Goal: Task Accomplishment & Management: Complete application form

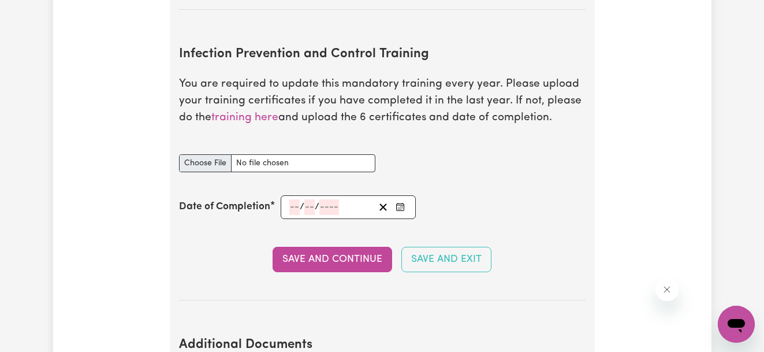
click at [191, 162] on input "Infection Prevention and Control Training document" at bounding box center [277, 163] width 196 height 18
type input "C:\fakepath\certificate Chain of Infection.pdf"
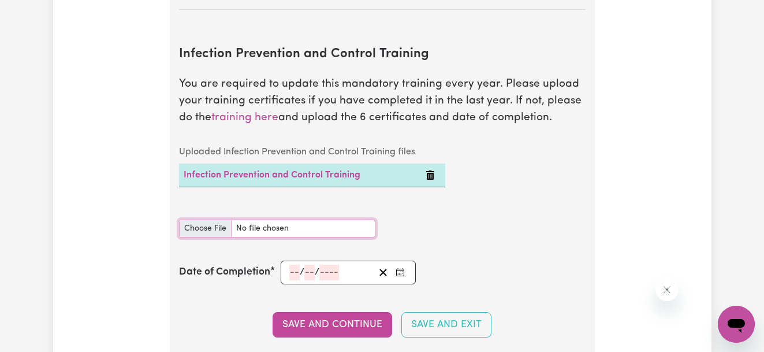
click at [215, 228] on input "Infection Prevention and Control Training document" at bounding box center [277, 229] width 196 height 18
type input "C:\fakepath\certificate Cleaning.pdf"
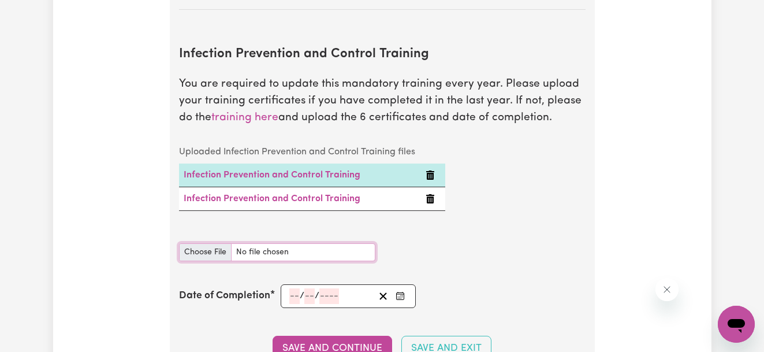
click at [200, 254] on input "Infection Prevention and Control Training document" at bounding box center [277, 252] width 196 height 18
type input "C:\fakepath\certificate Hand Hygiene.pdf"
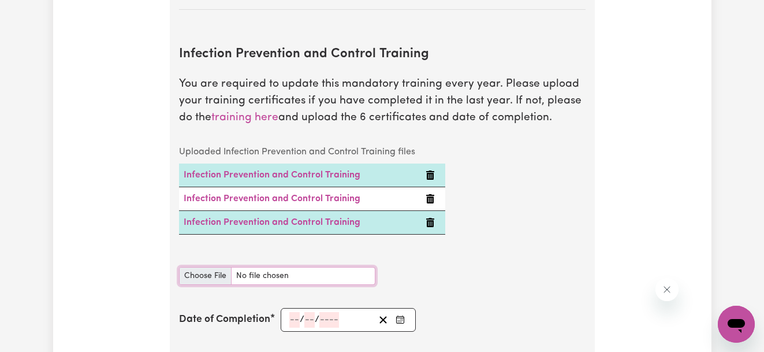
click at [205, 274] on input "Infection Prevention and Control Training document" at bounding box center [277, 276] width 196 height 18
type input "C:\fakepath\certificate Outbreaks.pdf"
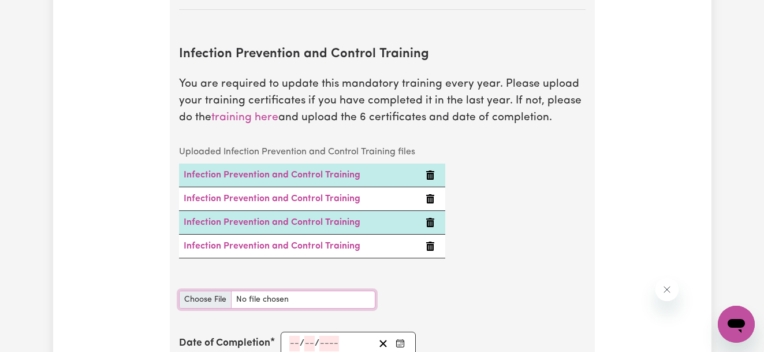
click at [202, 296] on input "Infection Prevention and Control Training document" at bounding box center [277, 300] width 196 height 18
type input "C:\fakepath\certificate PPE.pdf"
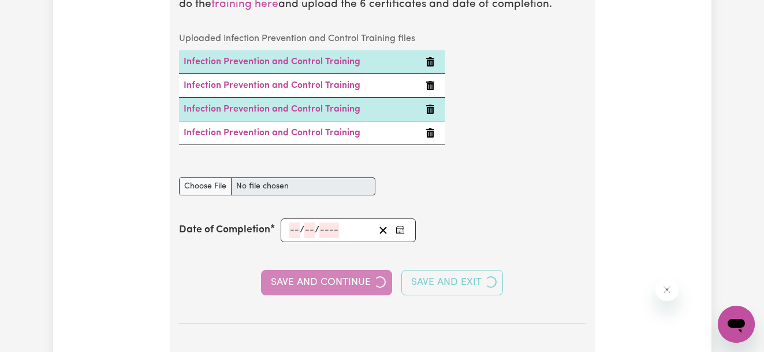
scroll to position [1974, 0]
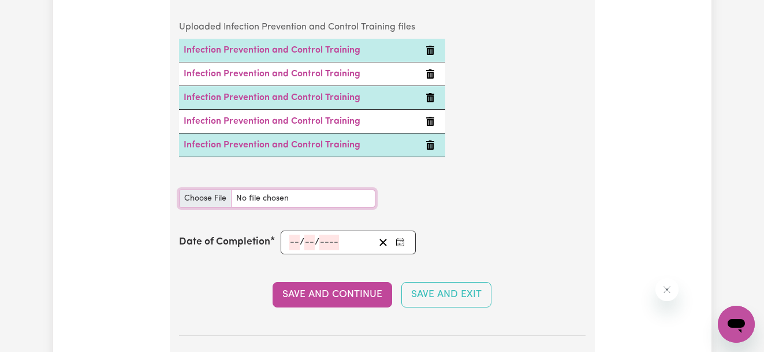
click at [202, 198] on input "Infection Prevention and Control Training document" at bounding box center [277, 199] width 196 height 18
type input "C:\fakepath\certificate Waste.pdf"
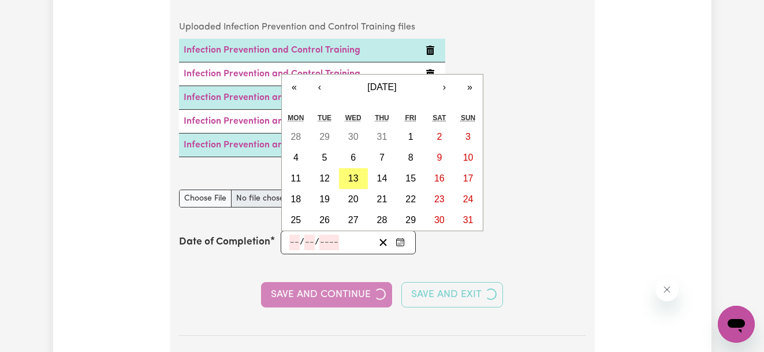
click at [289, 240] on input "number" at bounding box center [294, 243] width 10 height 16
click at [358, 173] on abbr "13" at bounding box center [353, 178] width 10 height 10
type input "[DATE]"
type input "13"
type input "8"
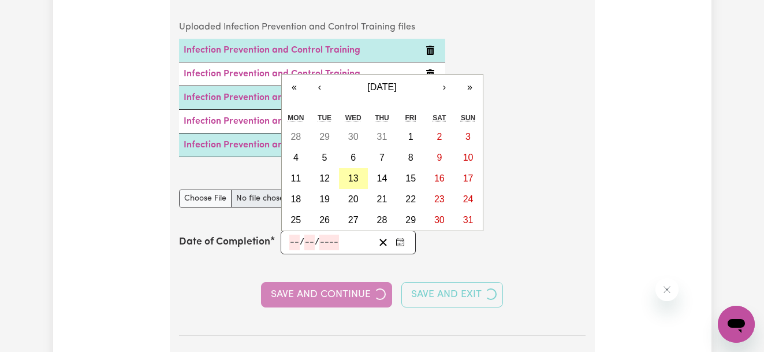
type input "2025"
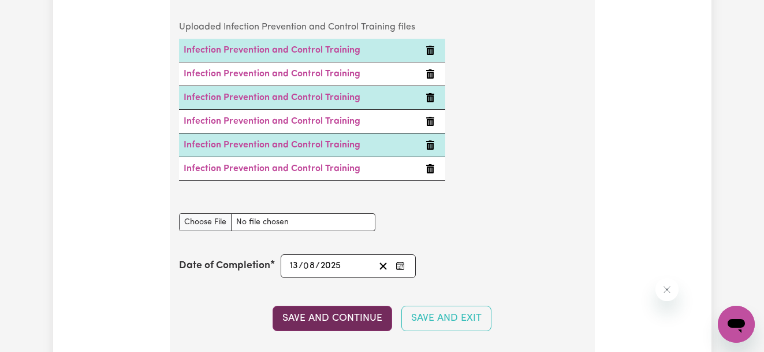
click at [335, 314] on button "Save and Continue" at bounding box center [333, 318] width 120 height 25
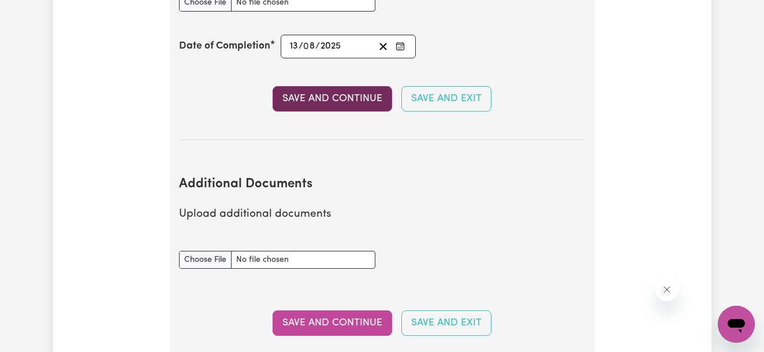
scroll to position [2352, 0]
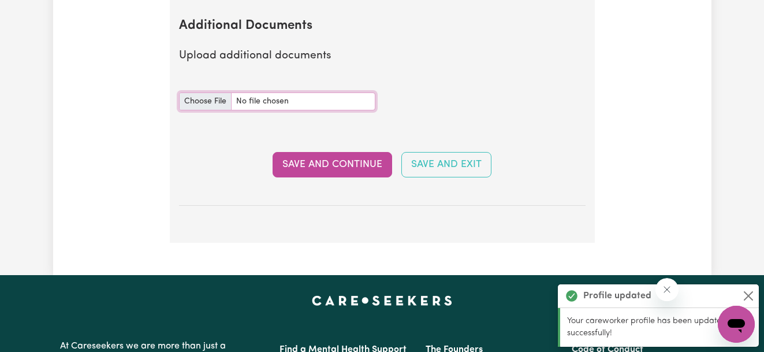
click at [207, 101] on input "Additional Documents document" at bounding box center [277, 101] width 196 height 18
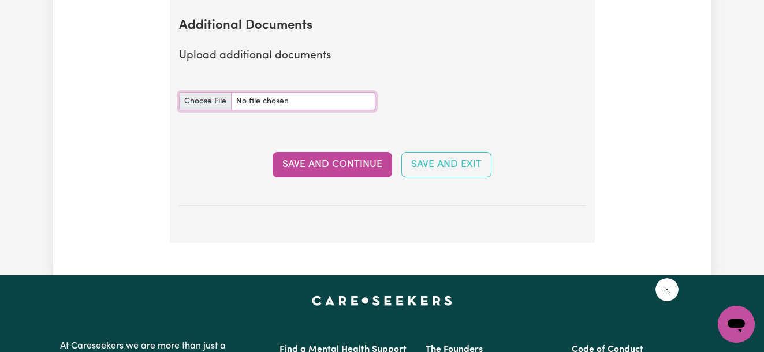
type input "C:\fakepath\NDIS_Worker_Orientation_Completion_Certificate.pdf"
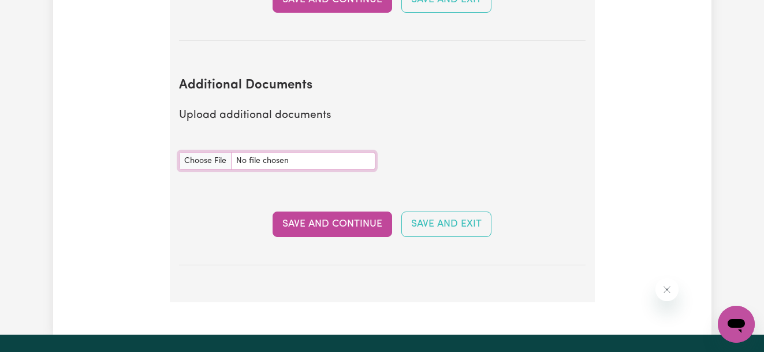
scroll to position [2293, 0]
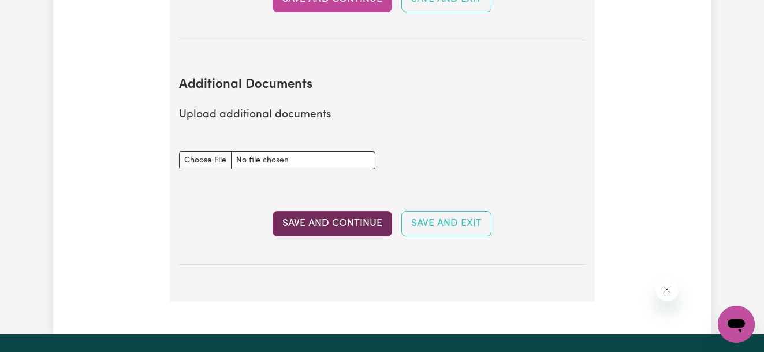
click at [299, 220] on button "Save and Continue" at bounding box center [333, 223] width 120 height 25
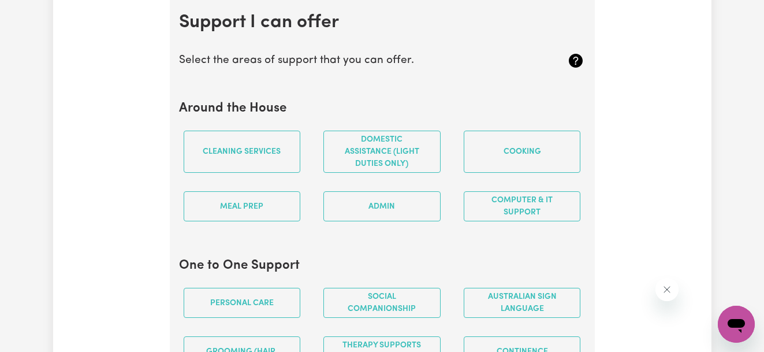
scroll to position [1060, 0]
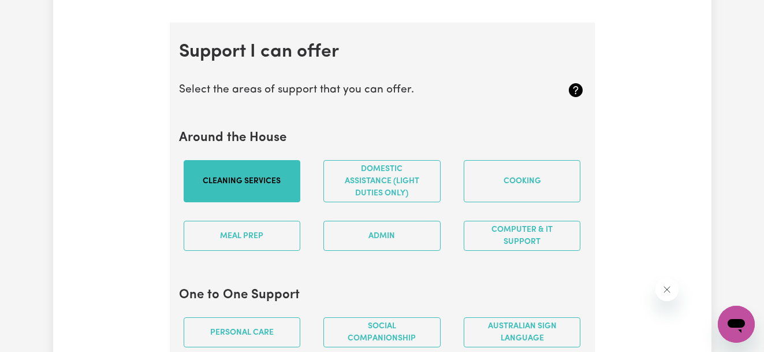
click at [239, 195] on button "Cleaning services" at bounding box center [242, 181] width 117 height 42
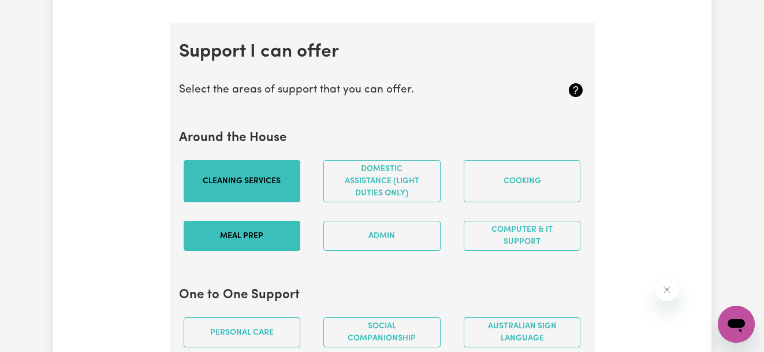
click at [250, 251] on button "Meal prep" at bounding box center [242, 236] width 117 height 30
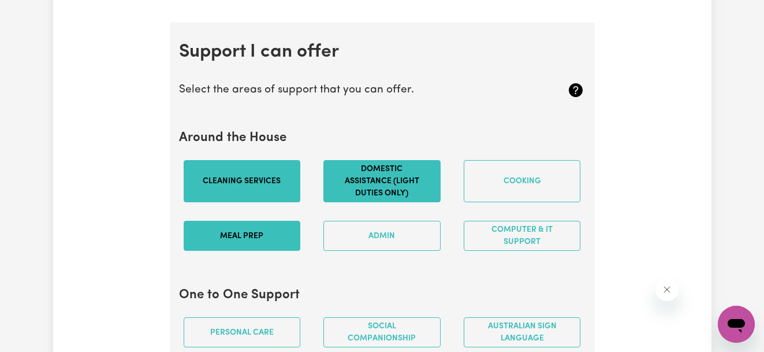
click at [396, 196] on button "Domestic assistance (light duties only)" at bounding box center [382, 181] width 117 height 42
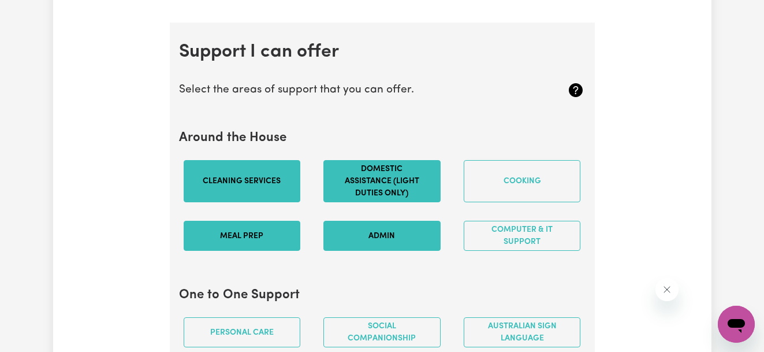
click at [399, 247] on button "Admin" at bounding box center [382, 236] width 117 height 30
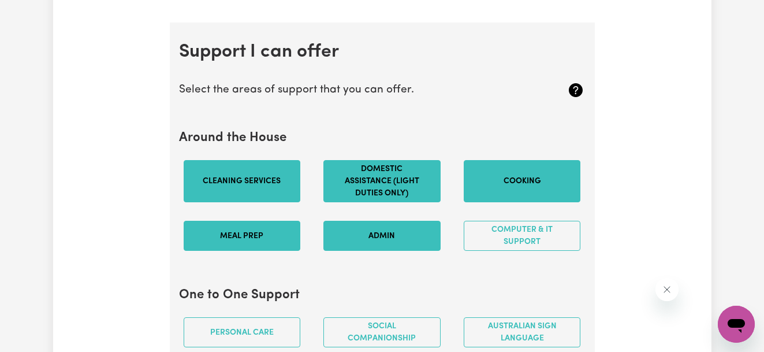
click at [536, 179] on button "Cooking" at bounding box center [522, 181] width 117 height 42
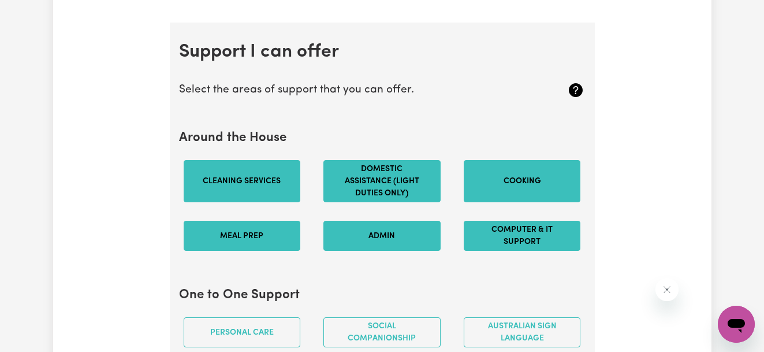
click at [529, 245] on button "Computer & IT Support" at bounding box center [522, 236] width 117 height 30
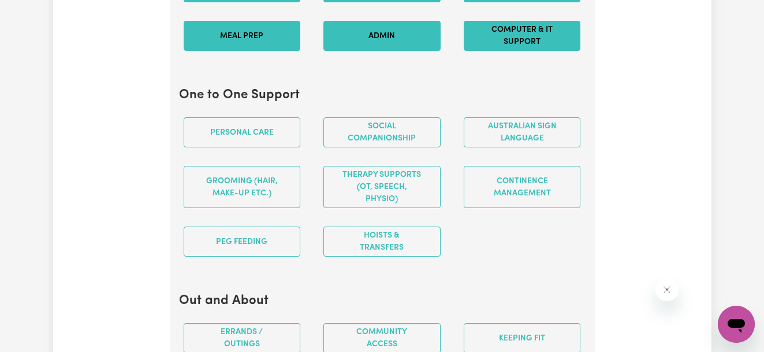
scroll to position [1261, 0]
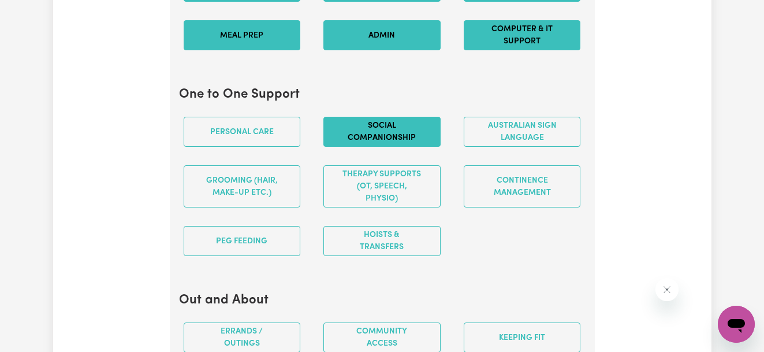
click at [397, 139] on button "Social companionship" at bounding box center [382, 132] width 117 height 30
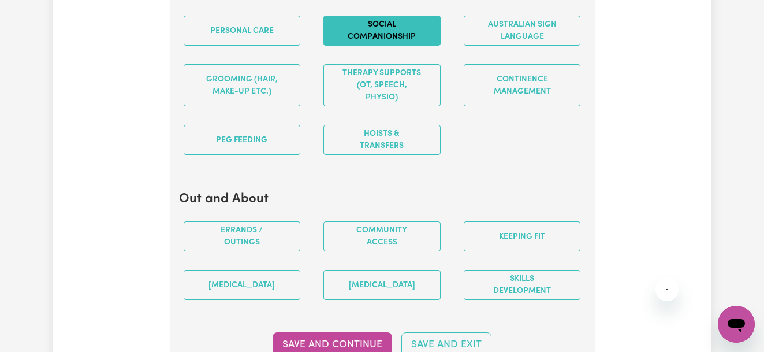
scroll to position [1358, 0]
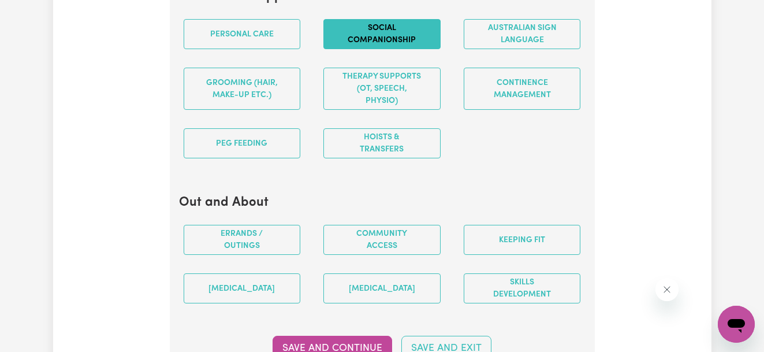
click at [226, 264] on div "Errands / Outings" at bounding box center [242, 240] width 140 height 49
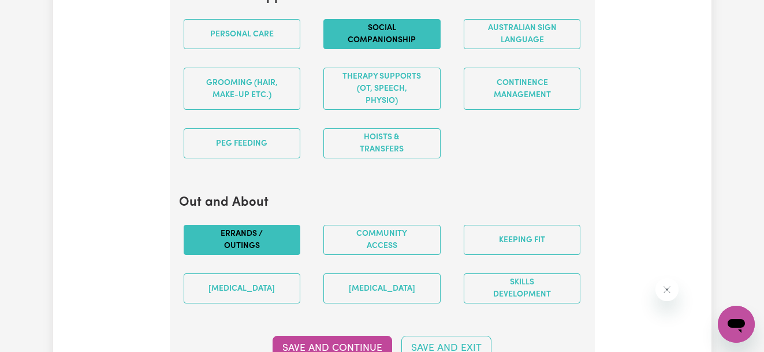
click at [227, 255] on button "Errands / Outings" at bounding box center [242, 240] width 117 height 30
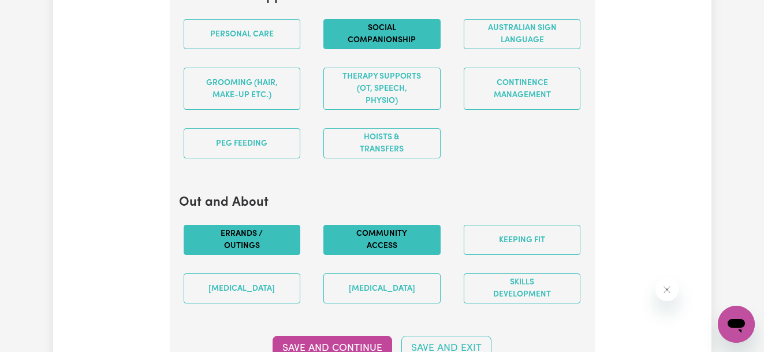
click at [355, 251] on button "Community access" at bounding box center [382, 240] width 117 height 30
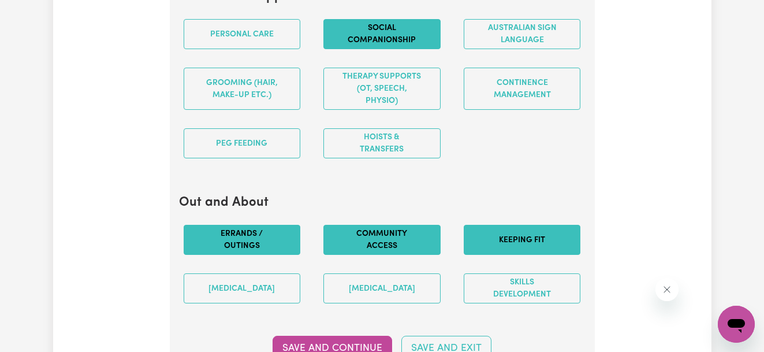
click at [499, 242] on button "Keeping fit" at bounding box center [522, 240] width 117 height 30
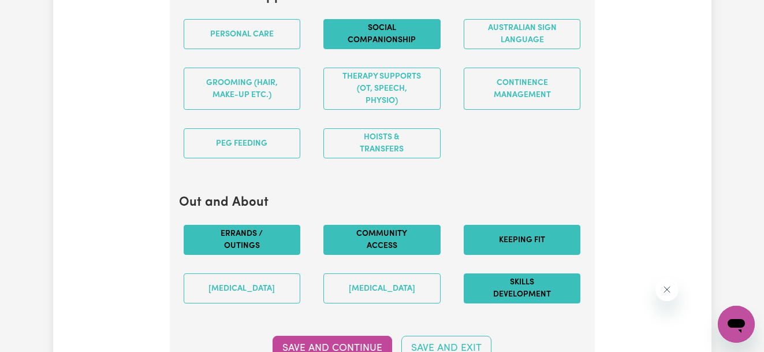
click at [507, 303] on button "Skills Development" at bounding box center [522, 288] width 117 height 30
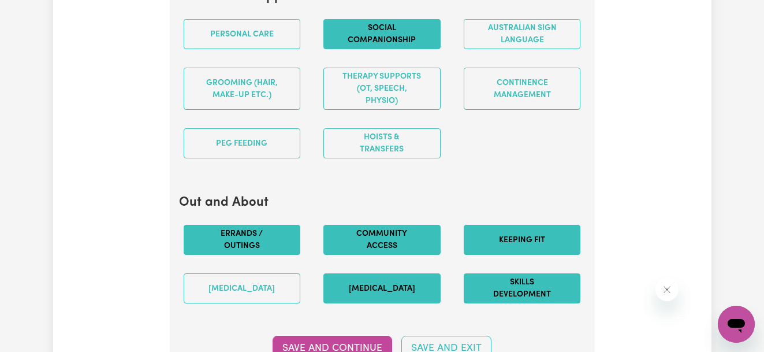
click at [389, 299] on button "[MEDICAL_DATA]" at bounding box center [382, 288] width 117 height 30
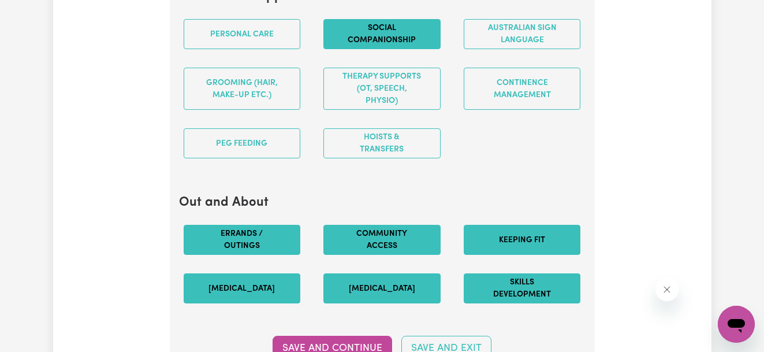
click at [258, 303] on button "[MEDICAL_DATA]" at bounding box center [242, 288] width 117 height 30
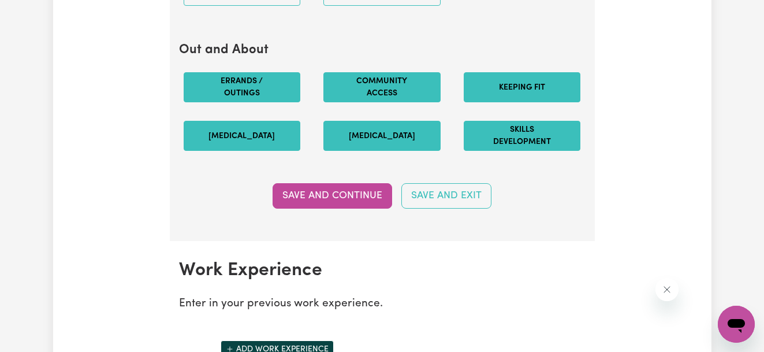
scroll to position [1516, 0]
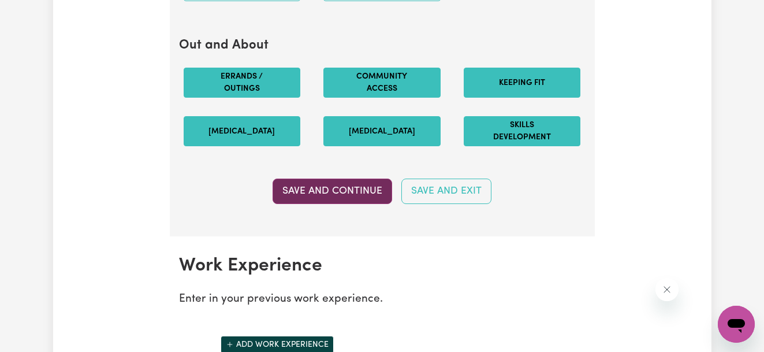
click at [350, 202] on button "Save and Continue" at bounding box center [333, 191] width 120 height 25
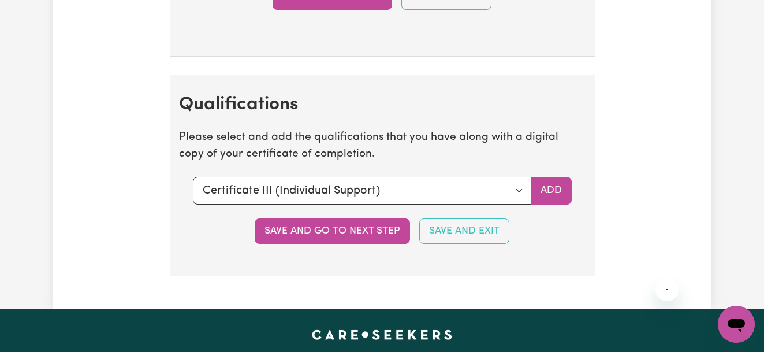
scroll to position [2690, 0]
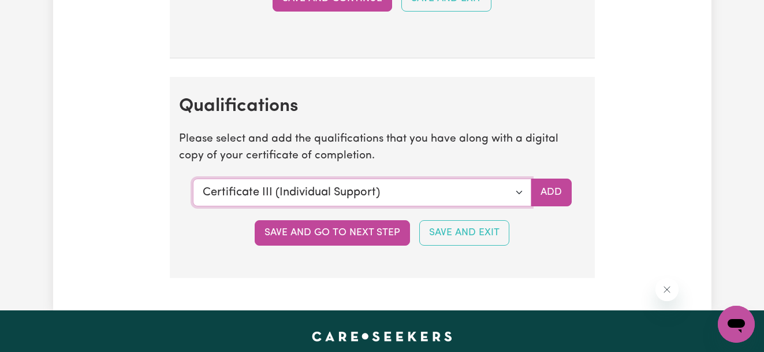
click at [513, 204] on select "Select a qualification to add... Certificate III (Individual Support) Certifica…" at bounding box center [362, 193] width 339 height 28
select select "CPR Course [HLTAID009-12]"
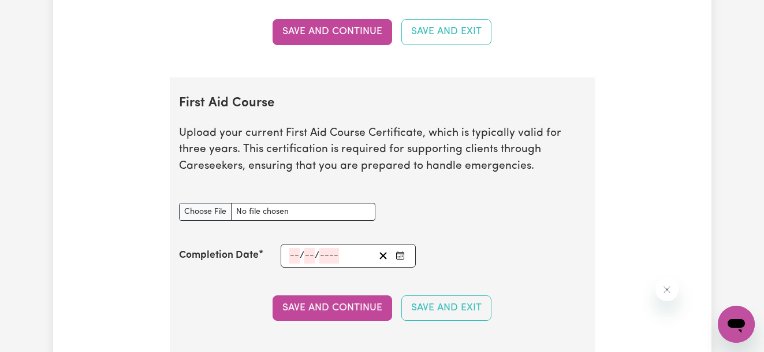
scroll to position [2072, 0]
click at [198, 220] on input "First Aid Course document" at bounding box center [277, 211] width 196 height 18
type input "C:\fakepath\FIRST AID CPR 2025.pdf"
click at [295, 263] on input "number" at bounding box center [294, 255] width 10 height 16
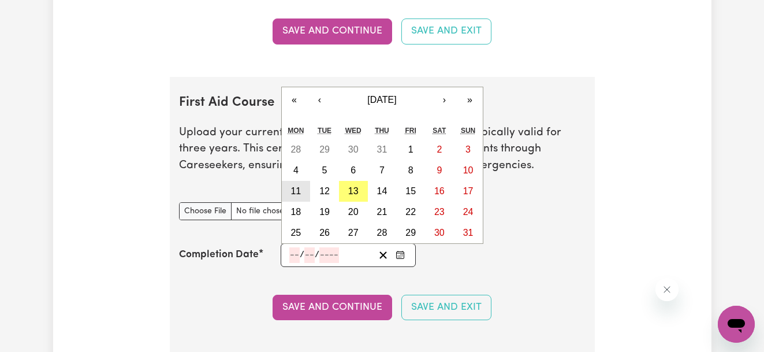
click at [299, 196] on abbr "11" at bounding box center [296, 191] width 10 height 10
type input "[DATE]"
type input "11"
type input "8"
type input "2025"
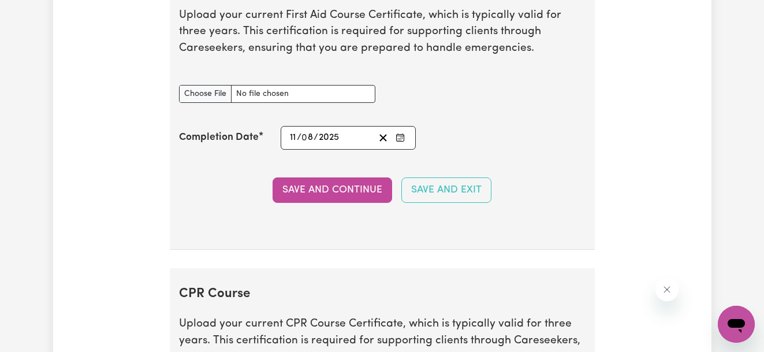
scroll to position [2190, 0]
click at [335, 195] on button "Save and Continue" at bounding box center [333, 189] width 120 height 25
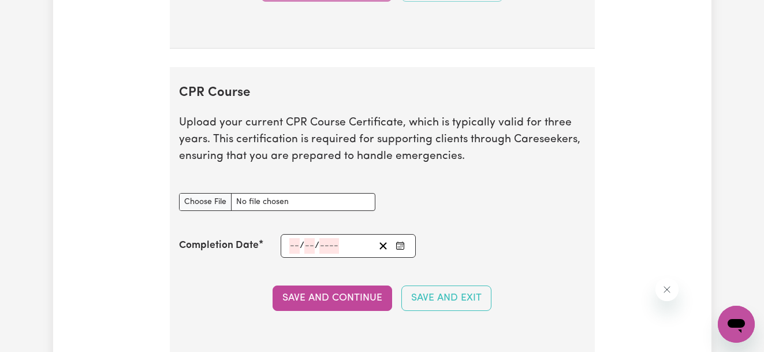
scroll to position [2405, 0]
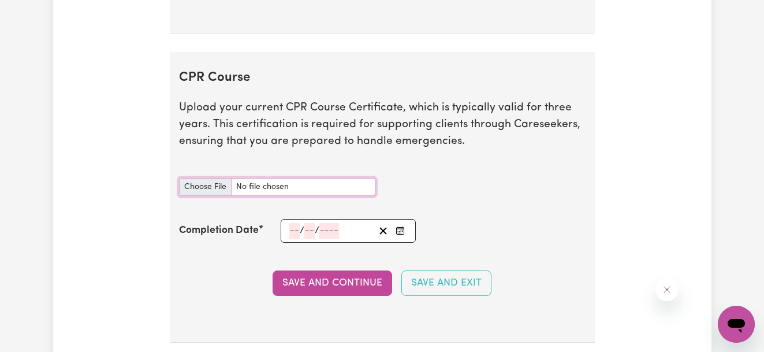
click at [194, 196] on input "CPR Course document" at bounding box center [277, 187] width 196 height 18
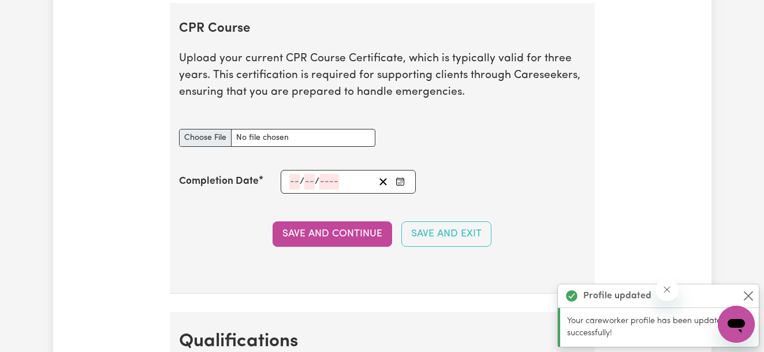
scroll to position [2535, 0]
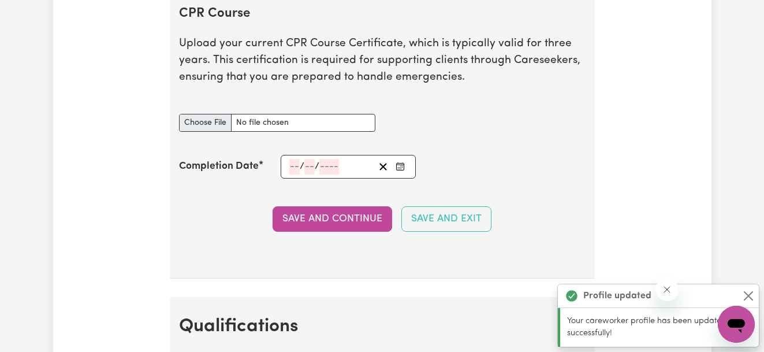
type input "C:\fakepath\FIRST AID CPR 2025.pdf"
click at [294, 174] on input "number" at bounding box center [294, 167] width 10 height 16
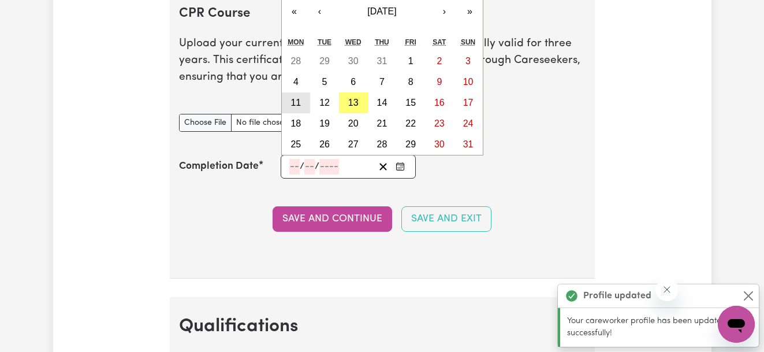
click at [294, 107] on abbr "11" at bounding box center [296, 103] width 10 height 10
type input "[DATE]"
type input "11"
type input "8"
type input "2025"
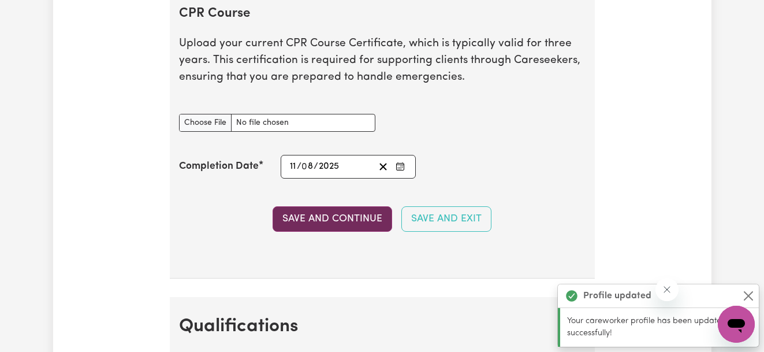
click at [331, 229] on button "Save and Continue" at bounding box center [333, 218] width 120 height 25
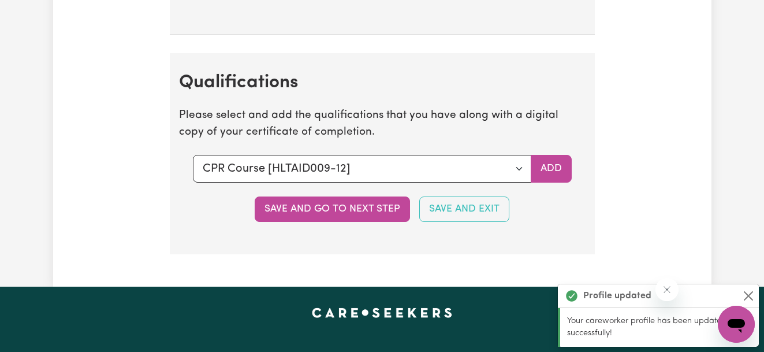
scroll to position [2853, 0]
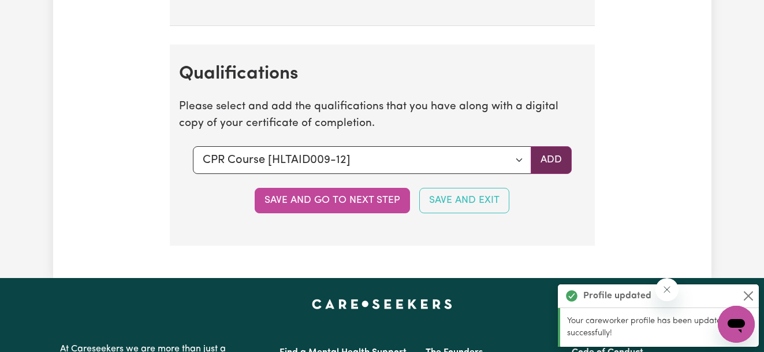
click at [557, 173] on button "Add" at bounding box center [551, 160] width 41 height 28
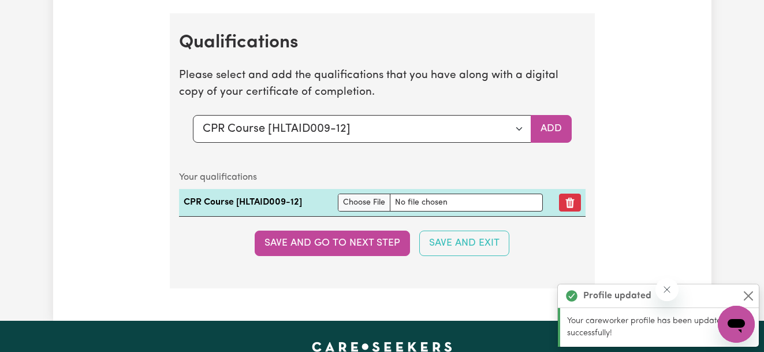
scroll to position [2890, 0]
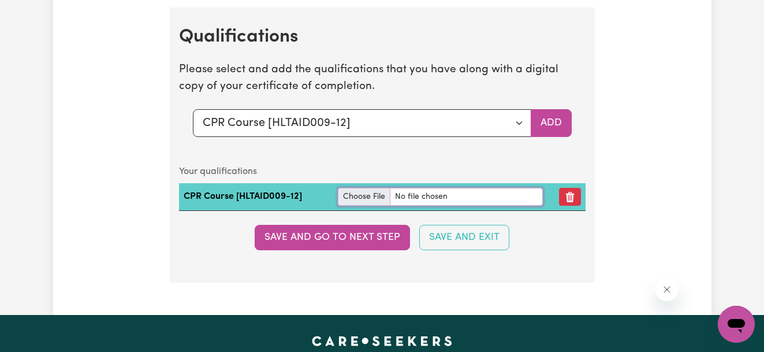
click at [369, 206] on input "file" at bounding box center [440, 197] width 205 height 18
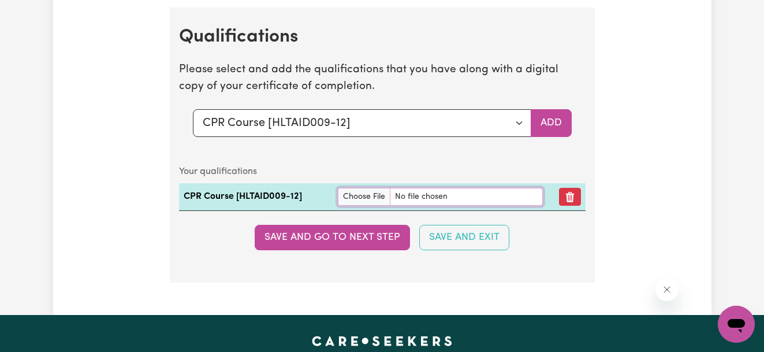
type input "C:\fakepath\FIRST AID CPR 2025.pdf"
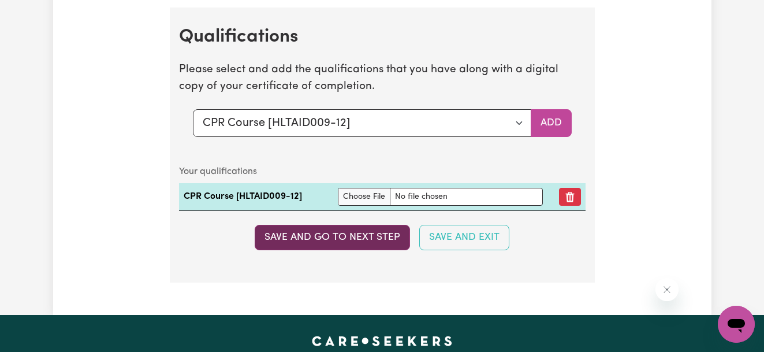
click at [336, 250] on button "Save and go to next step" at bounding box center [332, 237] width 155 height 25
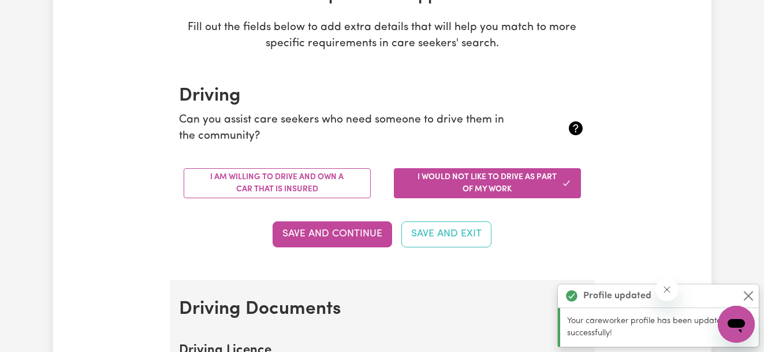
scroll to position [202, 0]
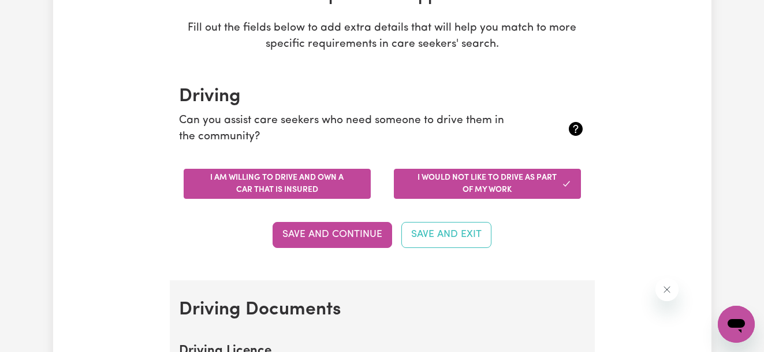
click at [339, 191] on button "I am willing to drive and own a car that is insured" at bounding box center [277, 184] width 187 height 30
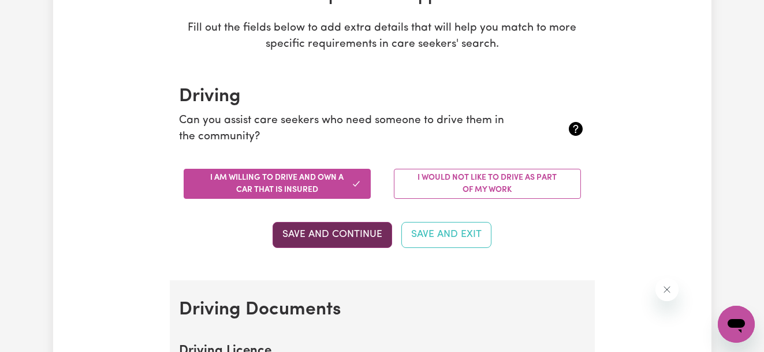
click at [340, 245] on button "Save and Continue" at bounding box center [333, 234] width 120 height 25
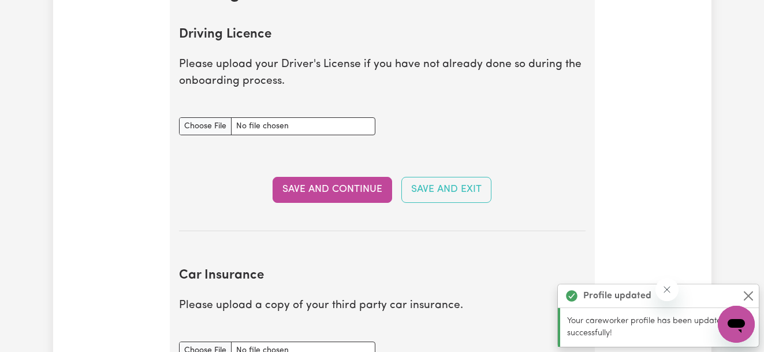
scroll to position [527, 0]
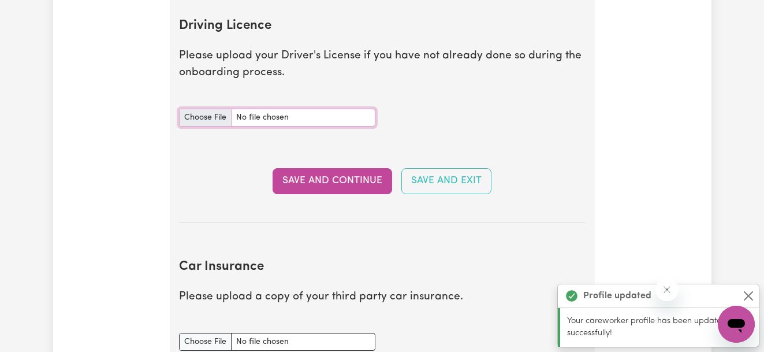
click at [207, 116] on input "Driving Licence document" at bounding box center [277, 118] width 196 height 18
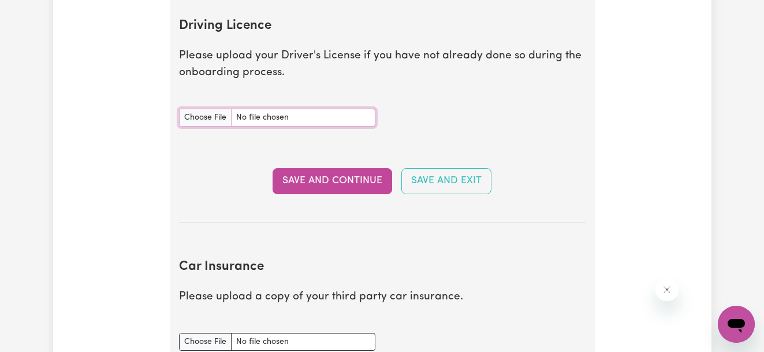
type input "C:\fakepath\license.JPEG"
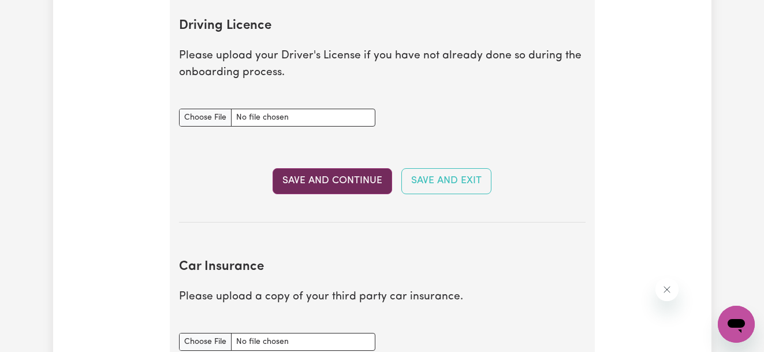
click at [306, 176] on button "Save and Continue" at bounding box center [333, 180] width 120 height 25
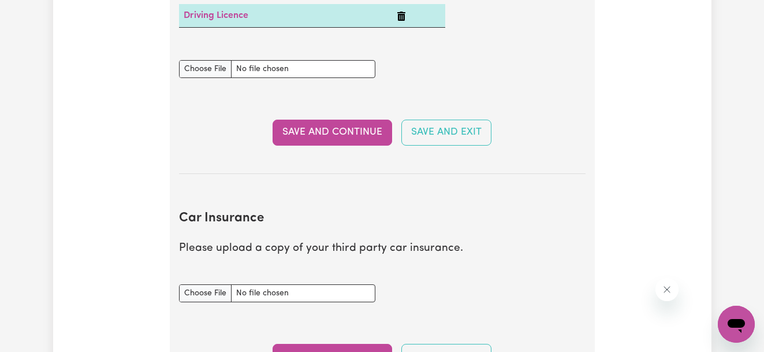
scroll to position [642, 0]
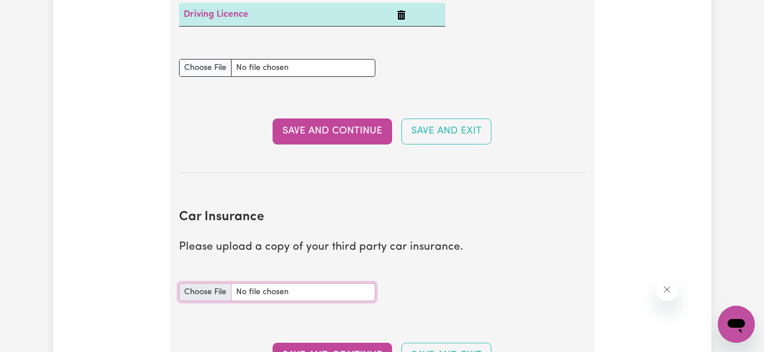
click at [212, 297] on input "Car Insurance document" at bounding box center [277, 292] width 196 height 18
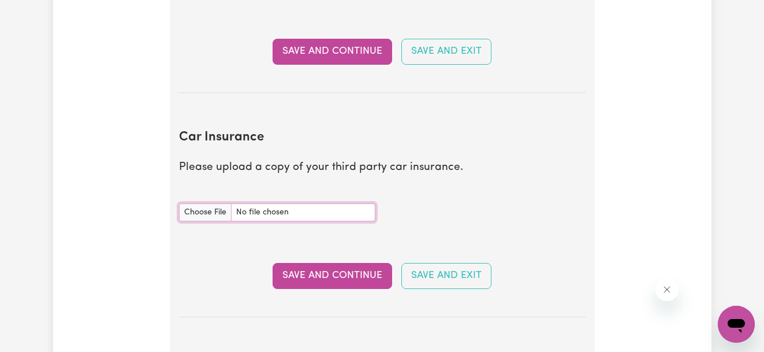
scroll to position [727, 0]
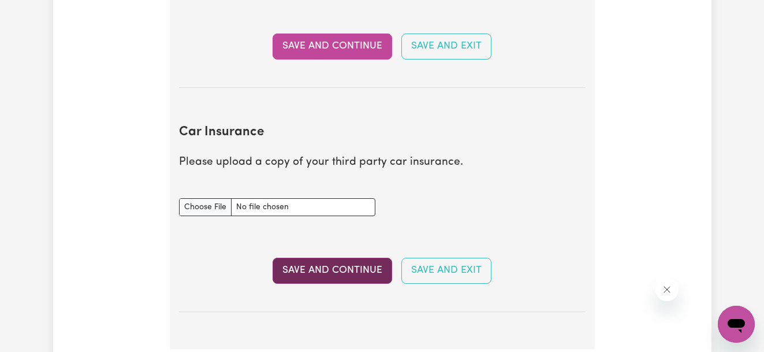
click at [356, 271] on button "Save and Continue" at bounding box center [333, 270] width 120 height 25
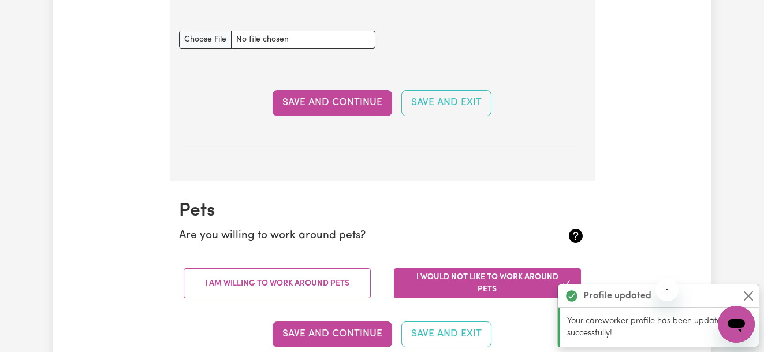
scroll to position [1076, 0]
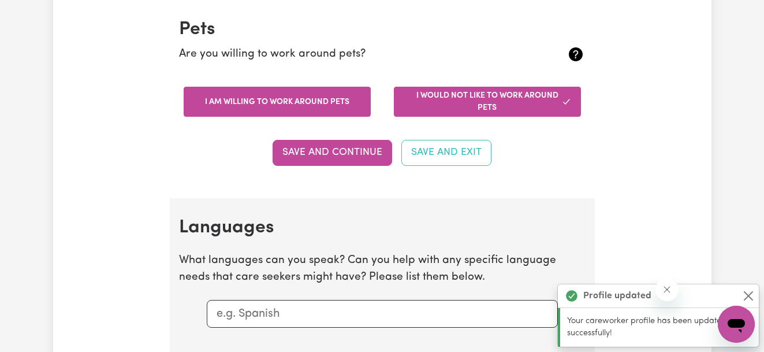
click at [331, 103] on button "I am willing to work around pets" at bounding box center [277, 102] width 187 height 30
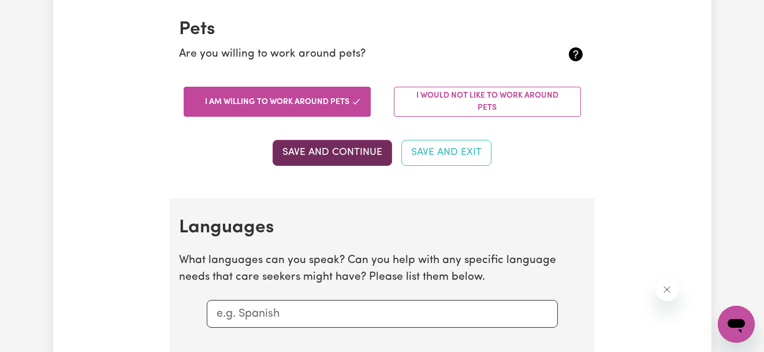
click at [325, 146] on button "Save and Continue" at bounding box center [333, 152] width 120 height 25
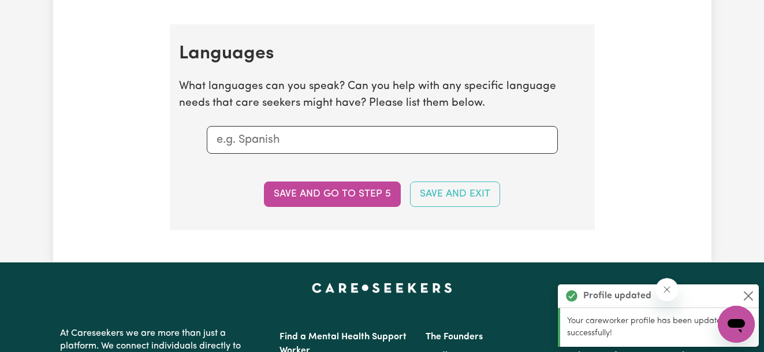
scroll to position [1274, 0]
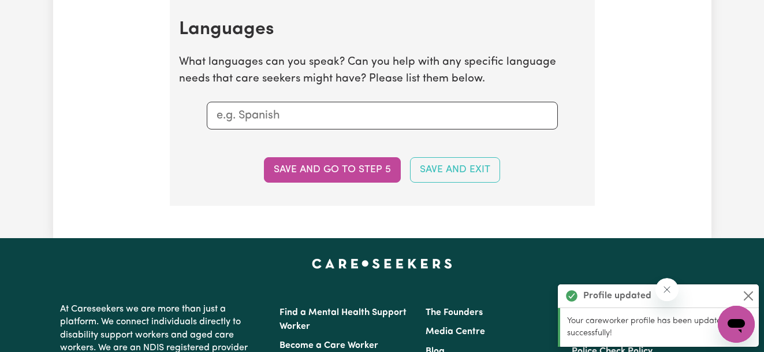
click at [315, 122] on input "text" at bounding box center [383, 115] width 332 height 17
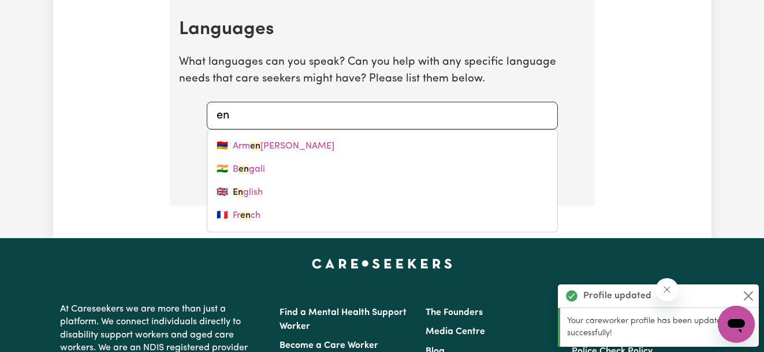
type input "eng"
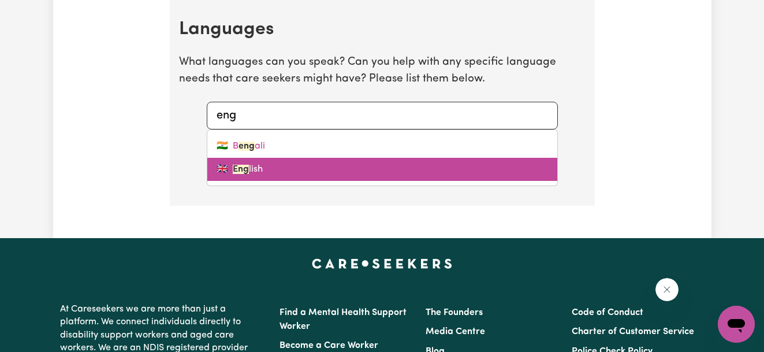
click at [281, 169] on link "🇬🇧 Eng lish" at bounding box center [382, 169] width 350 height 23
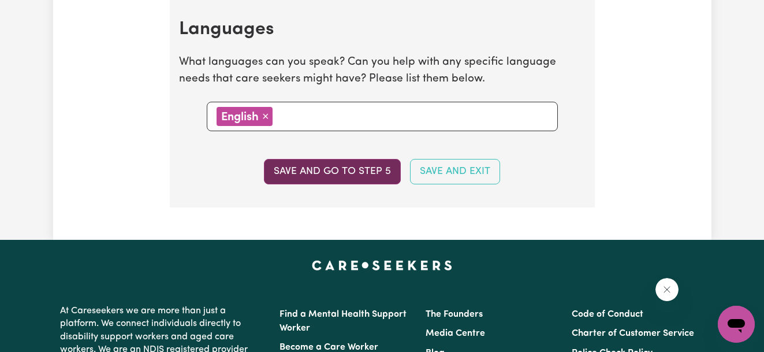
click at [326, 174] on button "Save and go to step 5" at bounding box center [332, 171] width 137 height 25
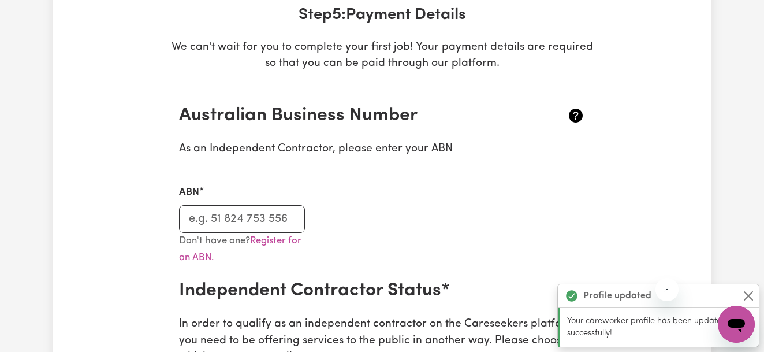
scroll to position [238, 0]
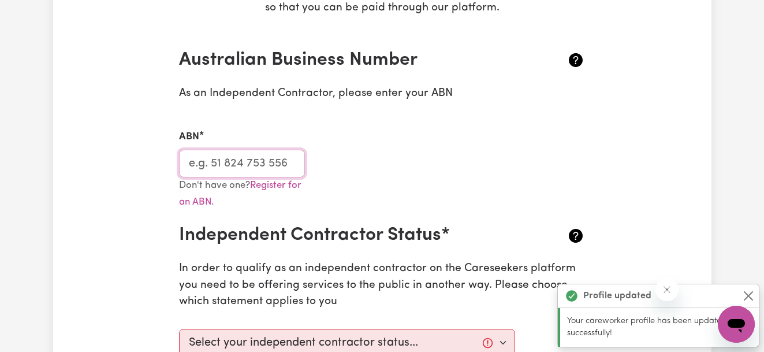
click at [224, 166] on input "ABN" at bounding box center [242, 164] width 127 height 28
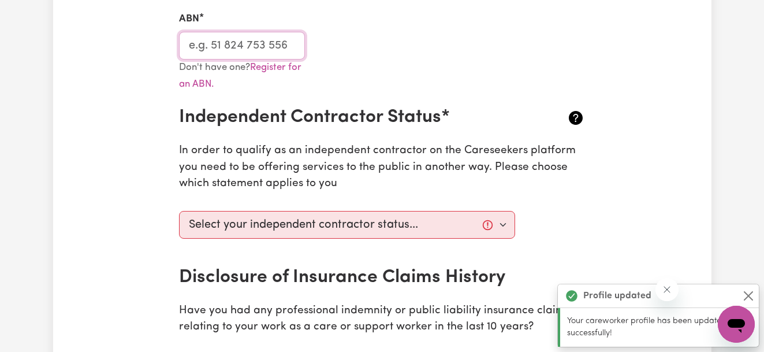
scroll to position [370, 0]
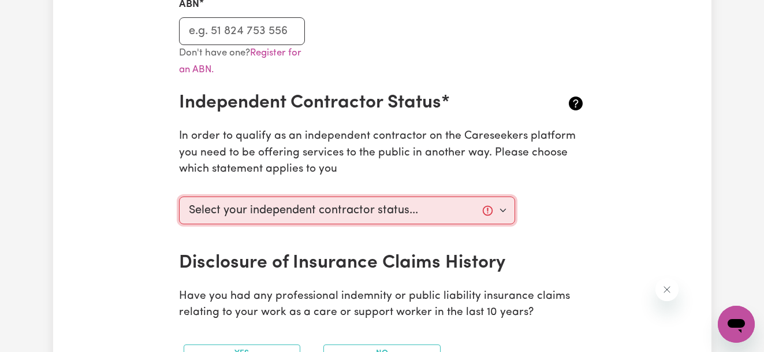
click at [501, 210] on select "Select your independent contractor status... I am providing services through an…" at bounding box center [347, 210] width 337 height 28
select select "I am providing services privately on my own"
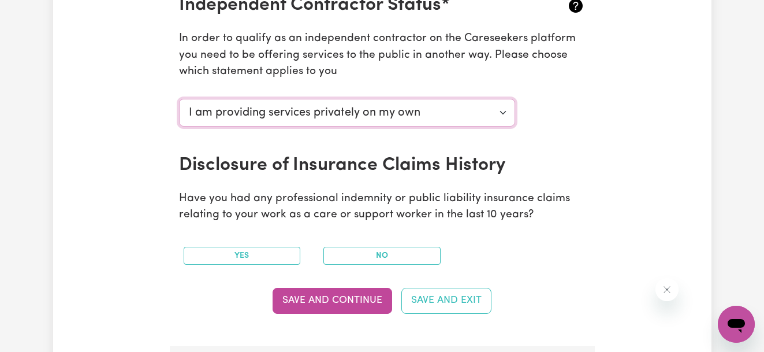
scroll to position [520, 0]
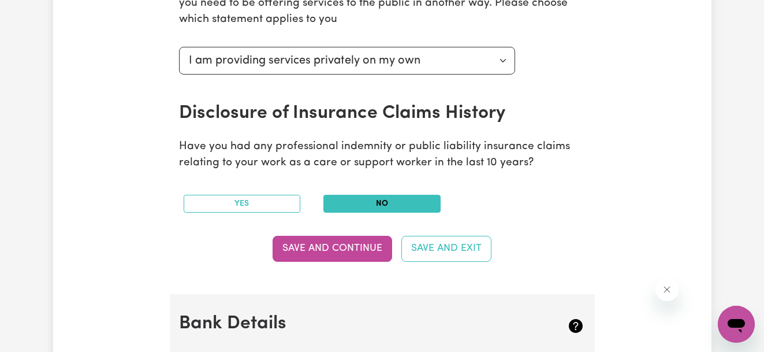
click at [406, 209] on button "No" at bounding box center [382, 204] width 117 height 18
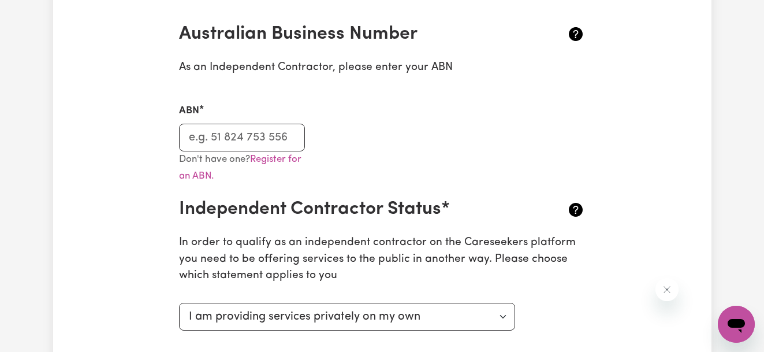
scroll to position [255, 0]
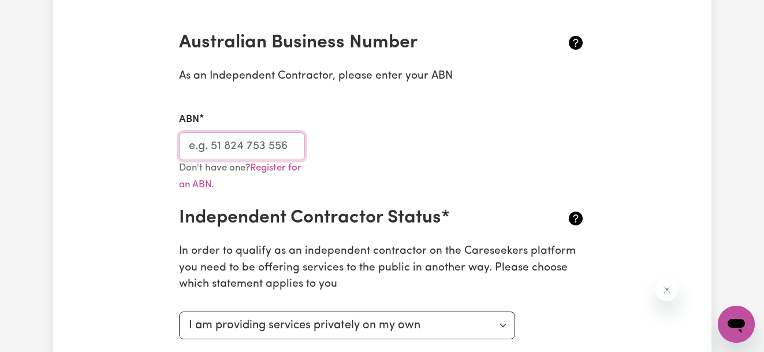
click at [255, 142] on input "ABN" at bounding box center [242, 146] width 127 height 28
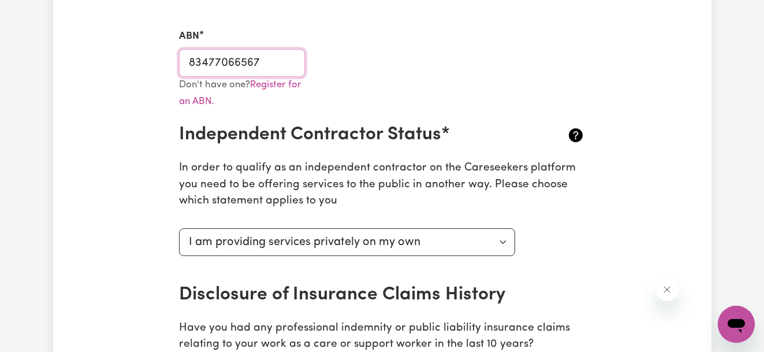
scroll to position [346, 0]
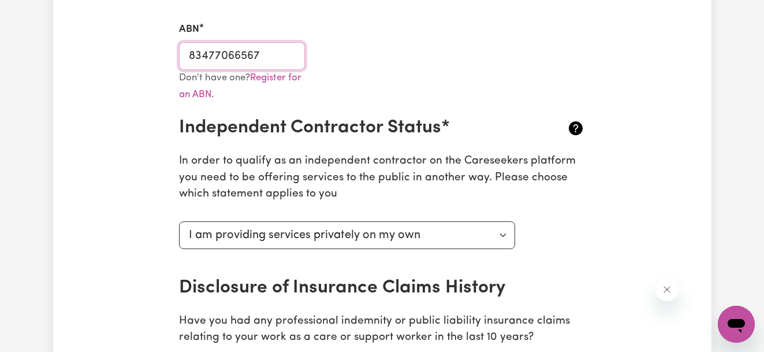
type input "83477066567"
click at [259, 186] on p "In order to qualify as an independent contractor on the Careseekers platform yo…" at bounding box center [382, 178] width 407 height 50
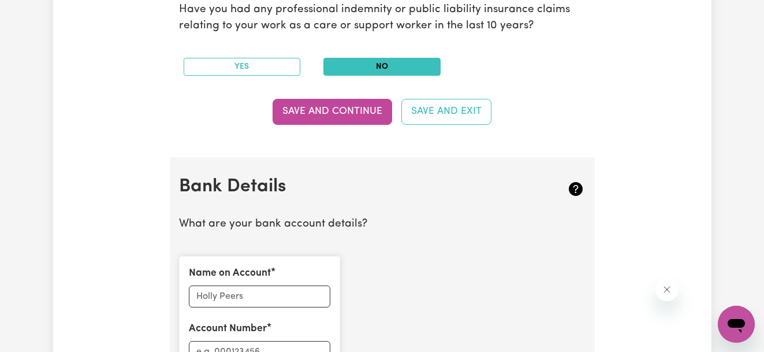
scroll to position [685, 0]
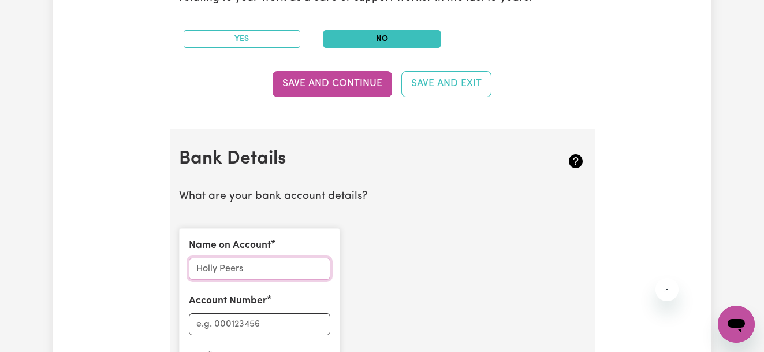
click at [255, 273] on input "Name on Account" at bounding box center [260, 269] width 142 height 22
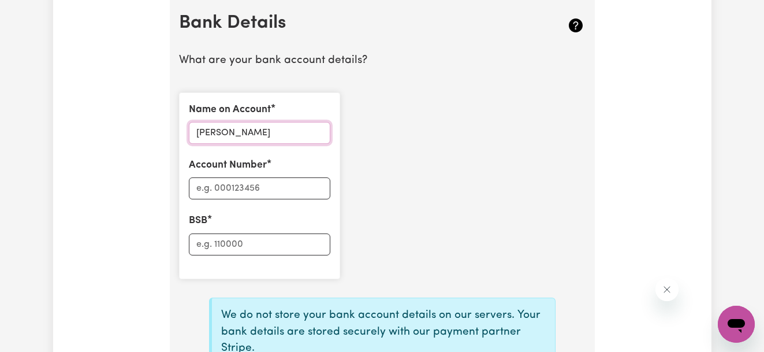
scroll to position [822, 0]
type input "[PERSON_NAME]"
click at [258, 189] on input "Account Number" at bounding box center [260, 187] width 142 height 22
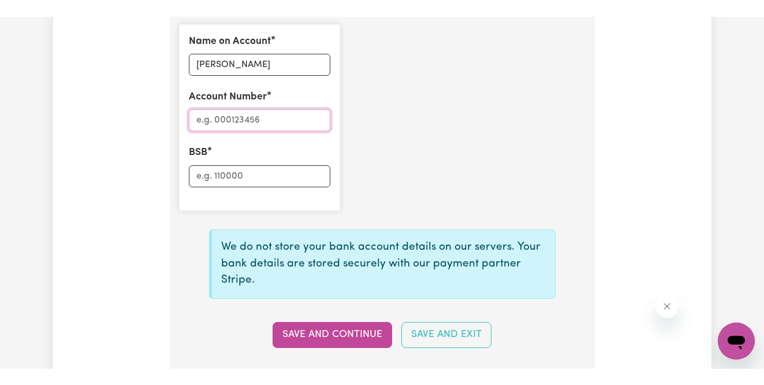
scroll to position [905, 0]
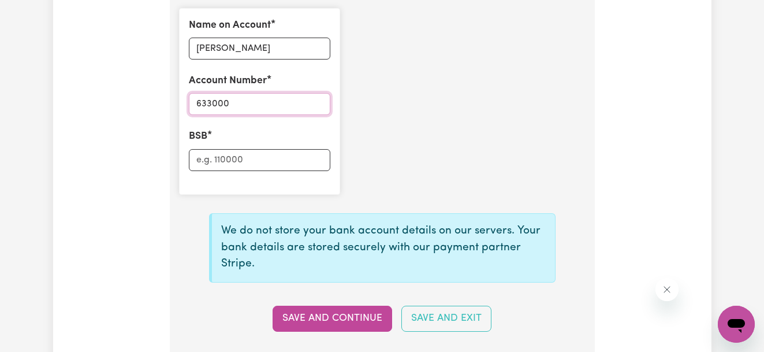
type input "633000"
click at [249, 159] on input "BSB" at bounding box center [260, 160] width 142 height 22
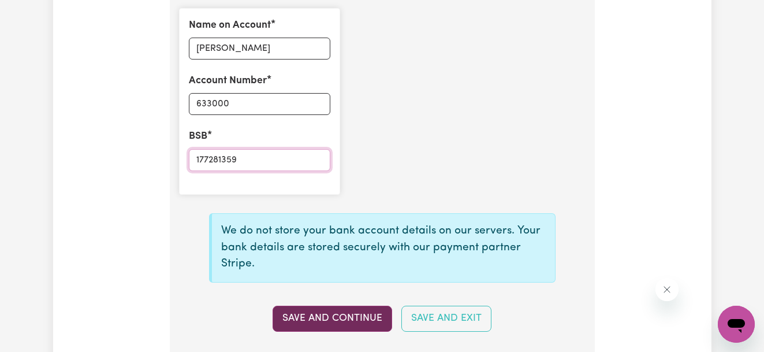
type input "177281359"
click at [331, 318] on button "Save and Continue" at bounding box center [333, 318] width 120 height 25
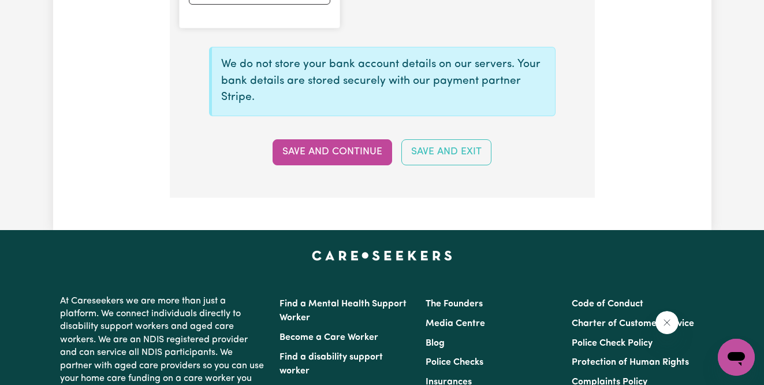
scroll to position [1089, 0]
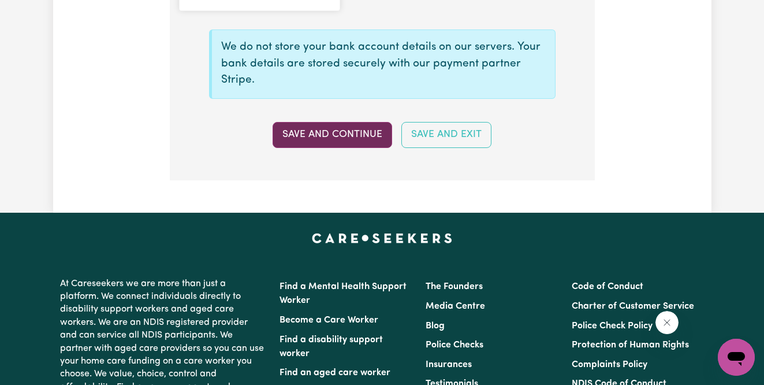
click at [333, 142] on button "Save and Continue" at bounding box center [333, 134] width 120 height 25
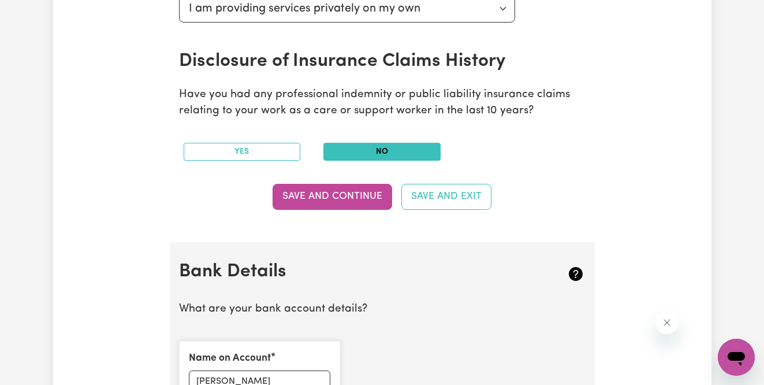
scroll to position [561, 0]
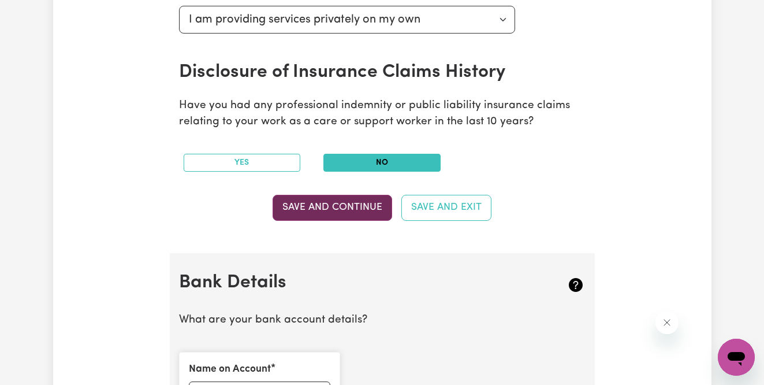
click at [329, 203] on button "Save and Continue" at bounding box center [333, 207] width 120 height 25
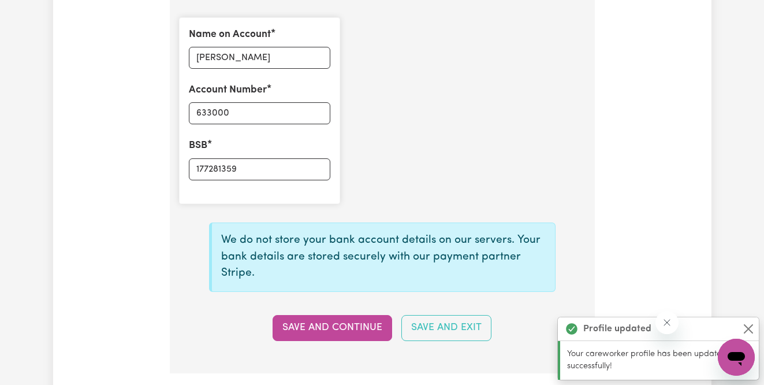
scroll to position [921, 0]
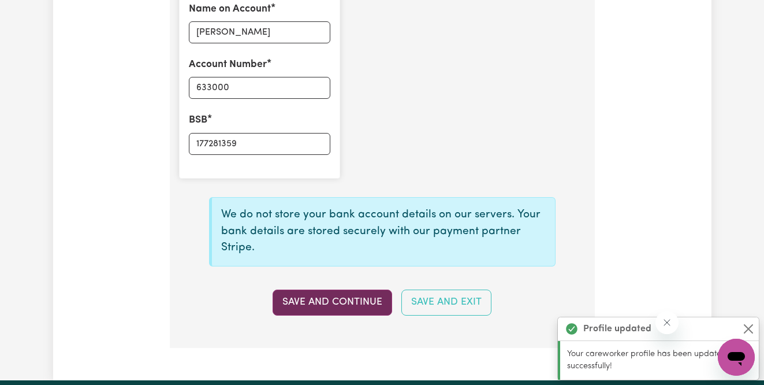
click at [310, 303] on button "Save and Continue" at bounding box center [333, 301] width 120 height 25
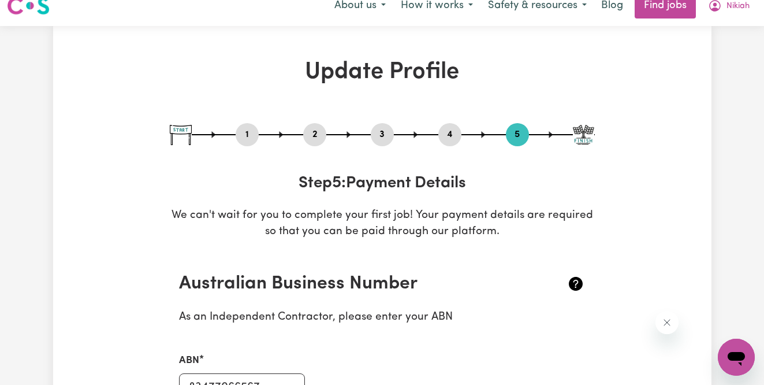
scroll to position [0, 0]
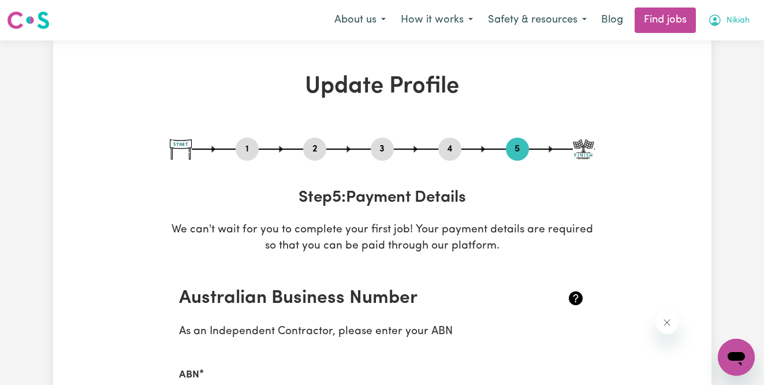
click at [731, 20] on span "Nikiah" at bounding box center [738, 20] width 23 height 13
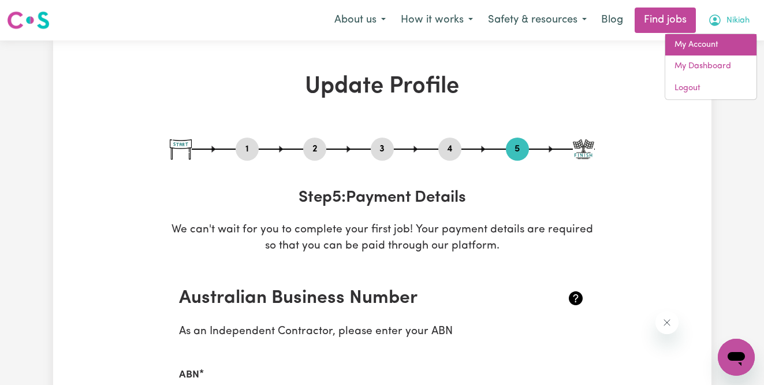
click at [714, 42] on link "My Account" at bounding box center [711, 45] width 91 height 22
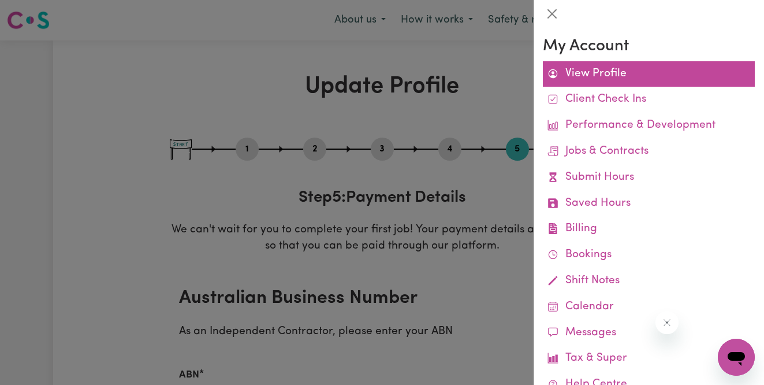
click at [596, 77] on link "View Profile" at bounding box center [649, 74] width 212 height 26
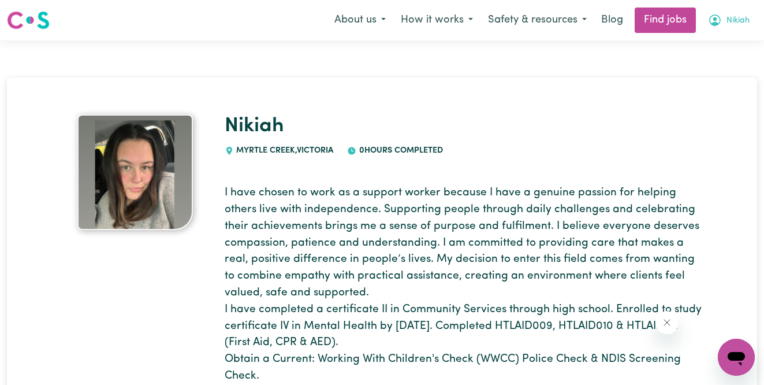
click at [723, 12] on button "Nikiah" at bounding box center [729, 20] width 57 height 24
click at [699, 72] on link "My Dashboard" at bounding box center [711, 66] width 91 height 22
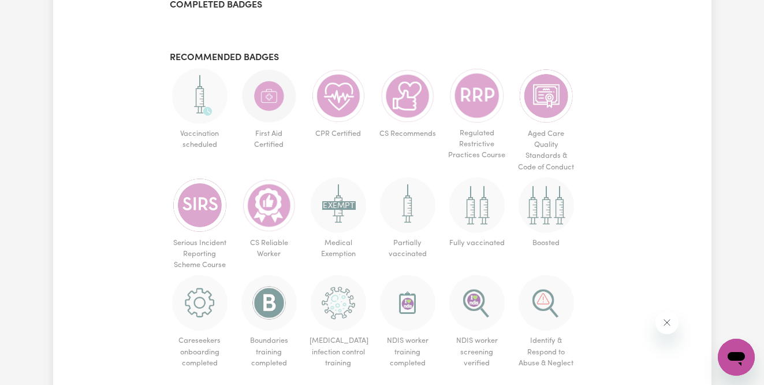
scroll to position [713, 0]
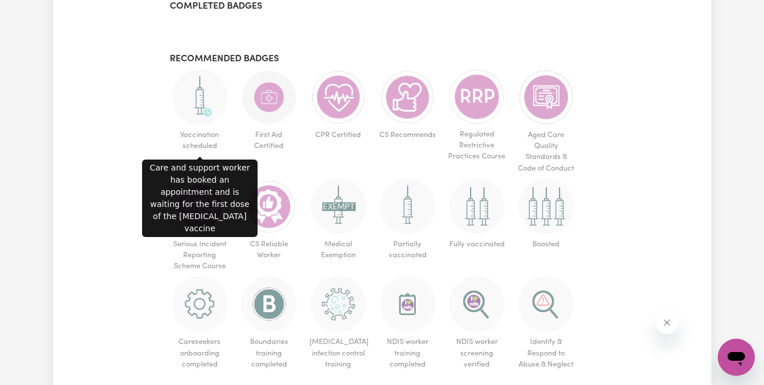
click at [201, 100] on img at bounding box center [199, 96] width 55 height 55
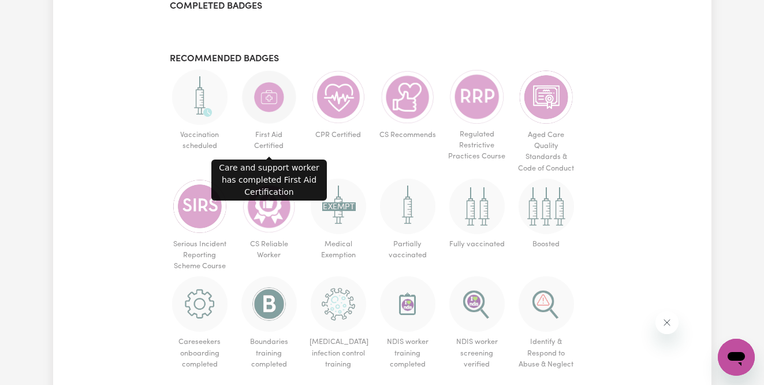
click at [283, 94] on img at bounding box center [269, 96] width 55 height 55
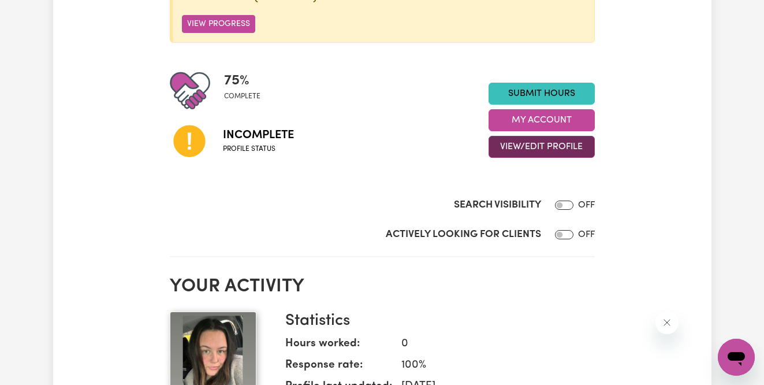
scroll to position [98, 0]
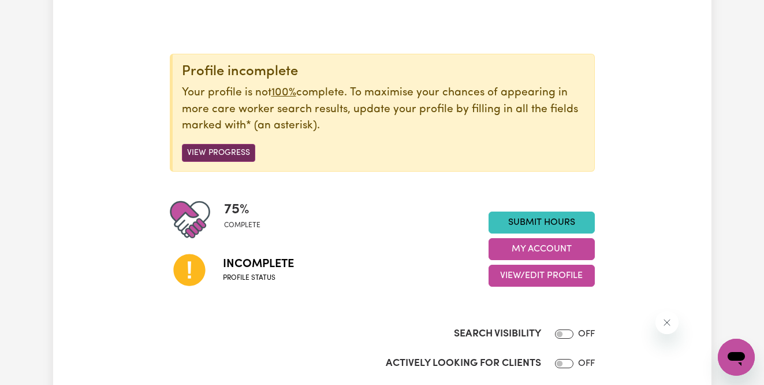
click at [224, 147] on button "View Progress" at bounding box center [218, 153] width 73 height 18
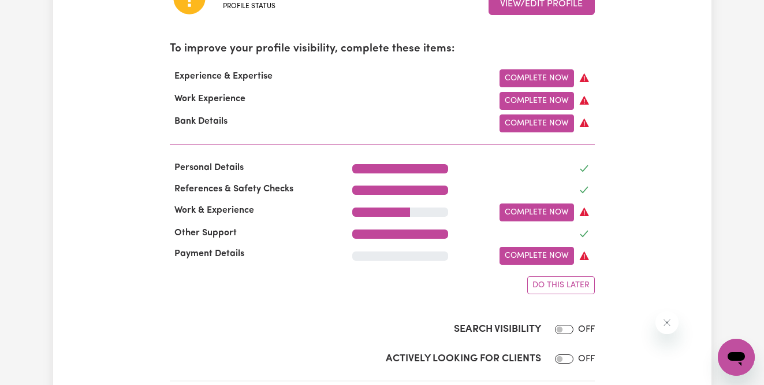
scroll to position [374, 0]
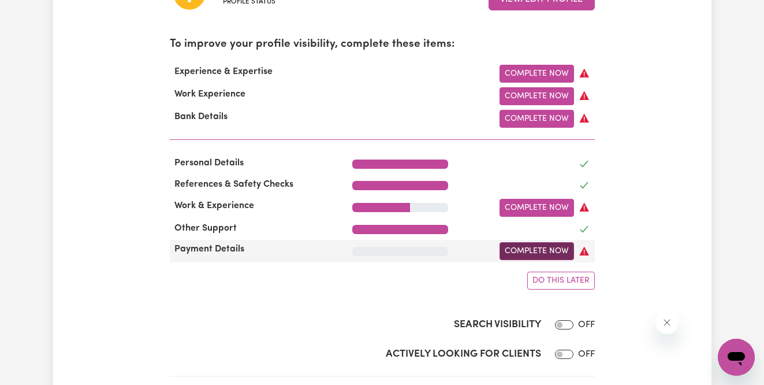
click at [533, 253] on link "Complete Now" at bounding box center [537, 251] width 75 height 18
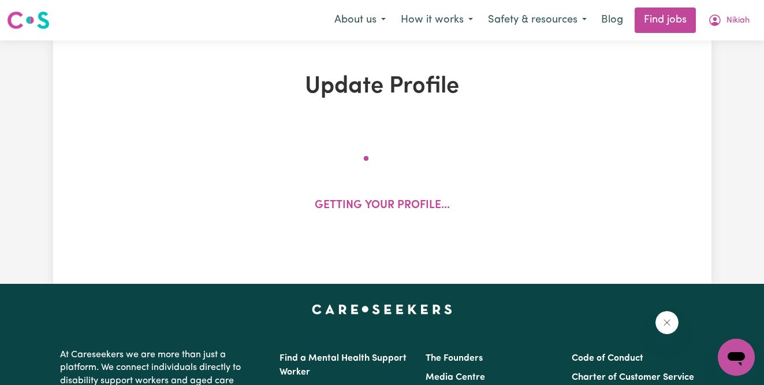
select select "I am providing services privately on my own"
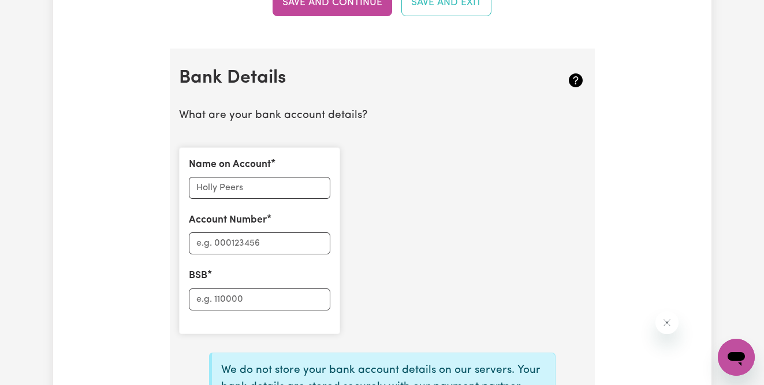
scroll to position [765, 0]
click at [253, 177] on div "Name on Account" at bounding box center [260, 179] width 142 height 42
click at [254, 187] on input "Name on Account" at bounding box center [260, 188] width 142 height 22
type input "[PERSON_NAME]"
click at [228, 257] on div "Name on Account [PERSON_NAME] Account Number BSB" at bounding box center [259, 241] width 161 height 187
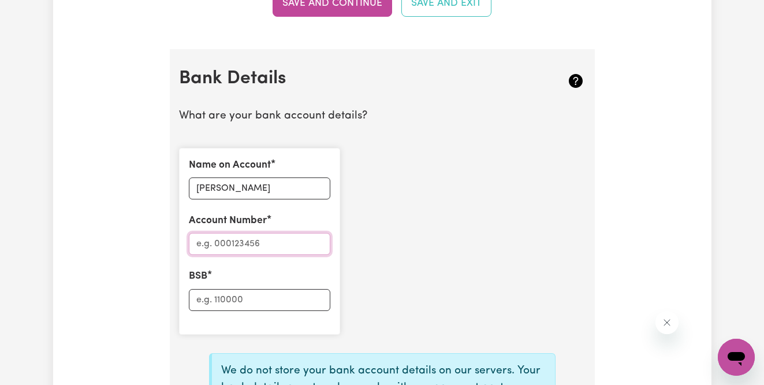
click at [229, 244] on input "Account Number" at bounding box center [260, 244] width 142 height 22
click at [227, 302] on input "BSB" at bounding box center [260, 300] width 142 height 22
type input "633000"
click at [235, 244] on input "Account Number" at bounding box center [260, 244] width 142 height 22
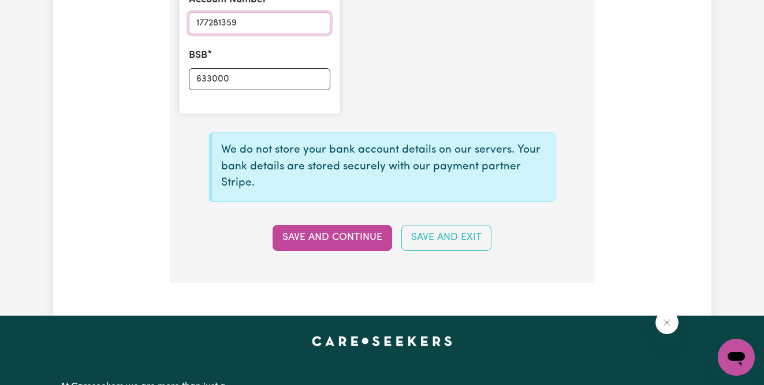
scroll to position [1010, 0]
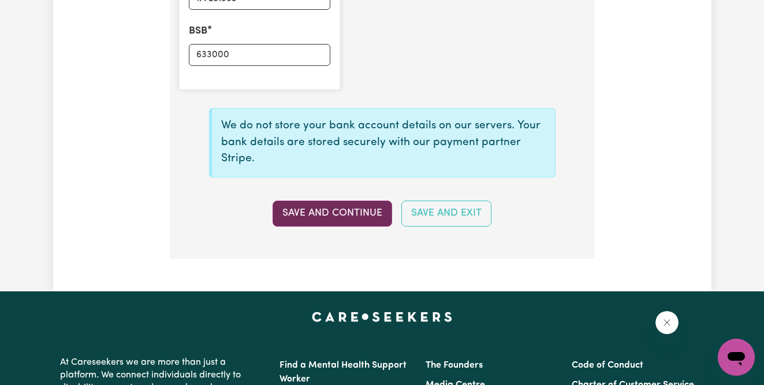
click at [301, 212] on button "Save and Continue" at bounding box center [333, 213] width 120 height 25
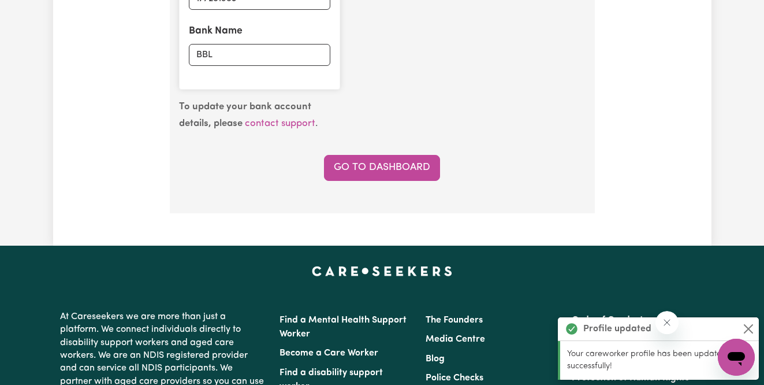
type input "****1359"
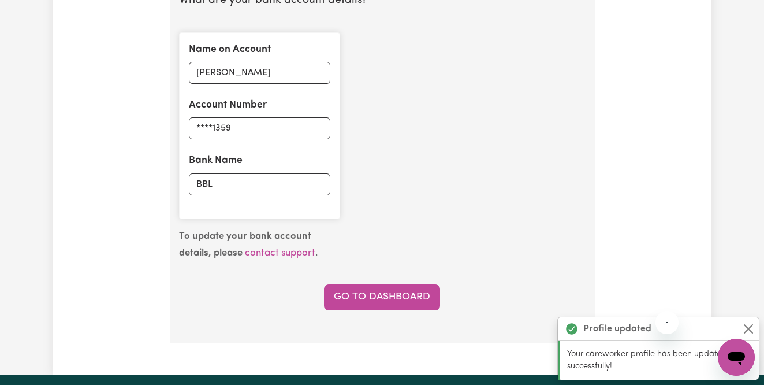
scroll to position [878, 0]
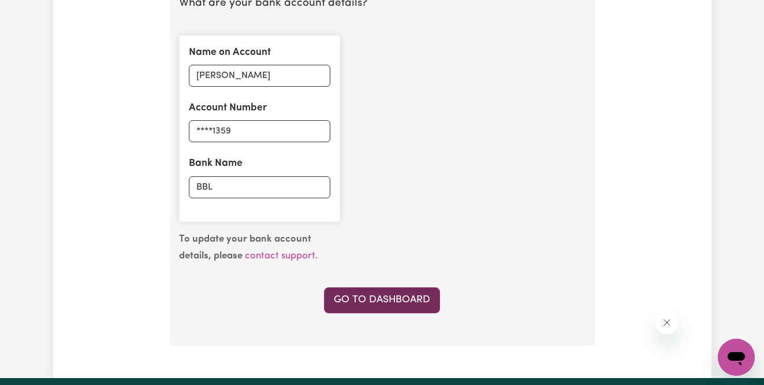
click at [369, 306] on link "Go to Dashboard" at bounding box center [382, 299] width 116 height 25
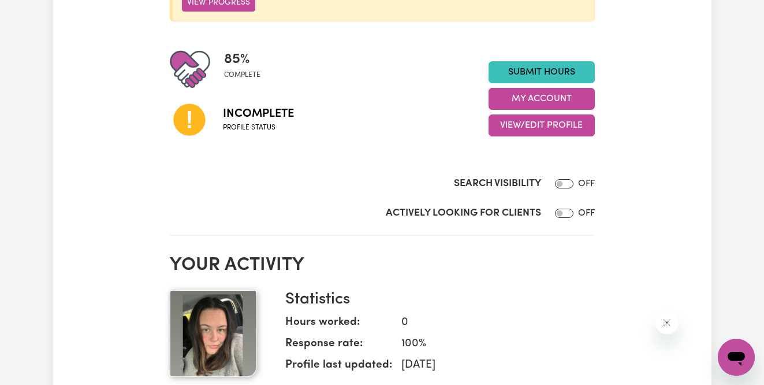
scroll to position [239, 0]
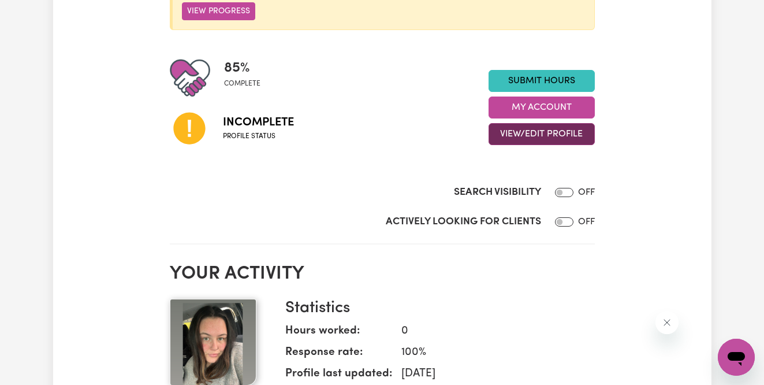
click at [551, 143] on button "View/Edit Profile" at bounding box center [542, 134] width 106 height 22
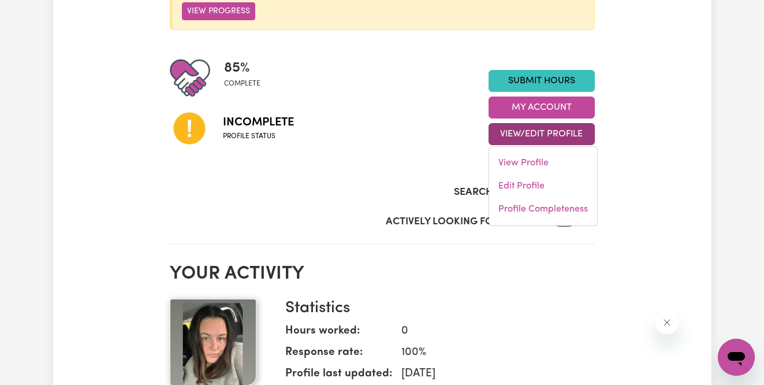
click at [393, 132] on div "Incomplete Profile status" at bounding box center [329, 127] width 319 height 59
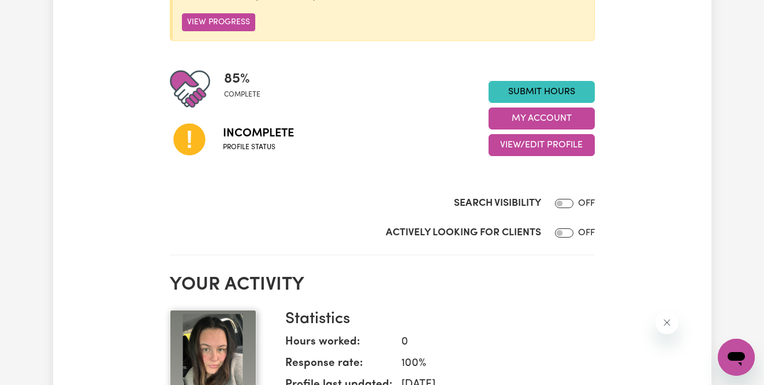
scroll to position [217, 0]
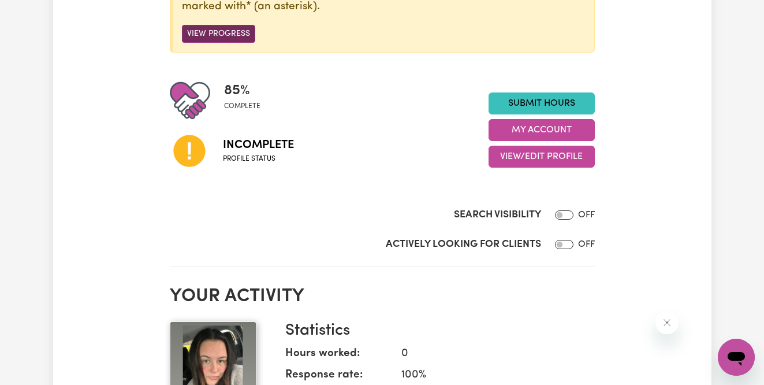
click at [226, 40] on button "View Progress" at bounding box center [218, 34] width 73 height 18
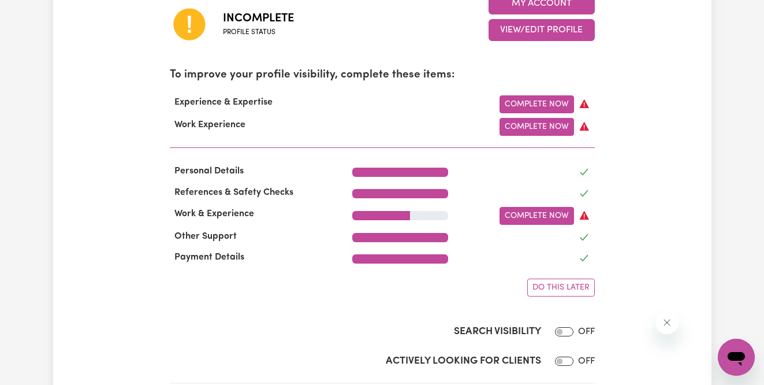
scroll to position [355, 0]
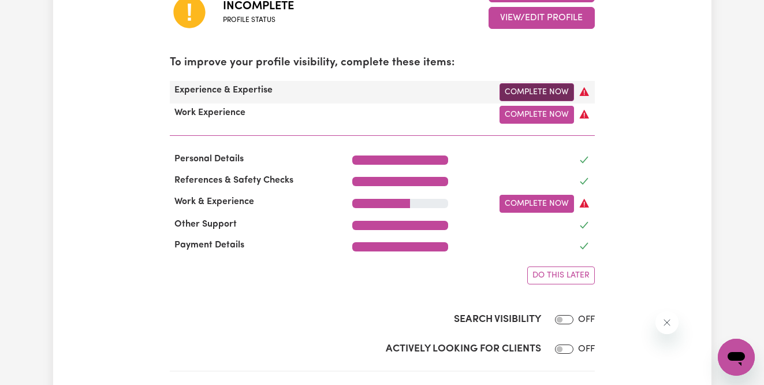
click at [548, 91] on link "Complete Now" at bounding box center [537, 92] width 75 height 18
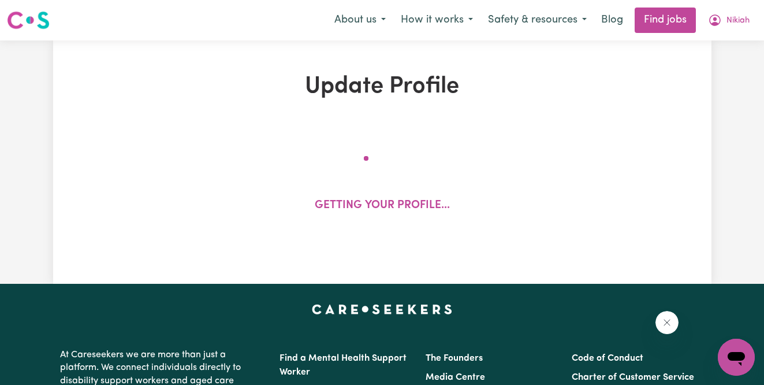
select select "Certificate III (Individual Support)"
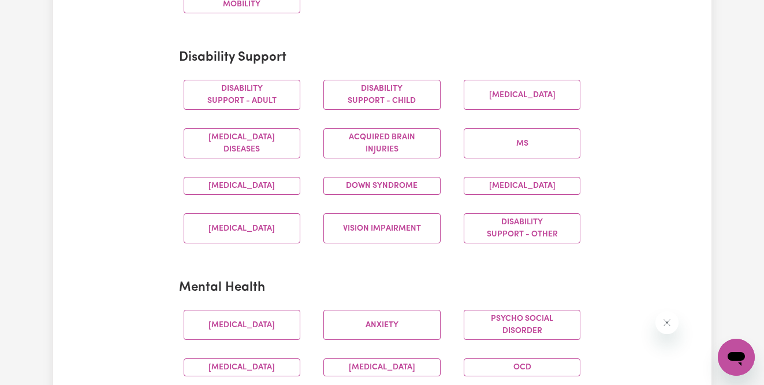
scroll to position [473, 0]
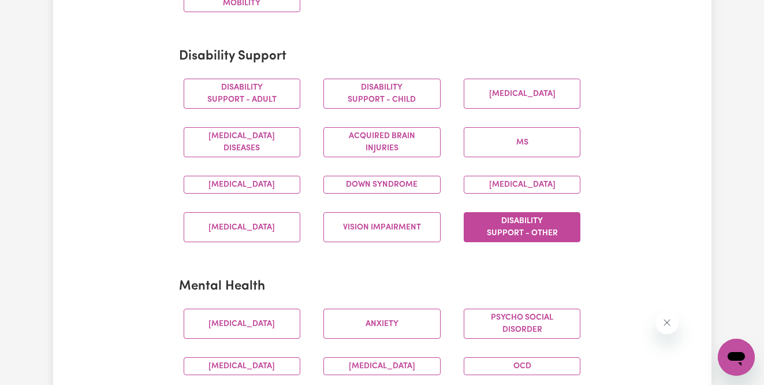
click at [540, 240] on button "Disability support - Other" at bounding box center [522, 227] width 117 height 30
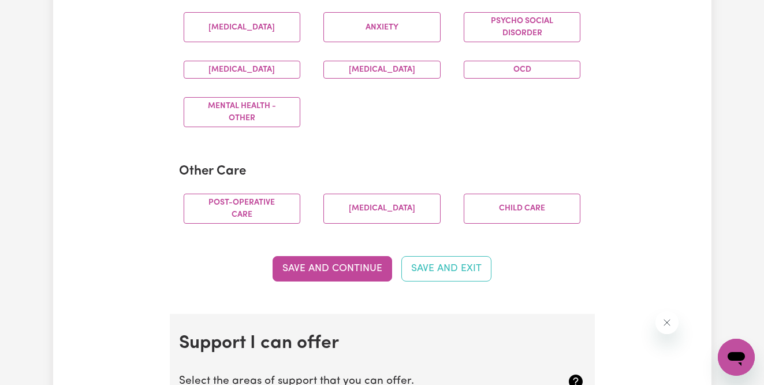
scroll to position [768, 0]
click at [335, 282] on button "Save and Continue" at bounding box center [333, 269] width 120 height 25
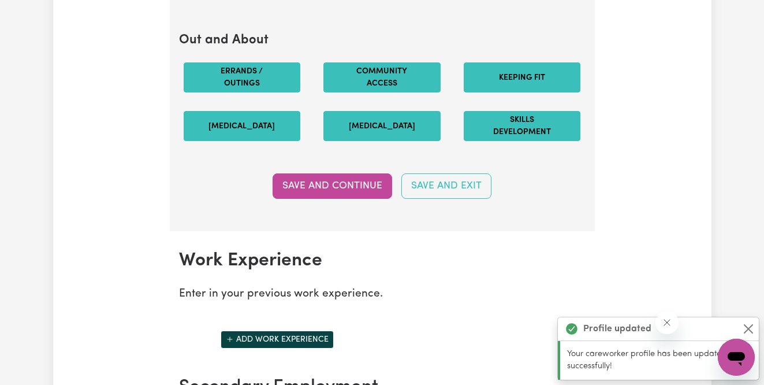
scroll to position [1536, 0]
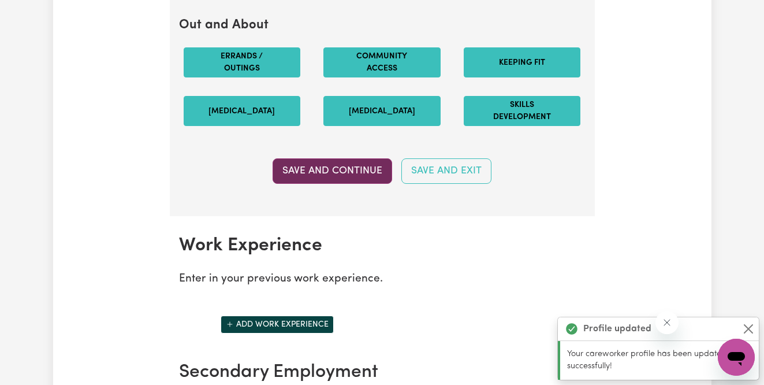
click at [314, 184] on button "Save and Continue" at bounding box center [333, 170] width 120 height 25
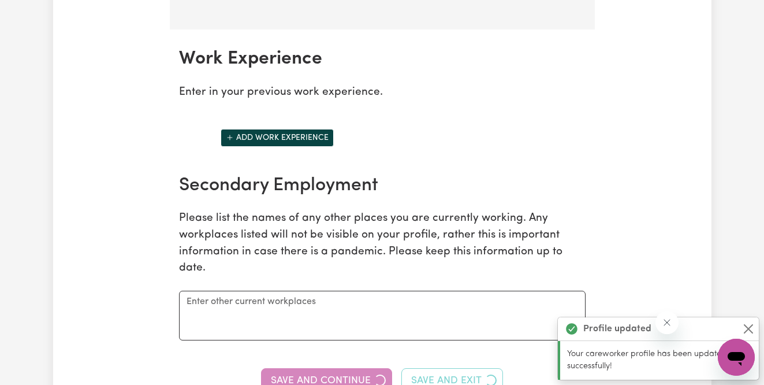
scroll to position [1764, 0]
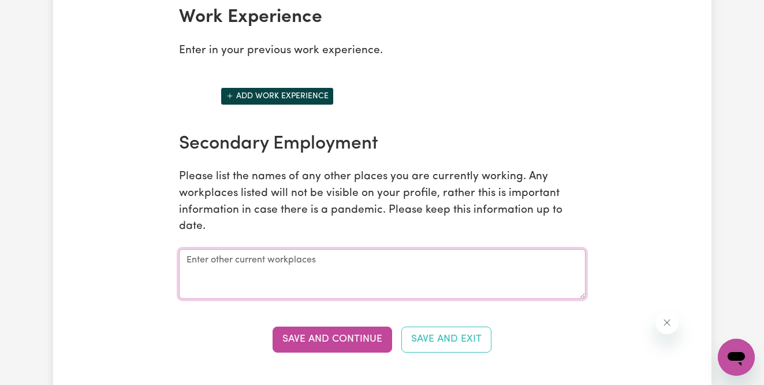
click at [272, 276] on textarea at bounding box center [382, 274] width 407 height 50
click at [311, 101] on button "Add work experience" at bounding box center [277, 96] width 113 height 18
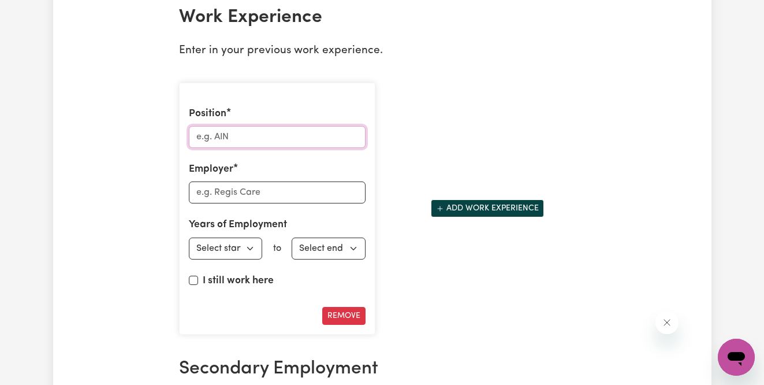
click at [273, 148] on input "Position" at bounding box center [277, 137] width 177 height 22
type input "Weighbridge Operator"
click at [272, 203] on input "Employer" at bounding box center [277, 192] width 177 height 22
type input "Barro Group"
click at [242, 253] on select "Select start year [DATE] 1952 1953 1954 1955 1956 1957 1958 1959 1960 1961 1962…" at bounding box center [226, 248] width 74 height 22
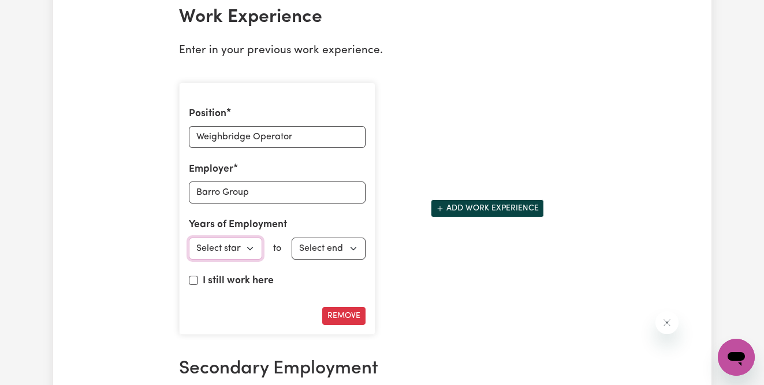
select select "2021"
click at [328, 259] on select "Select end year [DATE] 1952 1953 1954 1955 1956 1957 1958 1959 1960 1961 1962 1…" at bounding box center [329, 248] width 74 height 22
select select "2025"
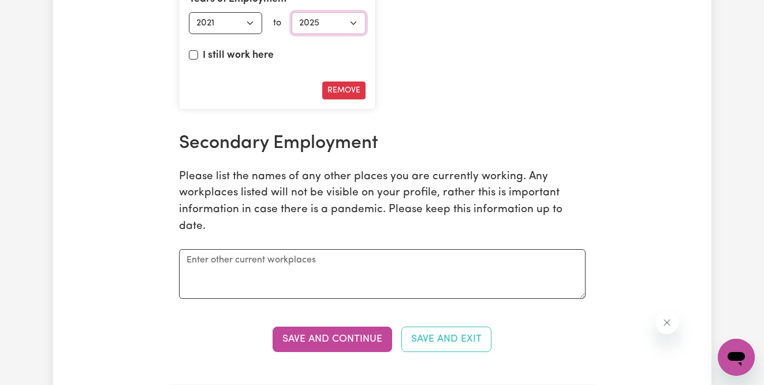
scroll to position [2013, 0]
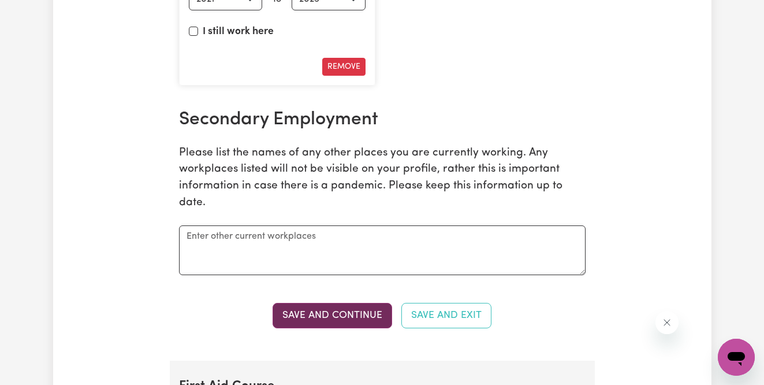
click at [325, 328] on button "Save and Continue" at bounding box center [333, 315] width 120 height 25
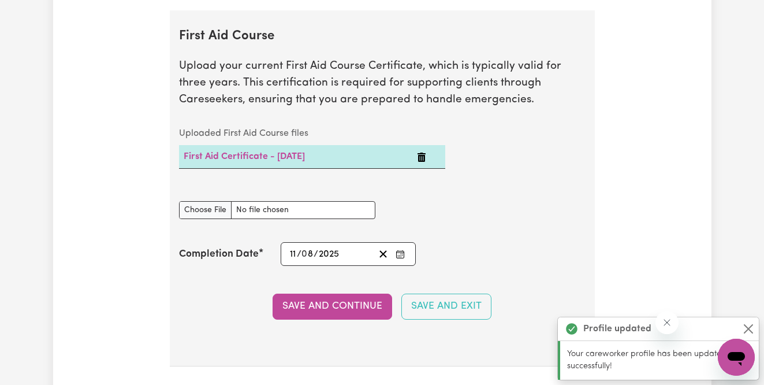
scroll to position [2386, 0]
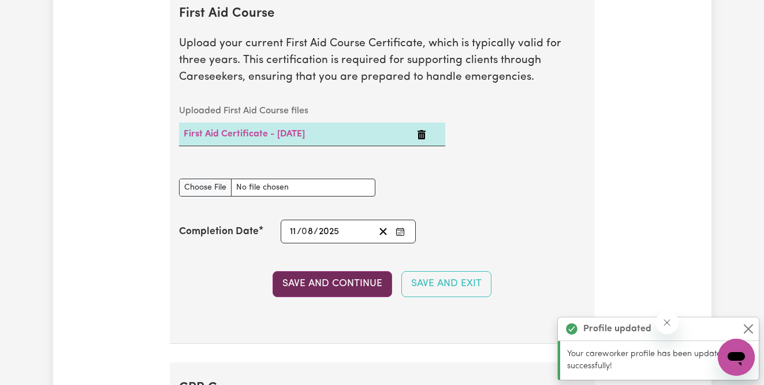
click at [309, 296] on button "Save and Continue" at bounding box center [333, 283] width 120 height 25
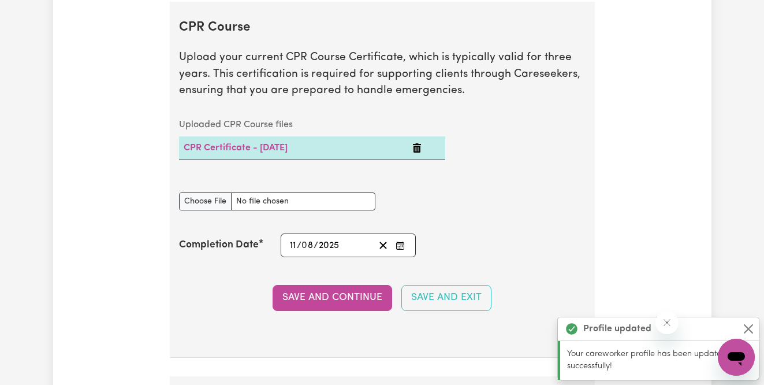
scroll to position [2760, 0]
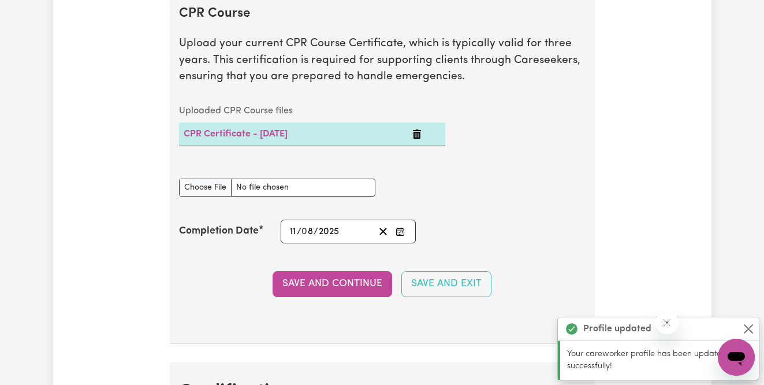
click at [309, 296] on button "Save and Continue" at bounding box center [333, 283] width 120 height 25
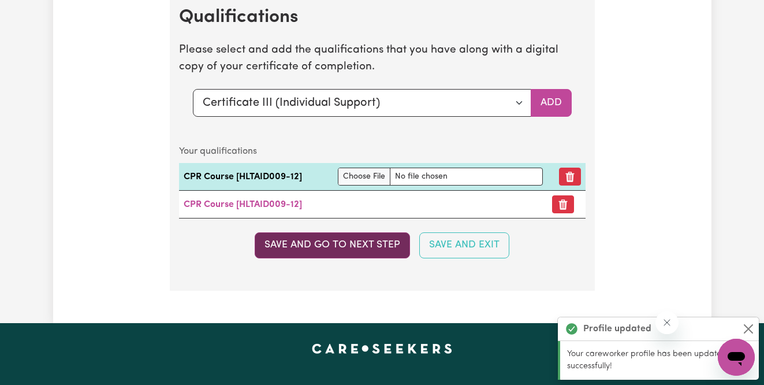
click at [320, 258] on button "Save and go to next step" at bounding box center [332, 244] width 155 height 25
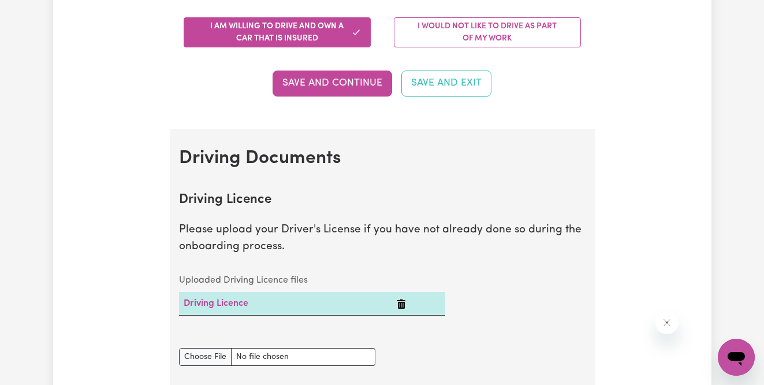
scroll to position [339, 0]
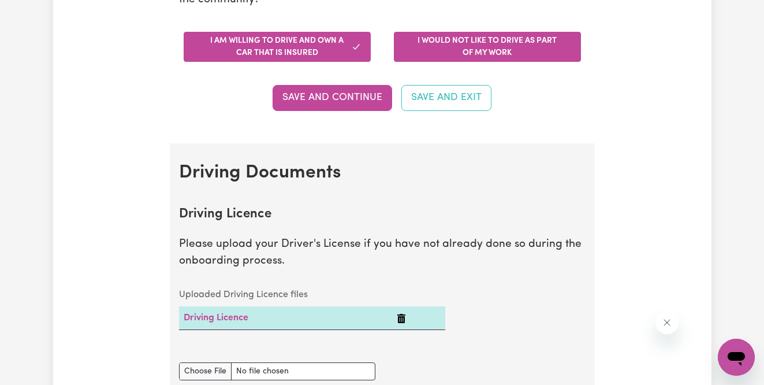
click at [470, 47] on button "I would not like to drive as part of my work" at bounding box center [487, 47] width 187 height 30
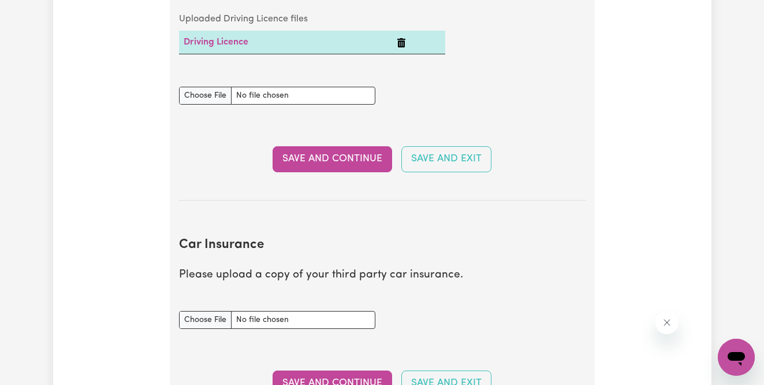
scroll to position [612, 0]
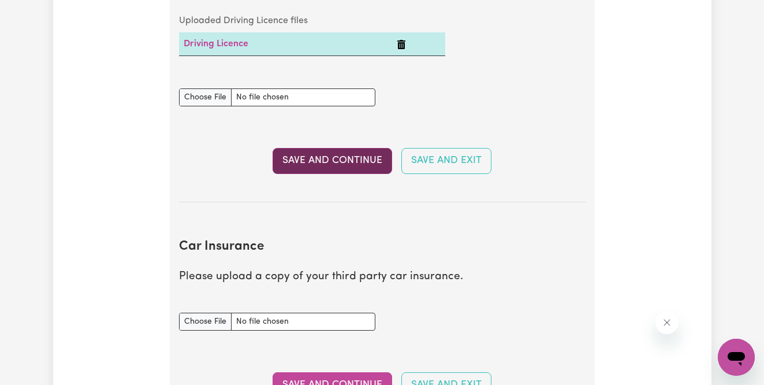
click at [328, 166] on button "Save and Continue" at bounding box center [333, 160] width 120 height 25
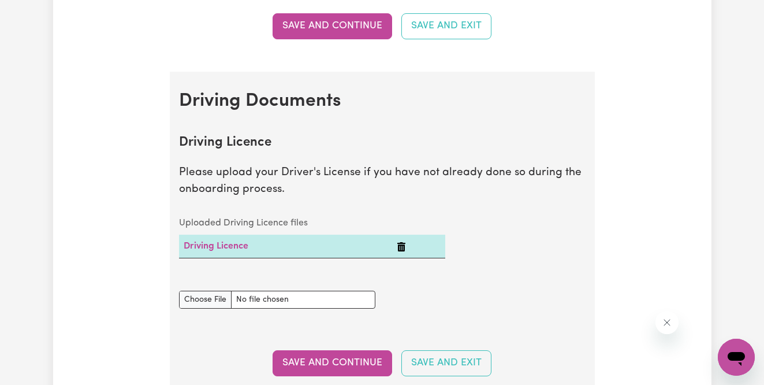
scroll to position [406, 0]
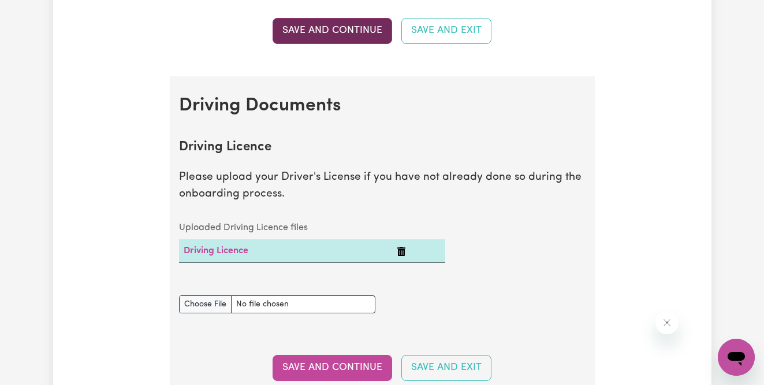
click at [293, 30] on button "Save and Continue" at bounding box center [333, 30] width 120 height 25
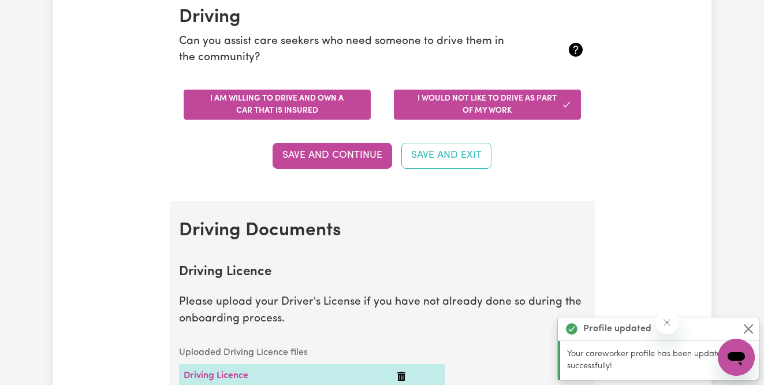
click at [266, 101] on button "I am willing to drive and own a car that is insured" at bounding box center [277, 105] width 187 height 30
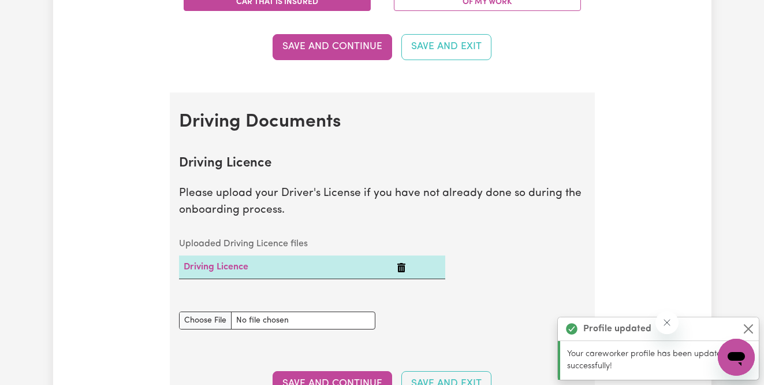
scroll to position [388, 0]
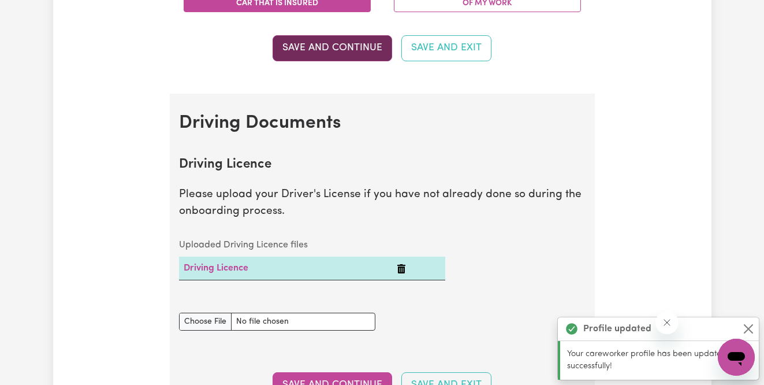
click at [337, 46] on button "Save and Continue" at bounding box center [333, 47] width 120 height 25
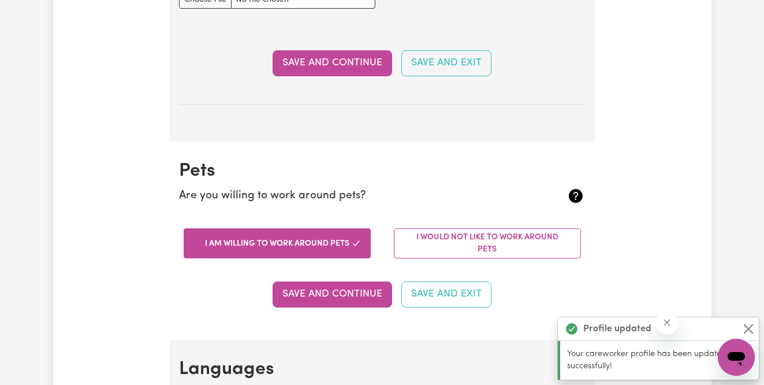
scroll to position [937, 0]
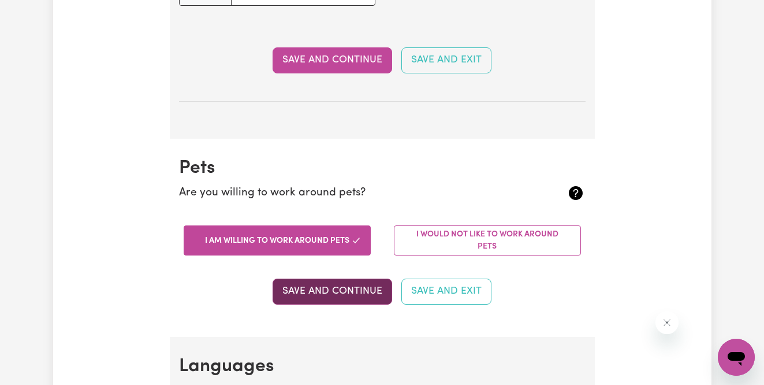
click at [329, 296] on button "Save and Continue" at bounding box center [333, 291] width 120 height 25
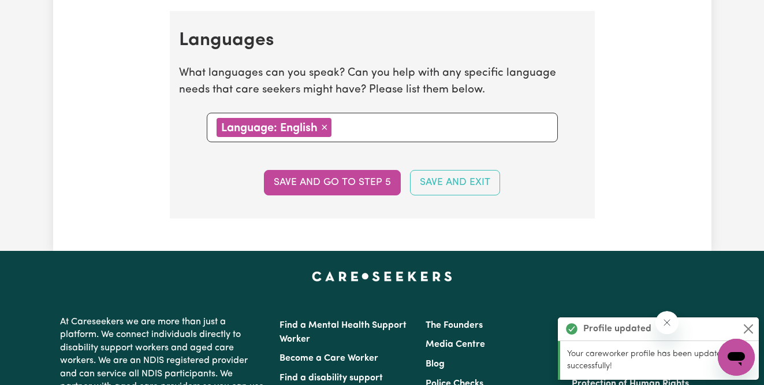
scroll to position [1274, 0]
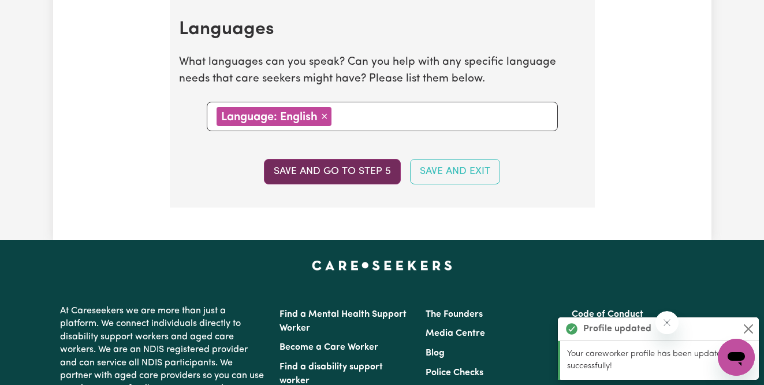
click at [298, 169] on button "Save and go to step 5" at bounding box center [332, 171] width 137 height 25
select select "I am providing services privately on my own"
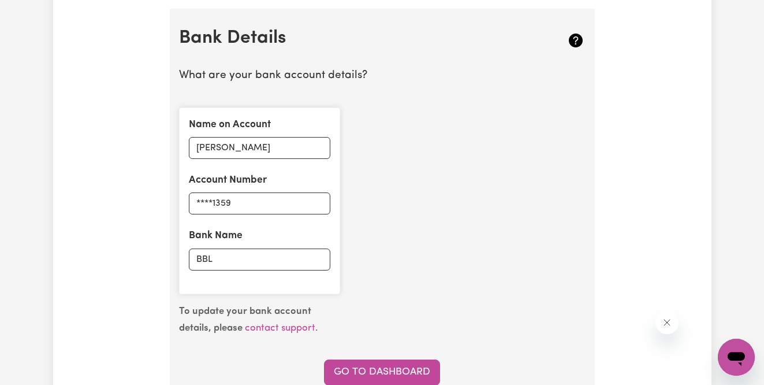
scroll to position [1073, 0]
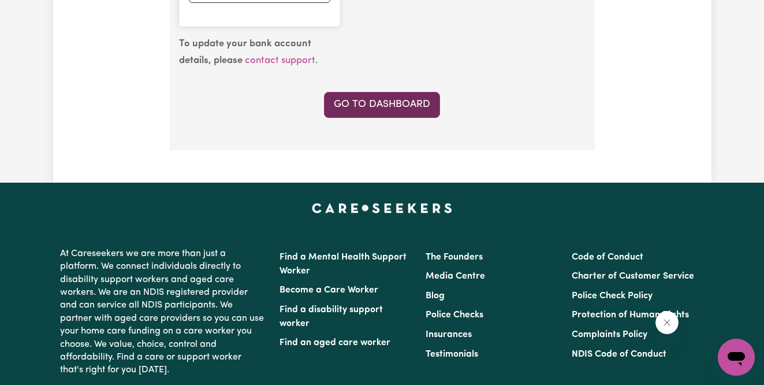
click at [382, 105] on link "Go to Dashboard" at bounding box center [382, 104] width 116 height 25
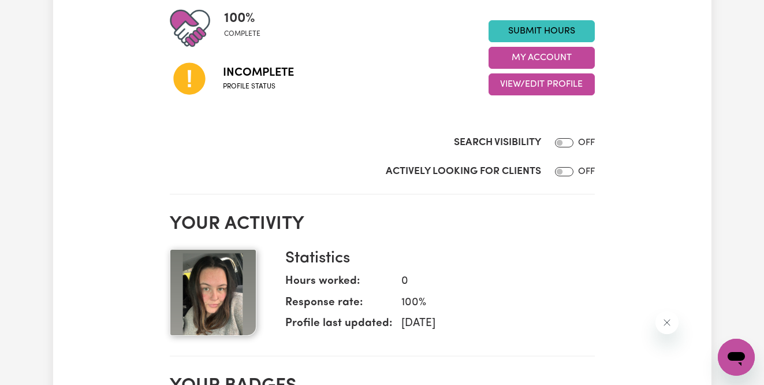
scroll to position [157, 0]
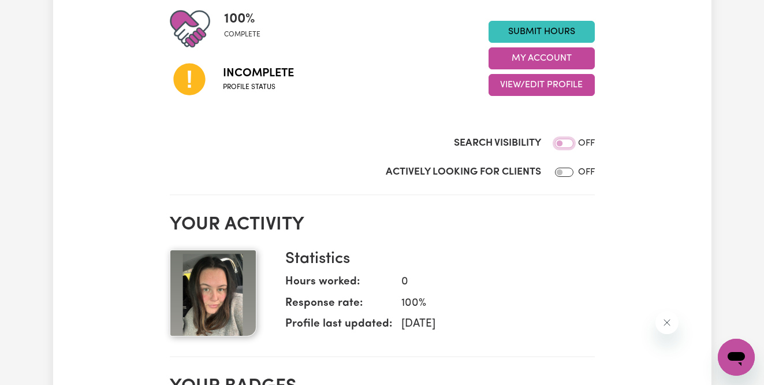
click at [558, 143] on input "Search Visibility" at bounding box center [564, 143] width 18 height 9
checkbox input "true"
click at [561, 172] on input "Actively Looking for Clients" at bounding box center [564, 172] width 18 height 9
checkbox input "true"
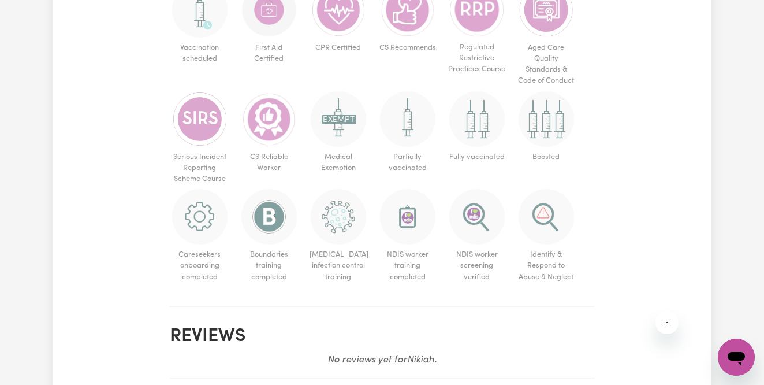
scroll to position [667, 0]
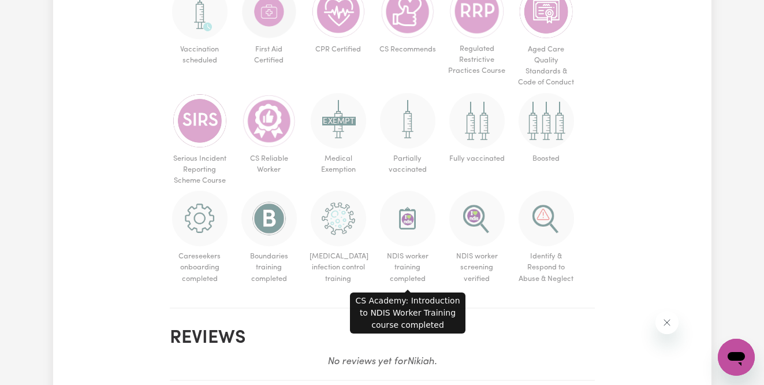
click at [418, 218] on img at bounding box center [407, 218] width 55 height 55
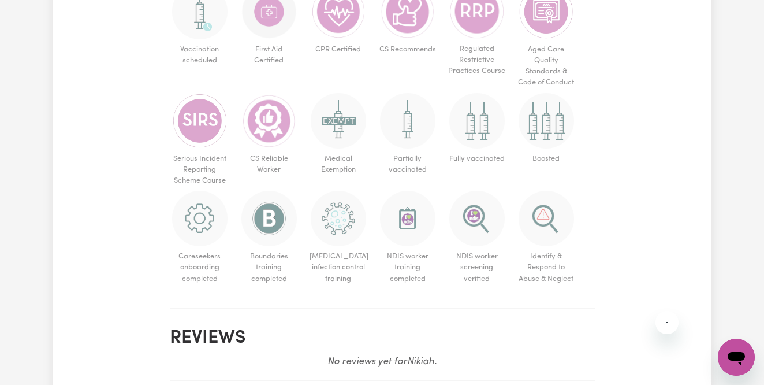
click at [418, 218] on img at bounding box center [407, 218] width 55 height 55
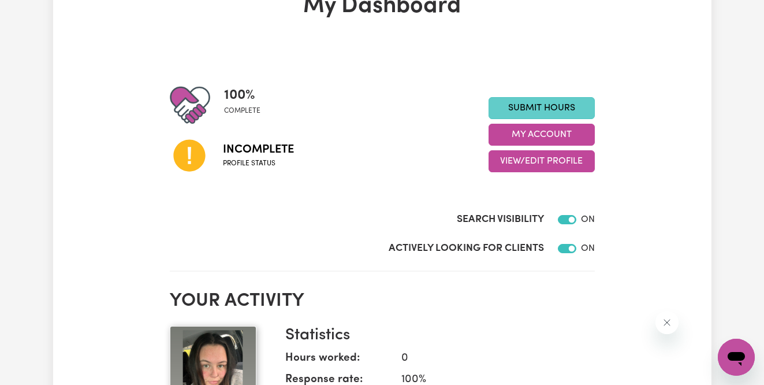
scroll to position [78, 0]
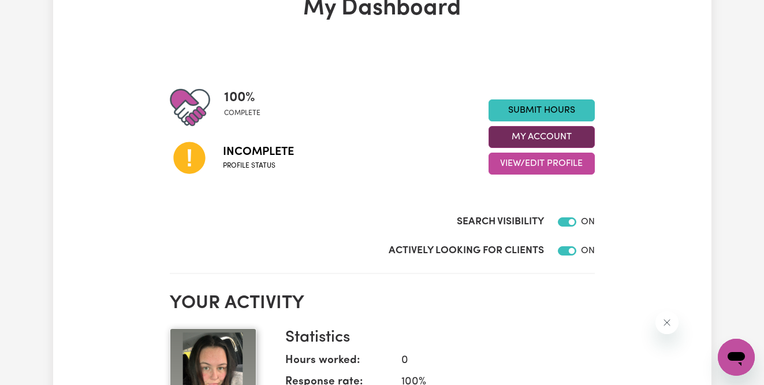
click at [537, 140] on button "My Account" at bounding box center [542, 137] width 106 height 22
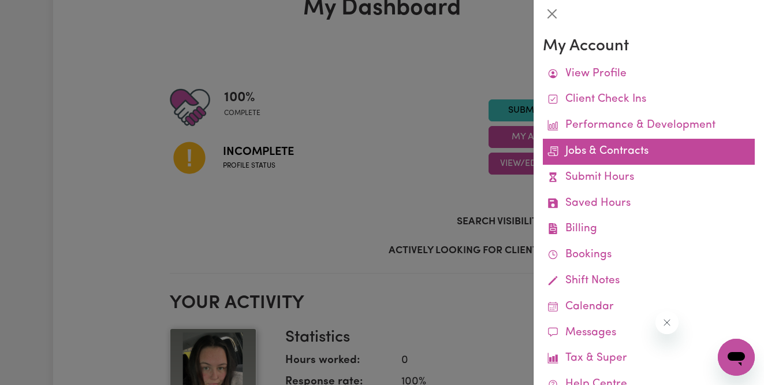
scroll to position [66, 0]
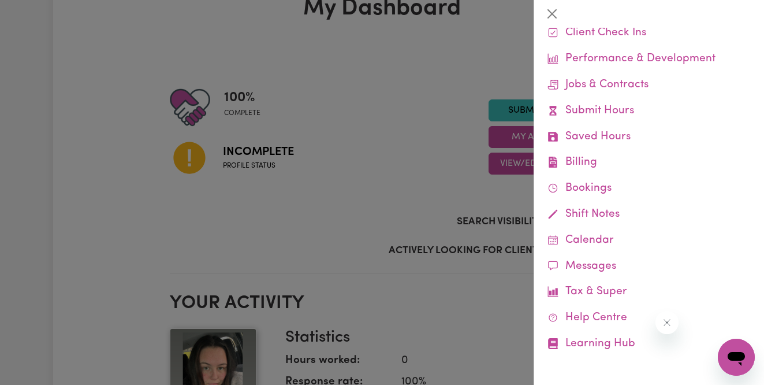
click at [395, 132] on div at bounding box center [382, 192] width 764 height 385
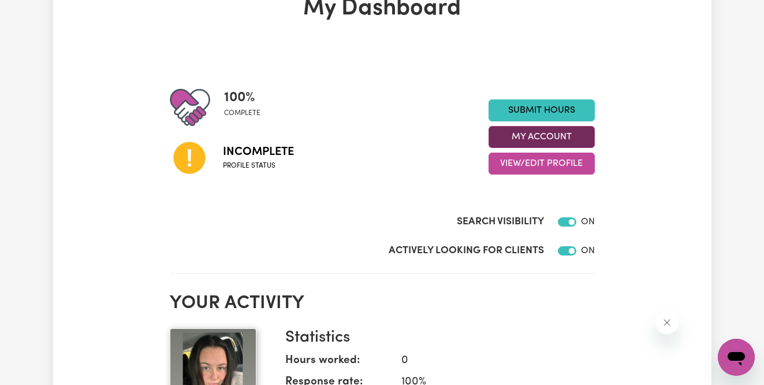
click at [539, 138] on button "My Account" at bounding box center [542, 137] width 106 height 22
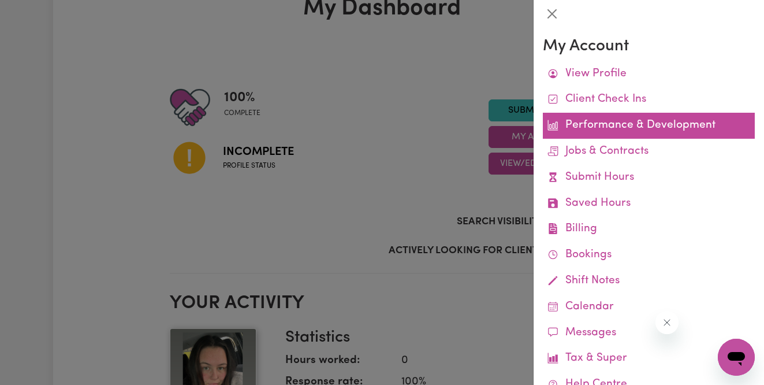
click at [602, 125] on link "Performance & Development" at bounding box center [649, 126] width 212 height 26
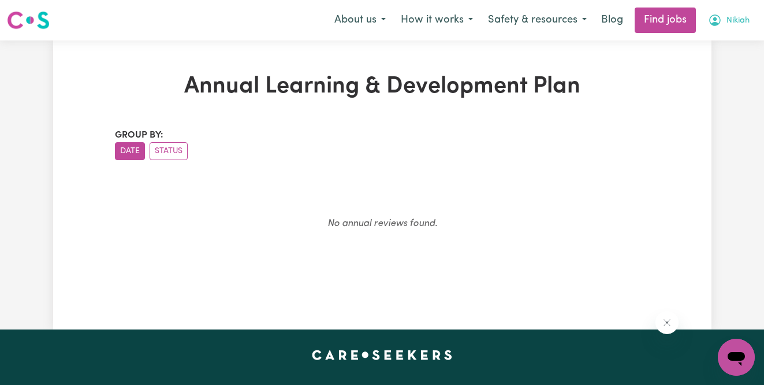
click at [737, 20] on span "Nikiah" at bounding box center [738, 20] width 23 height 13
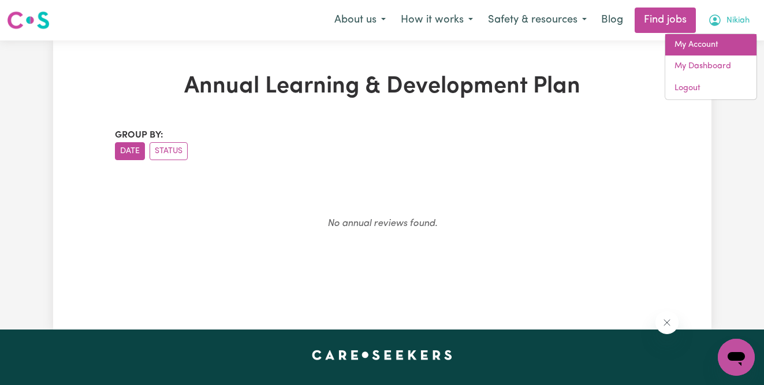
click at [712, 45] on link "My Account" at bounding box center [711, 45] width 91 height 22
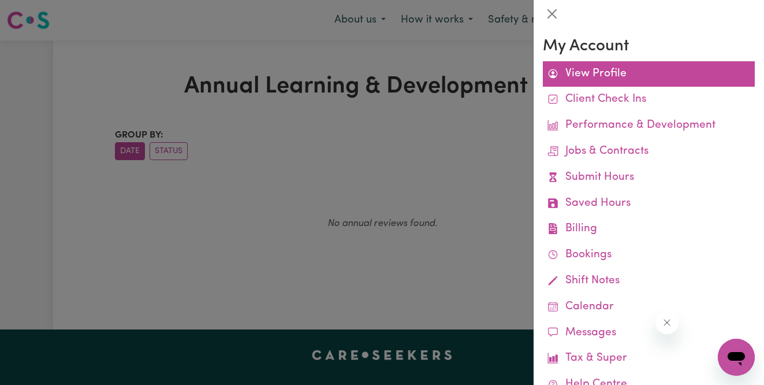
click at [651, 85] on link "View Profile" at bounding box center [649, 74] width 212 height 26
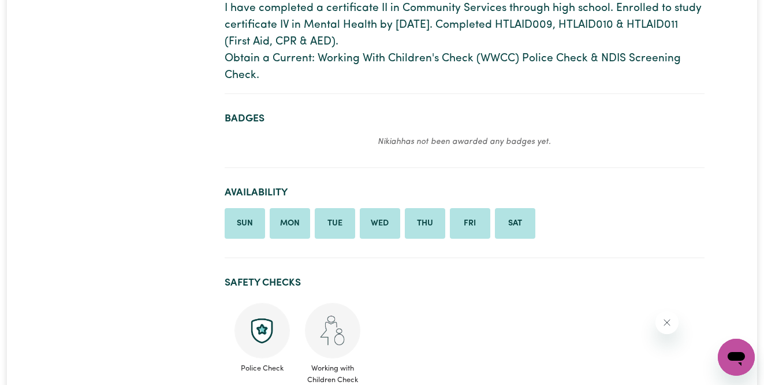
scroll to position [396, 0]
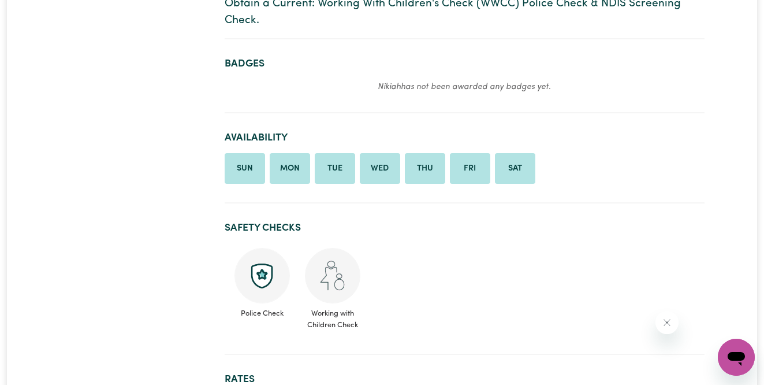
click at [476, 91] on p "[PERSON_NAME] has not been awarded any badges yet." at bounding box center [465, 87] width 480 height 14
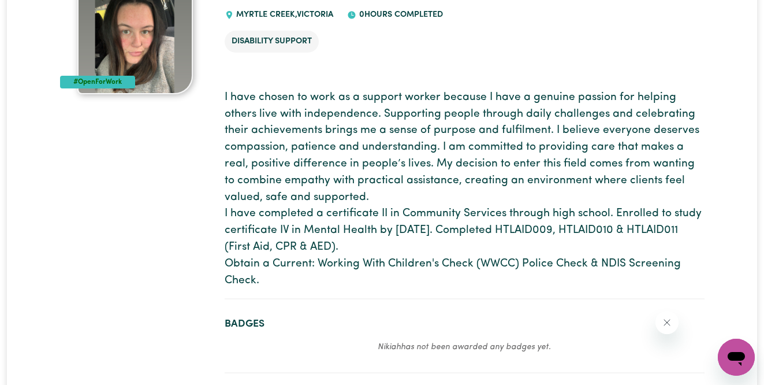
scroll to position [0, 0]
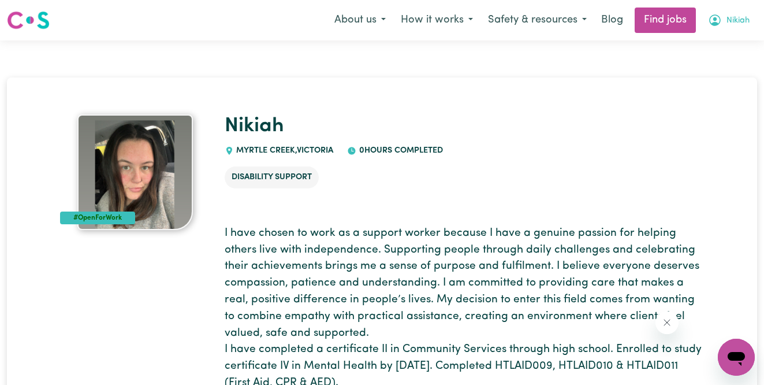
click at [733, 15] on span "Nikiah" at bounding box center [738, 20] width 23 height 13
click at [704, 66] on link "My Dashboard" at bounding box center [711, 66] width 91 height 22
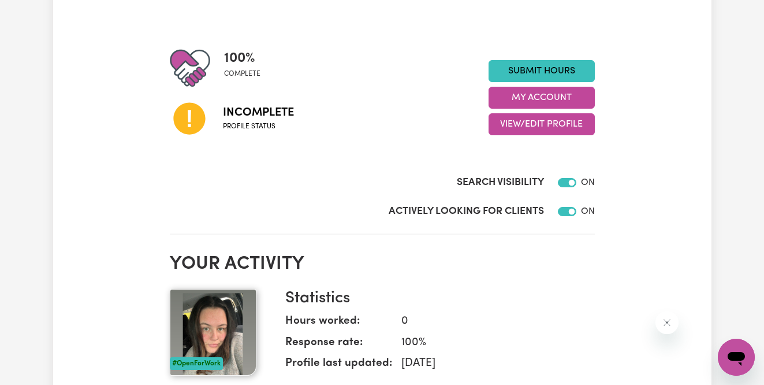
scroll to position [102, 0]
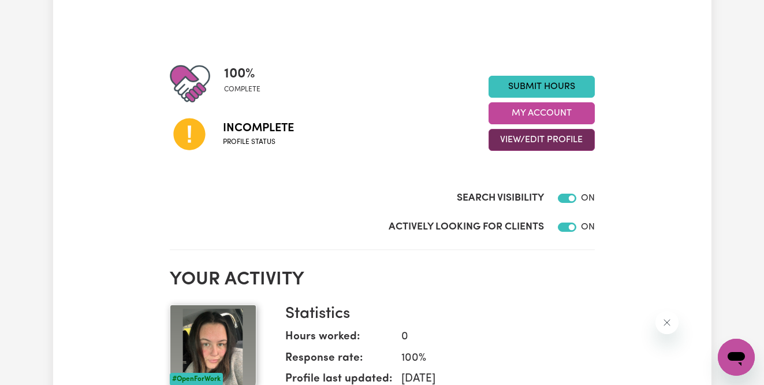
click at [536, 137] on button "View/Edit Profile" at bounding box center [542, 140] width 106 height 22
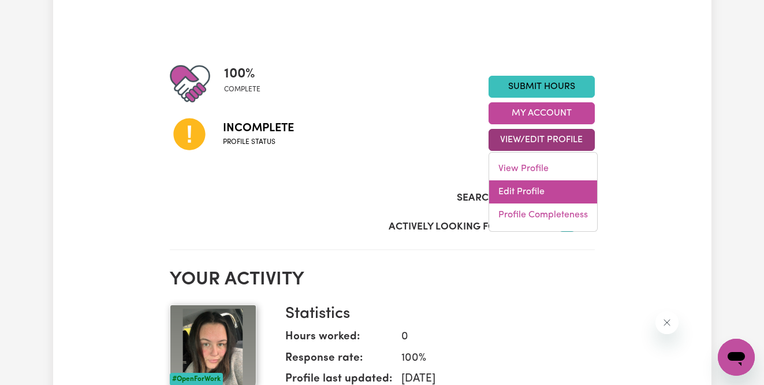
click at [525, 185] on link "Edit Profile" at bounding box center [543, 191] width 108 height 23
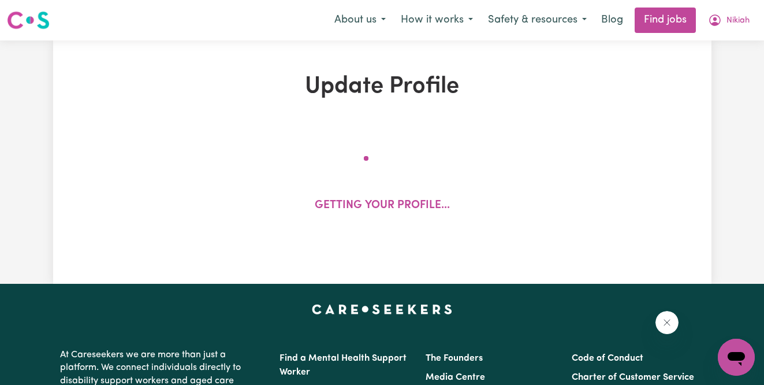
select select "[DEMOGRAPHIC_DATA]"
select select "[DEMOGRAPHIC_DATA] Citizen"
select select "Studying a healthcare related degree or qualification"
select select "50"
select select "60"
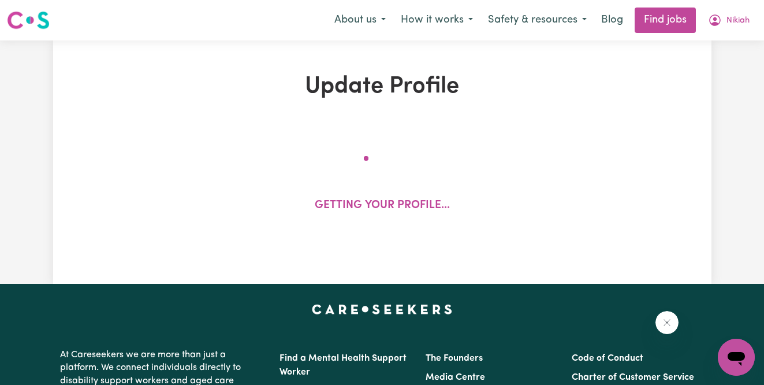
select select "75"
select select "90"
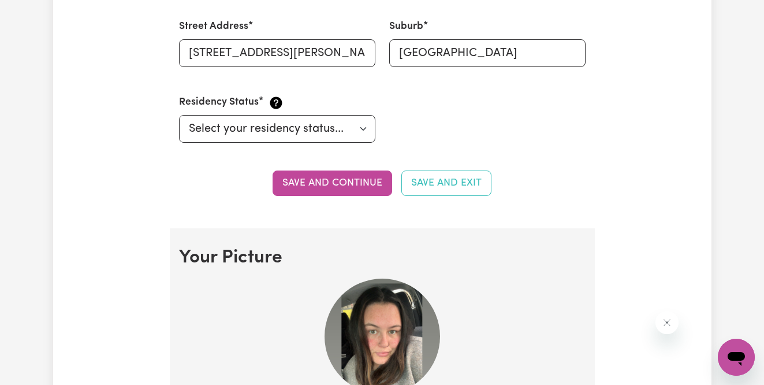
scroll to position [658, 0]
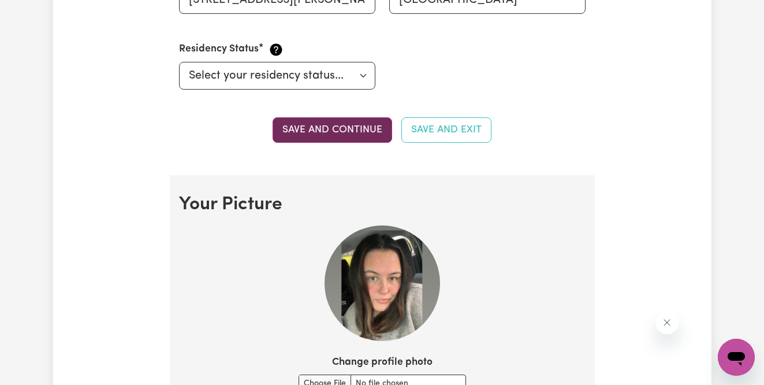
click at [341, 123] on button "Save and continue" at bounding box center [333, 129] width 120 height 25
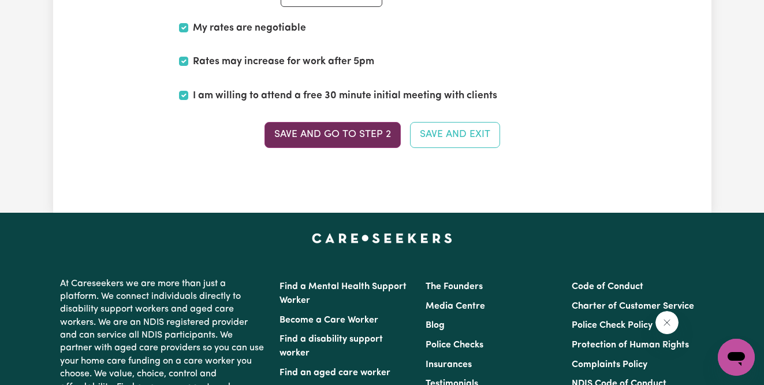
scroll to position [3016, 0]
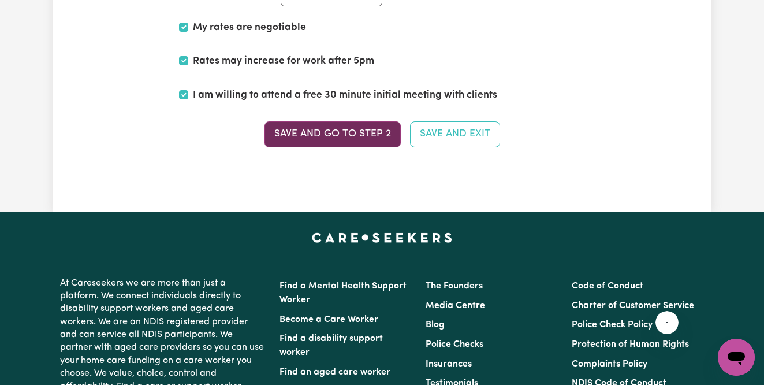
click at [361, 136] on button "Save and go to Step 2" at bounding box center [333, 133] width 136 height 25
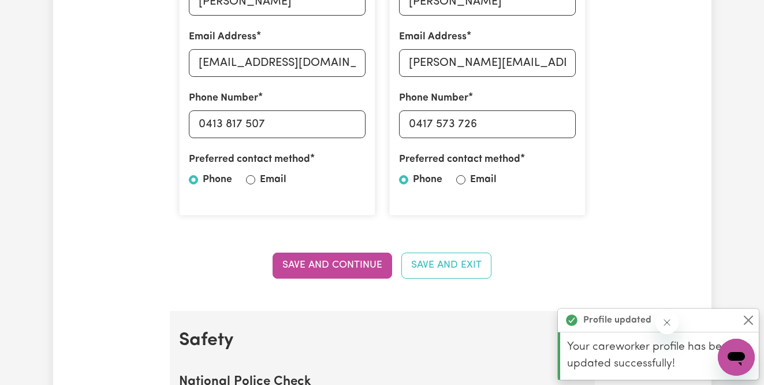
scroll to position [430, 0]
click at [327, 258] on button "Save and Continue" at bounding box center [333, 265] width 120 height 25
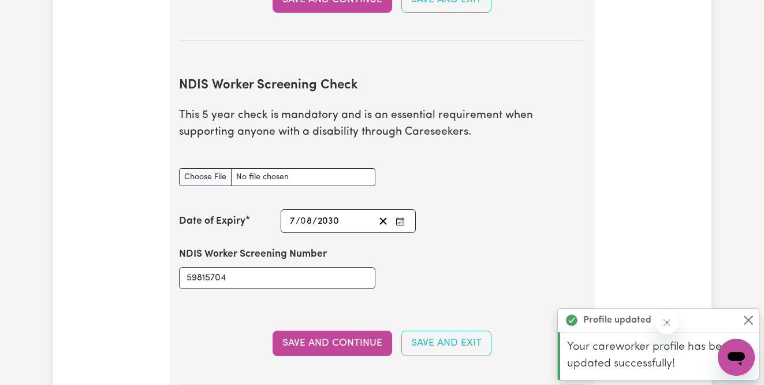
scroll to position [1477, 0]
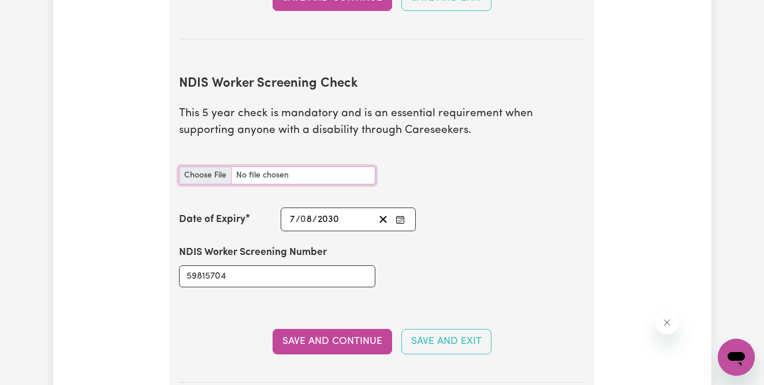
click at [216, 177] on input "NDIS Worker Screening Check document" at bounding box center [277, 175] width 196 height 18
type input "C:\fakepath\NDIS_Worker_Screening_Check_form.pdf"
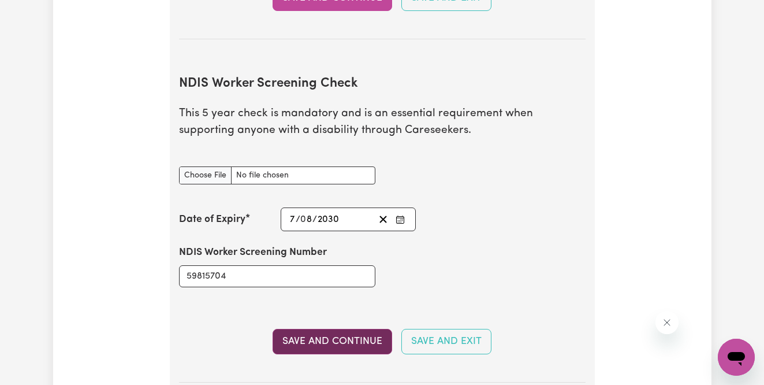
click at [314, 337] on button "Save and Continue" at bounding box center [333, 341] width 120 height 25
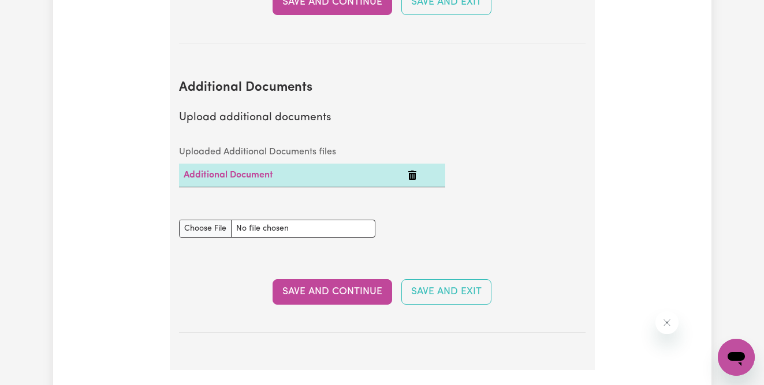
scroll to position [2360, 0]
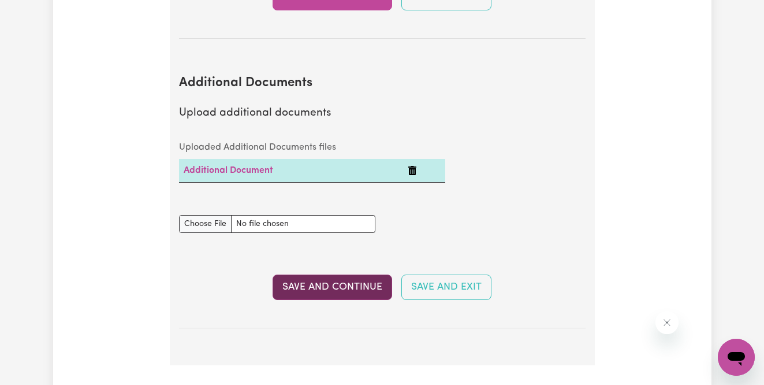
click at [341, 295] on button "Save and Continue" at bounding box center [333, 286] width 120 height 25
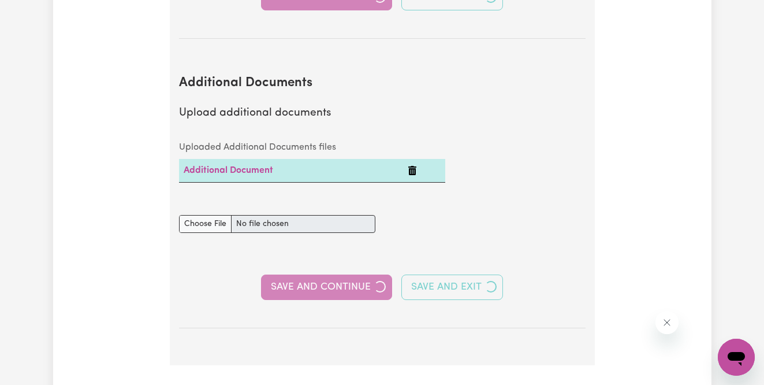
select select "2021"
select select "2025"
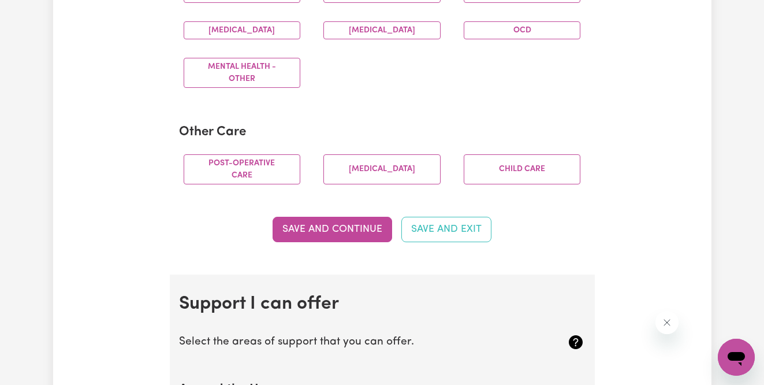
scroll to position [816, 0]
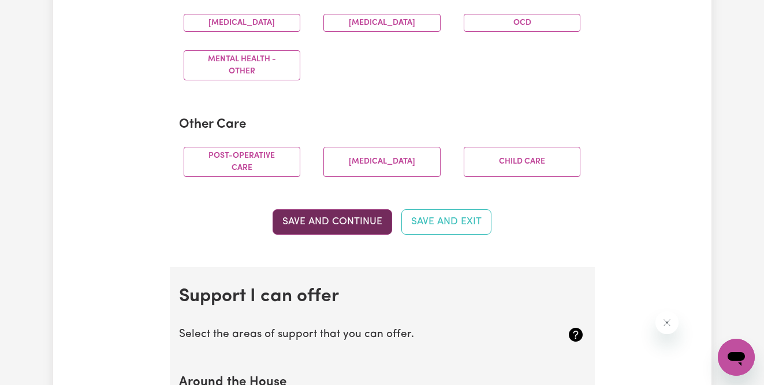
click at [308, 232] on button "Save and Continue" at bounding box center [333, 221] width 120 height 25
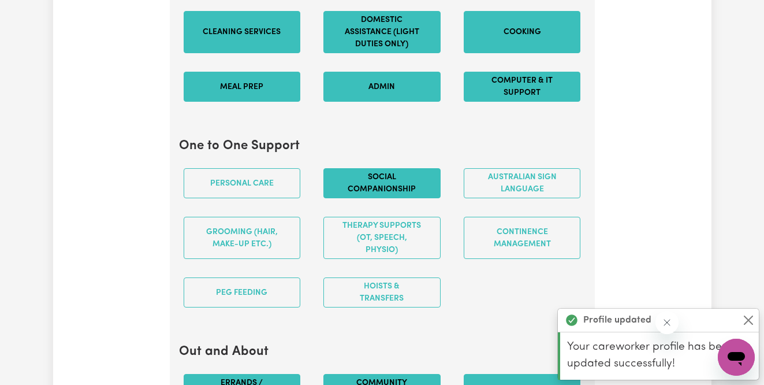
scroll to position [1210, 0]
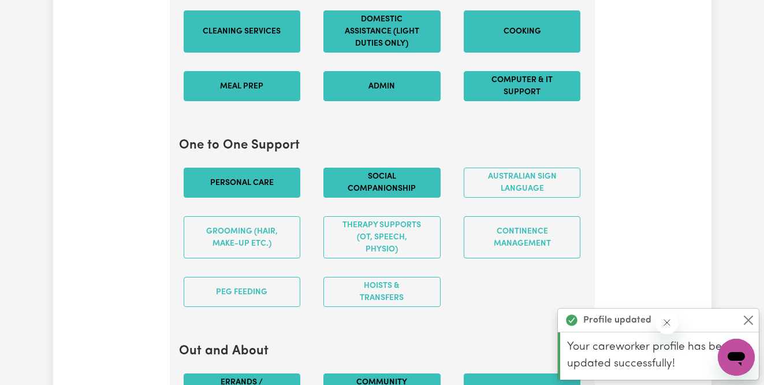
click at [268, 198] on button "Personal care" at bounding box center [242, 183] width 117 height 30
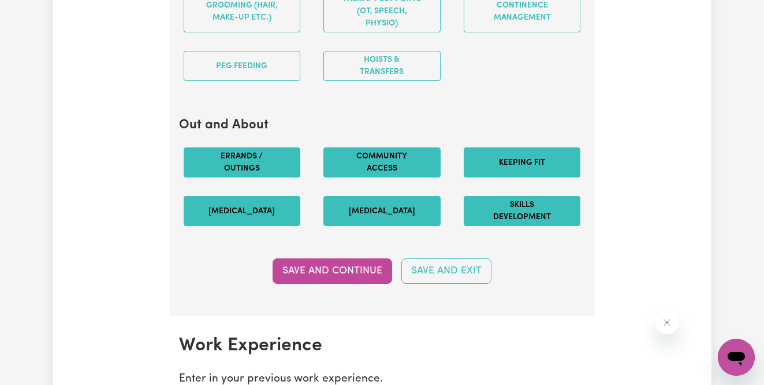
scroll to position [1457, 0]
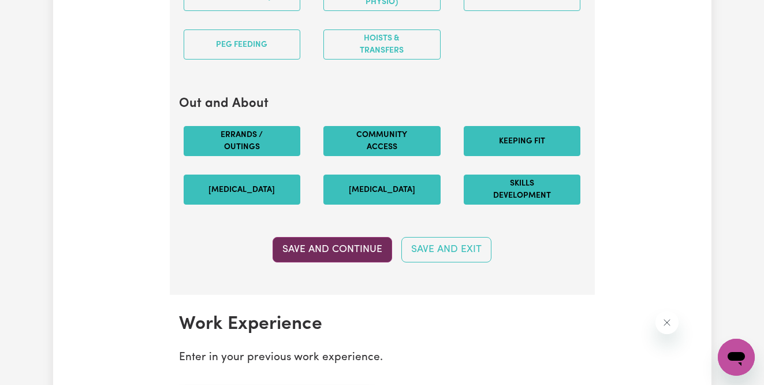
click at [320, 254] on button "Save and Continue" at bounding box center [333, 249] width 120 height 25
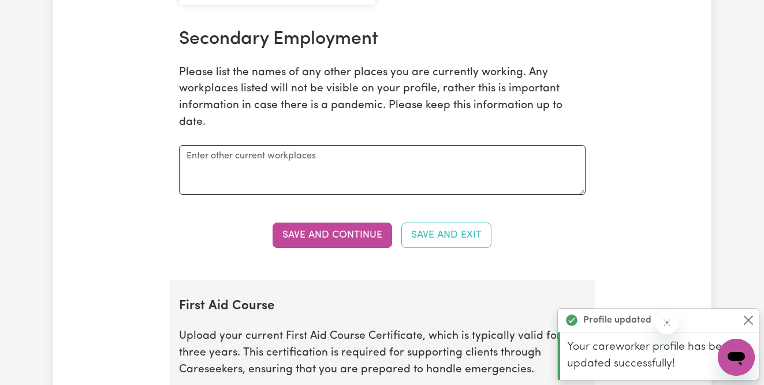
scroll to position [2089, 0]
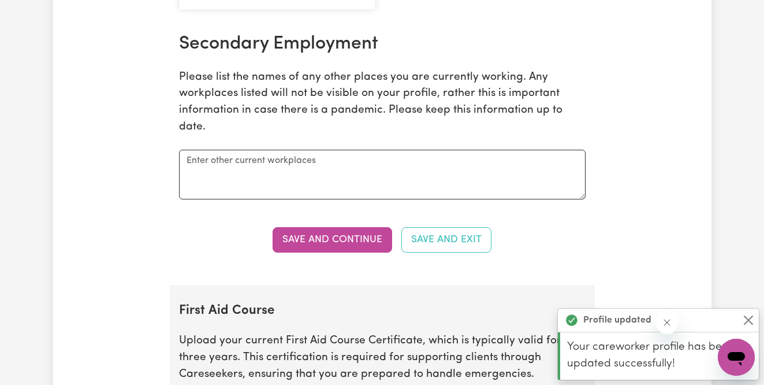
click at [320, 253] on button "Save and Continue" at bounding box center [333, 239] width 120 height 25
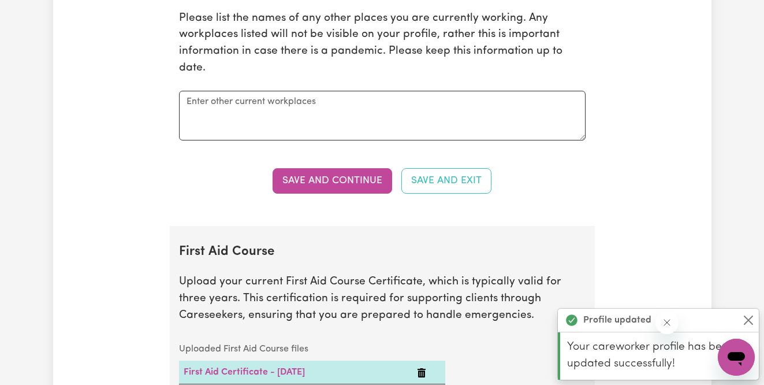
scroll to position [2386, 0]
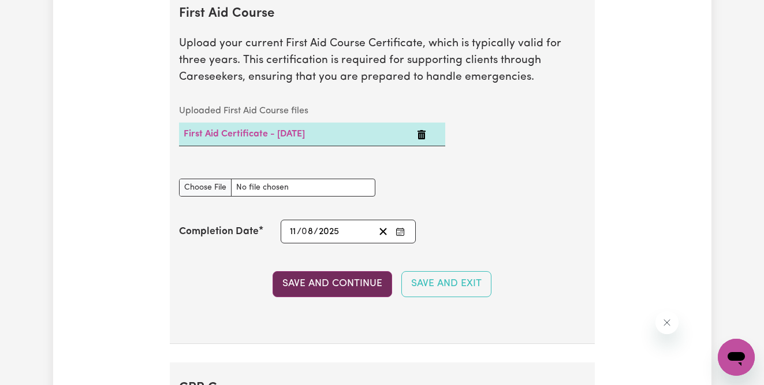
click at [317, 296] on button "Save and Continue" at bounding box center [333, 283] width 120 height 25
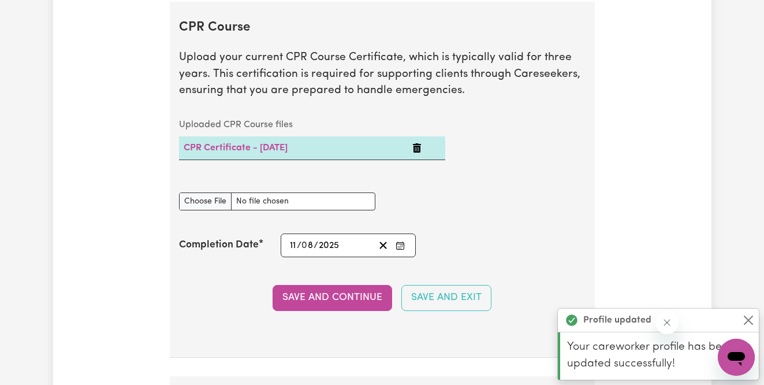
scroll to position [2760, 0]
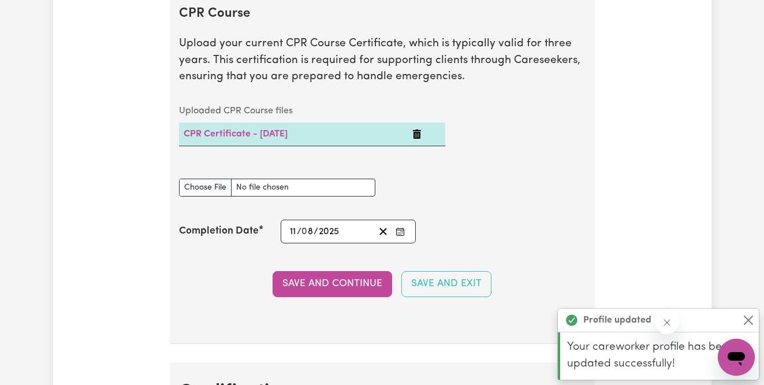
click at [317, 296] on button "Save and Continue" at bounding box center [333, 283] width 120 height 25
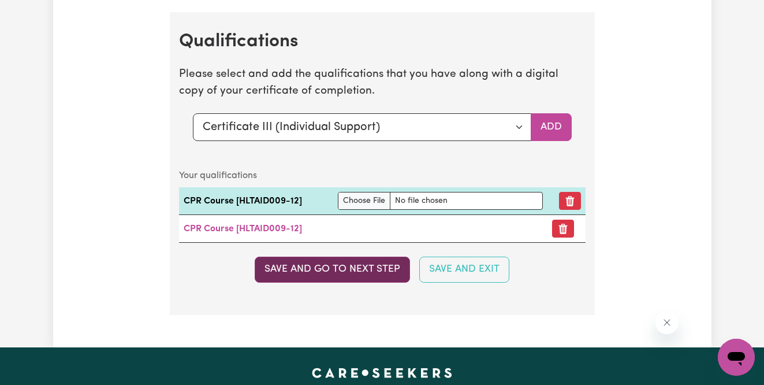
scroll to position [3107, 0]
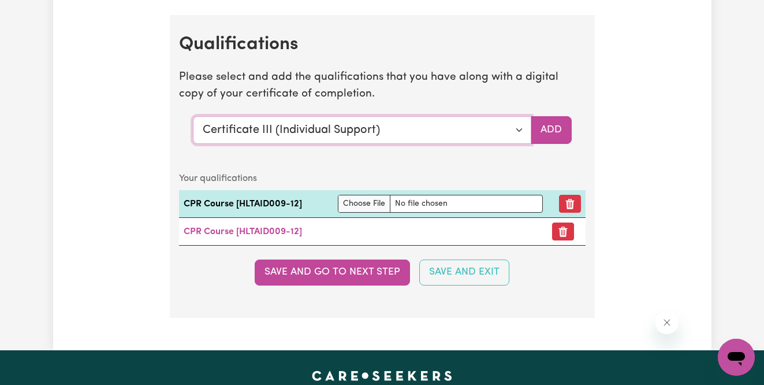
click at [525, 144] on select "Select a qualification to add... Certificate III (Individual Support) Certifica…" at bounding box center [362, 130] width 339 height 28
select select "CPR Course [HLTAID009-12]"
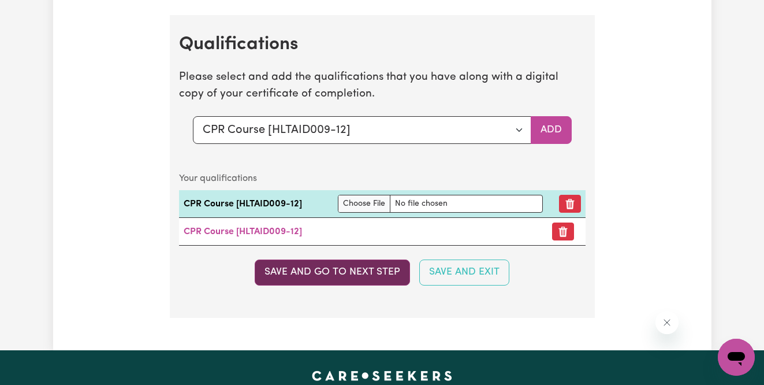
click at [324, 285] on button "Save and go to next step" at bounding box center [332, 271] width 155 height 25
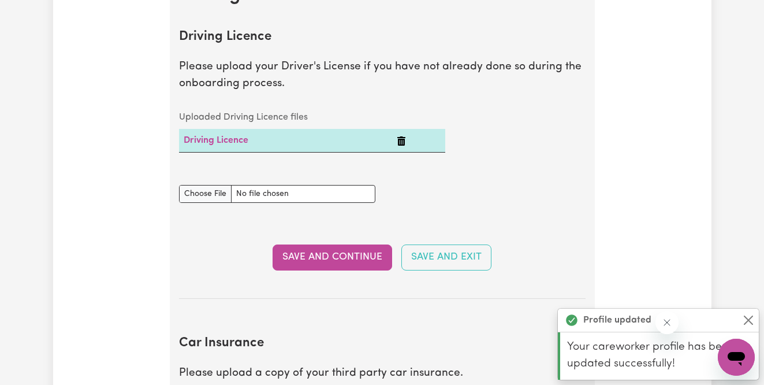
scroll to position [0, 0]
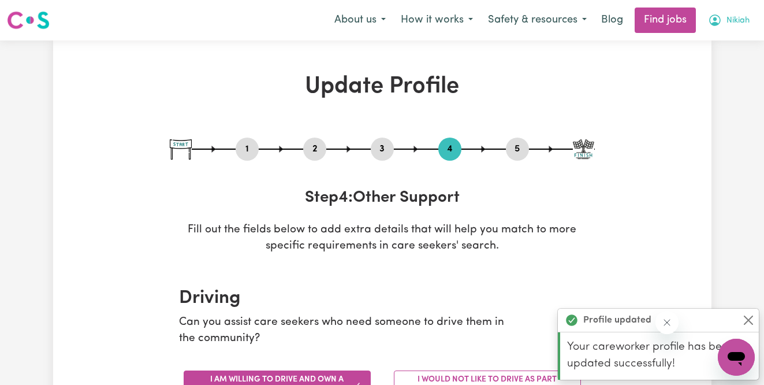
click at [735, 18] on span "Nikiah" at bounding box center [738, 20] width 23 height 13
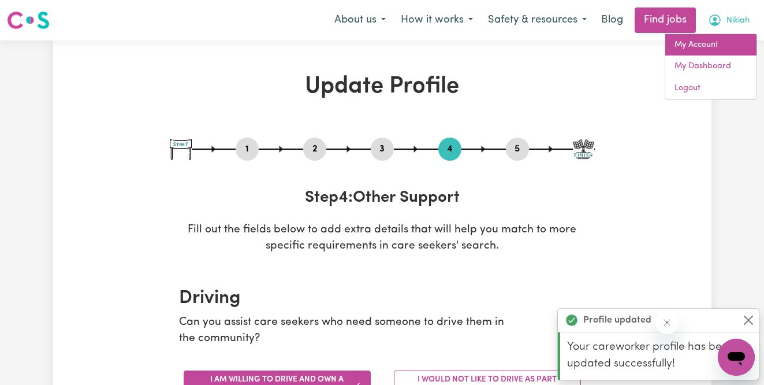
click at [720, 39] on link "My Account" at bounding box center [711, 45] width 91 height 22
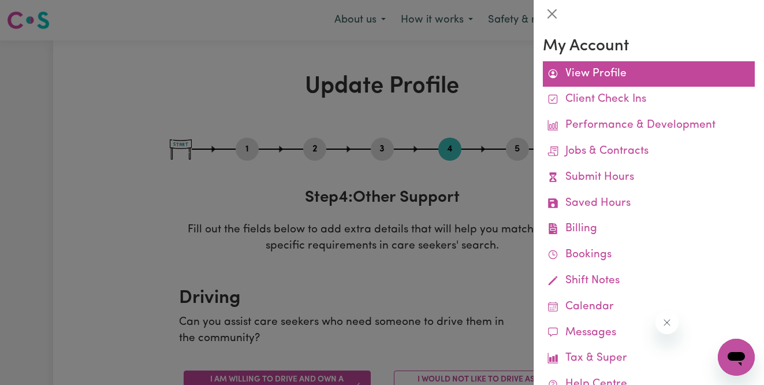
click at [650, 76] on link "View Profile" at bounding box center [649, 74] width 212 height 26
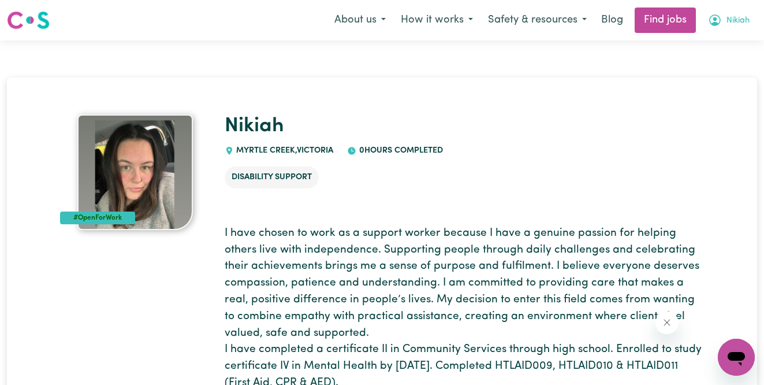
click at [725, 19] on button "Nikiah" at bounding box center [729, 20] width 57 height 24
click at [716, 65] on link "My Dashboard" at bounding box center [711, 66] width 91 height 22
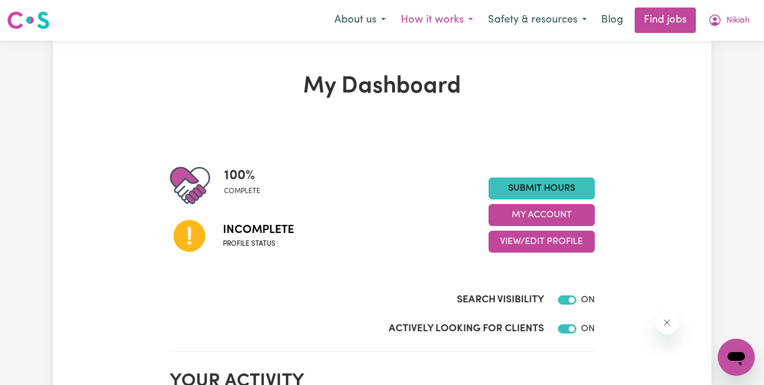
click at [435, 20] on button "How it works" at bounding box center [436, 20] width 87 height 24
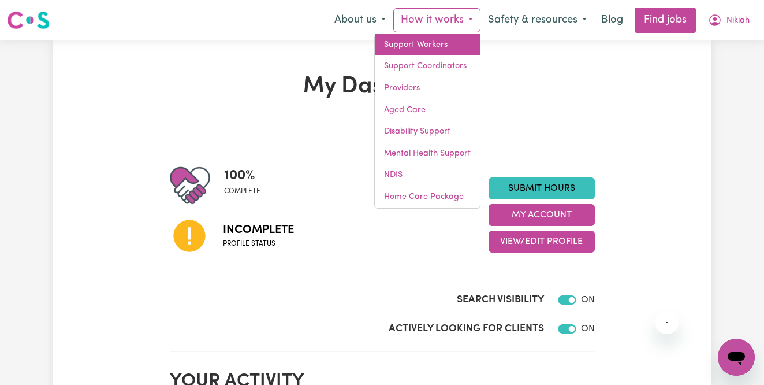
click at [428, 42] on link "Support Workers" at bounding box center [427, 45] width 105 height 22
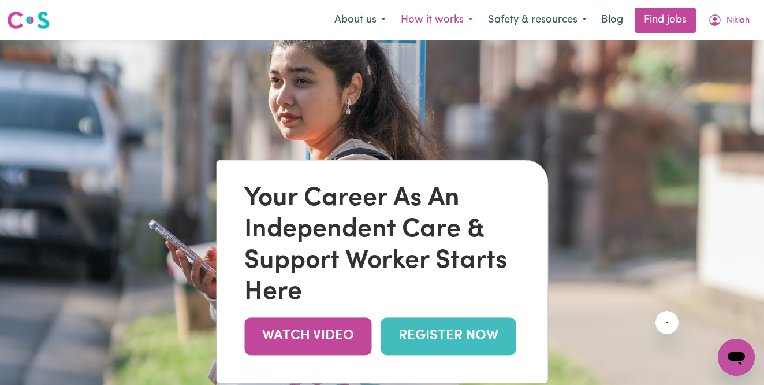
click at [442, 13] on button "How it works" at bounding box center [436, 20] width 87 height 24
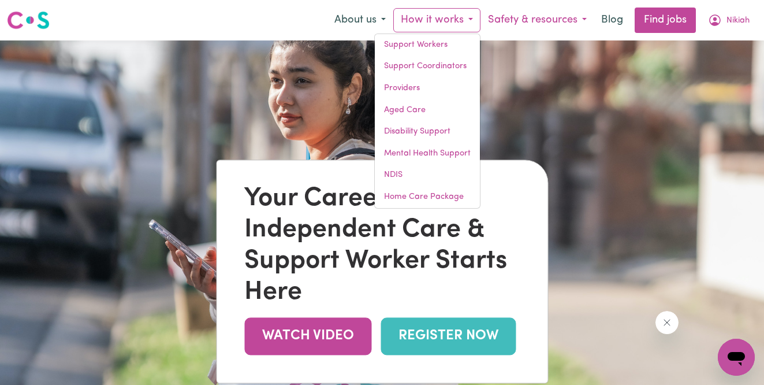
click at [513, 23] on button "Safety & resources" at bounding box center [538, 20] width 114 height 24
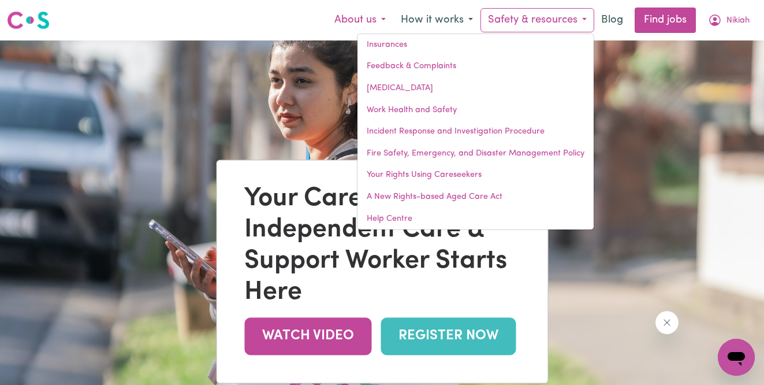
click at [359, 23] on button "About us" at bounding box center [360, 20] width 66 height 24
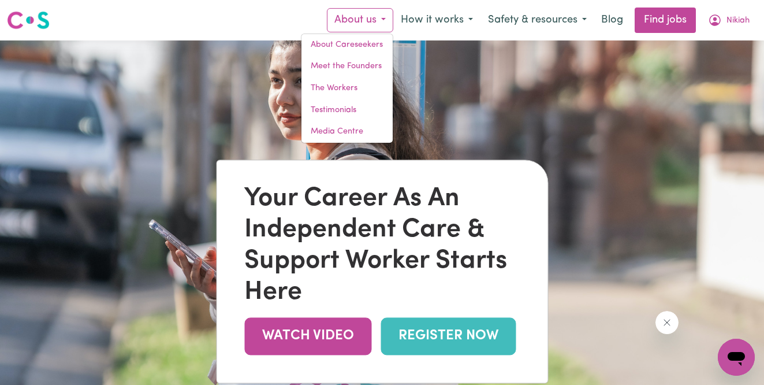
click at [418, 202] on div "Your Career As An Independent Care & Support Worker Starts Here" at bounding box center [382, 245] width 276 height 125
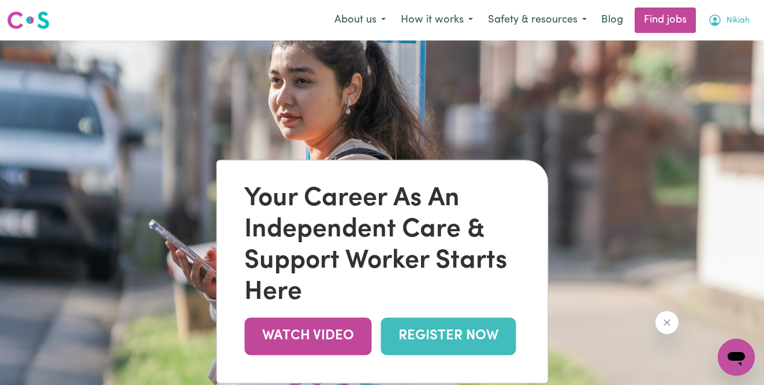
click at [733, 17] on span "Nikiah" at bounding box center [738, 20] width 23 height 13
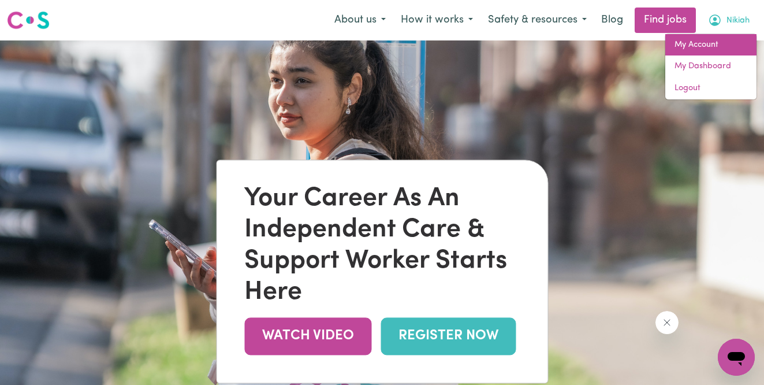
click at [722, 38] on link "My Account" at bounding box center [711, 45] width 91 height 22
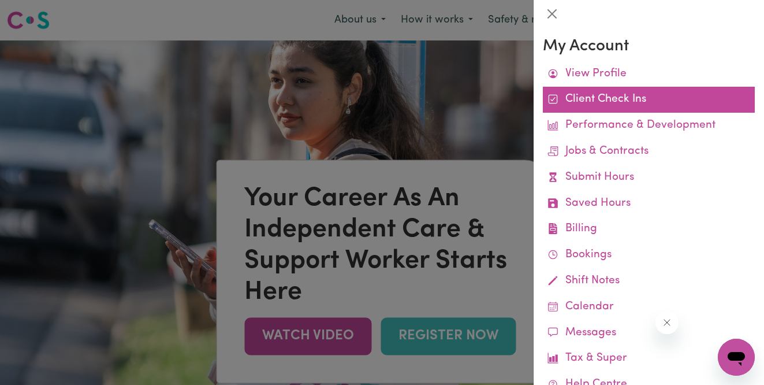
click at [637, 101] on link "Client Check Ins" at bounding box center [649, 100] width 212 height 26
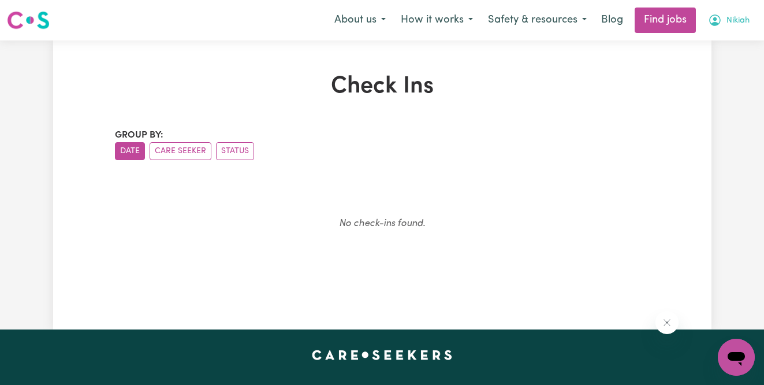
click at [730, 23] on span "Nikiah" at bounding box center [738, 20] width 23 height 13
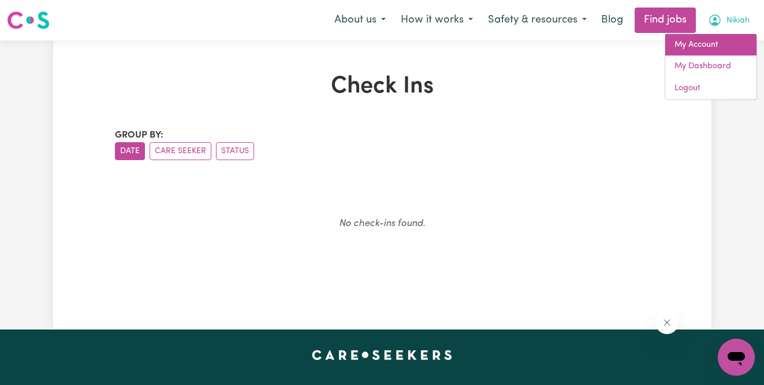
click at [723, 43] on link "My Account" at bounding box center [711, 45] width 91 height 22
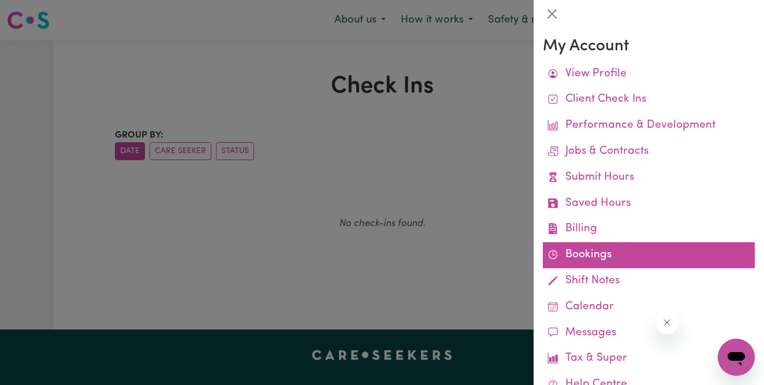
scroll to position [66, 0]
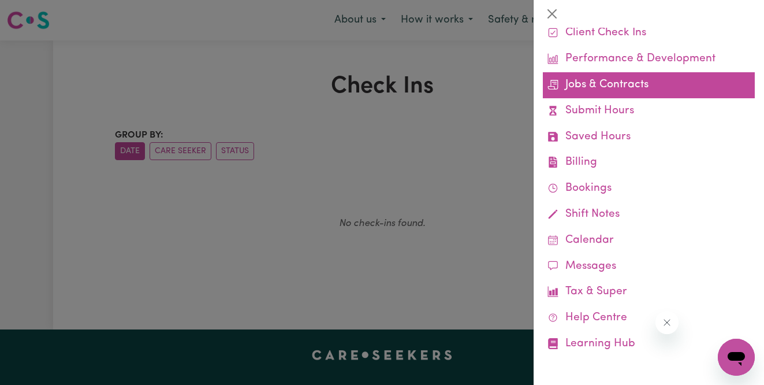
click at [612, 86] on link "Jobs & Contracts" at bounding box center [649, 85] width 212 height 26
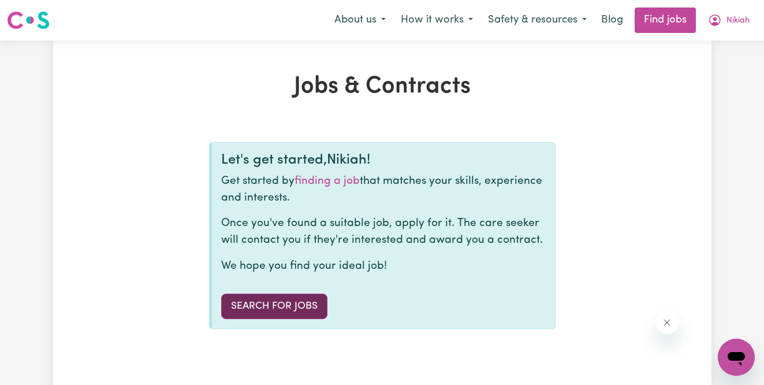
click at [265, 297] on link "Search for Jobs" at bounding box center [274, 306] width 106 height 25
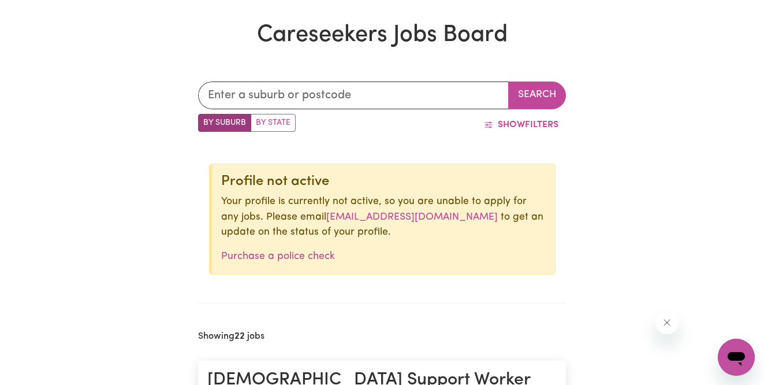
scroll to position [296, 0]
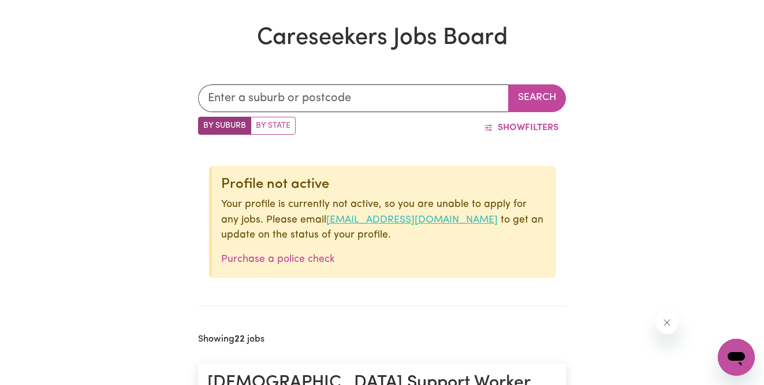
click at [358, 220] on link "[EMAIL_ADDRESS][DOMAIN_NAME]" at bounding box center [412, 220] width 172 height 10
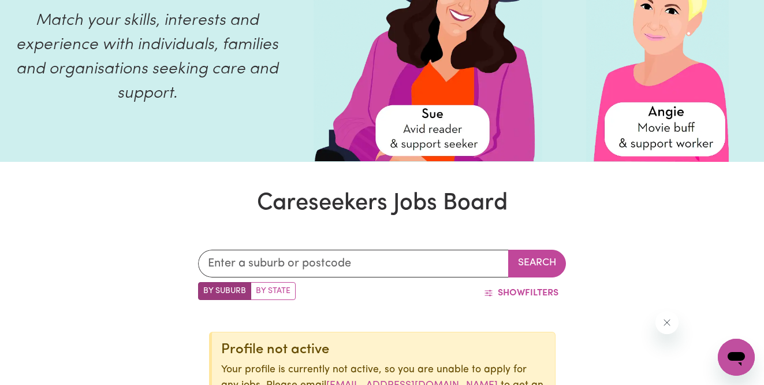
scroll to position [0, 0]
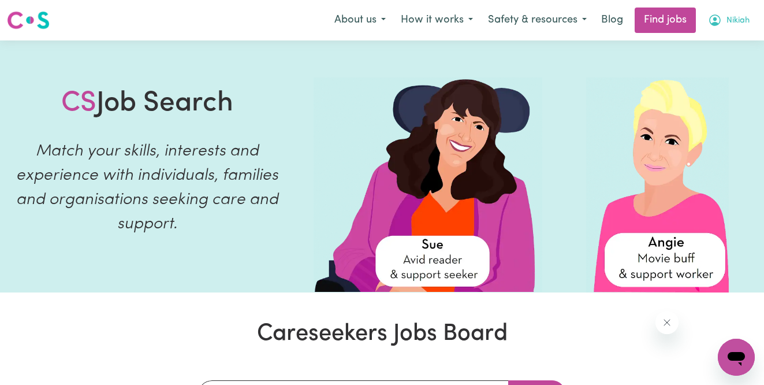
click at [730, 30] on button "Nikiah" at bounding box center [729, 20] width 57 height 24
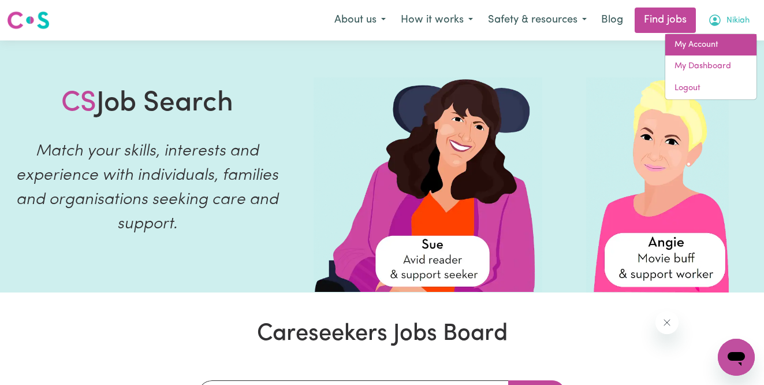
click at [726, 44] on link "My Account" at bounding box center [711, 45] width 91 height 22
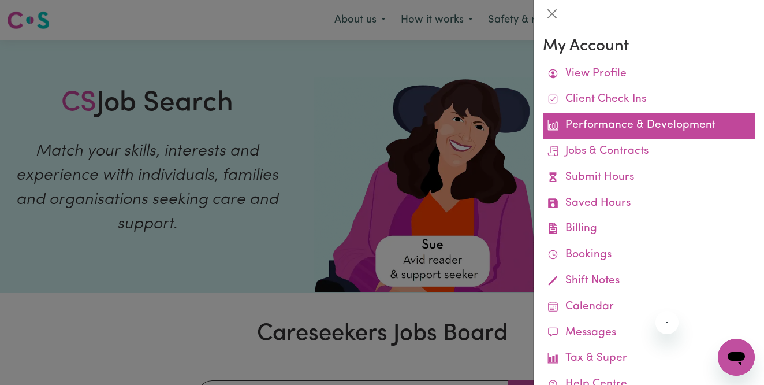
click at [607, 120] on link "Performance & Development" at bounding box center [649, 126] width 212 height 26
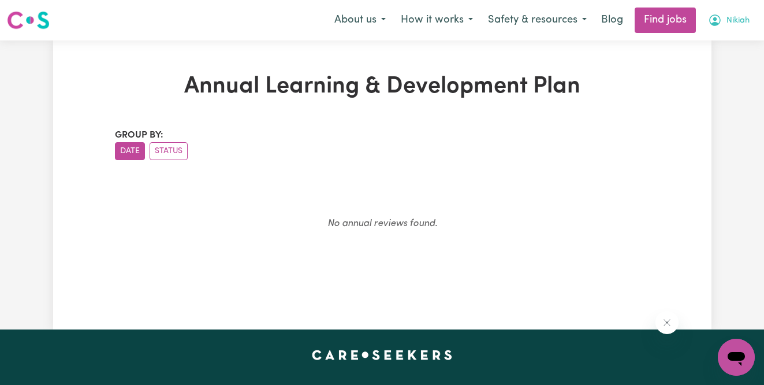
click at [732, 16] on span "Nikiah" at bounding box center [738, 20] width 23 height 13
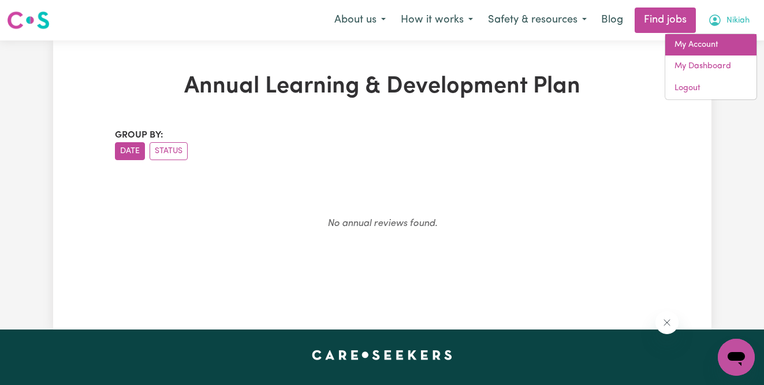
click at [728, 39] on link "My Account" at bounding box center [711, 45] width 91 height 22
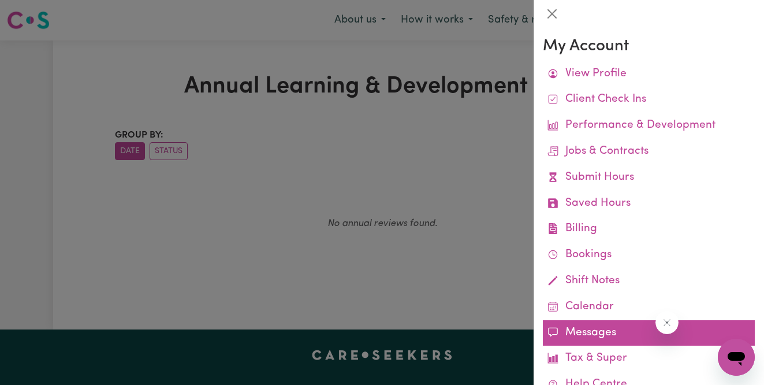
scroll to position [66, 0]
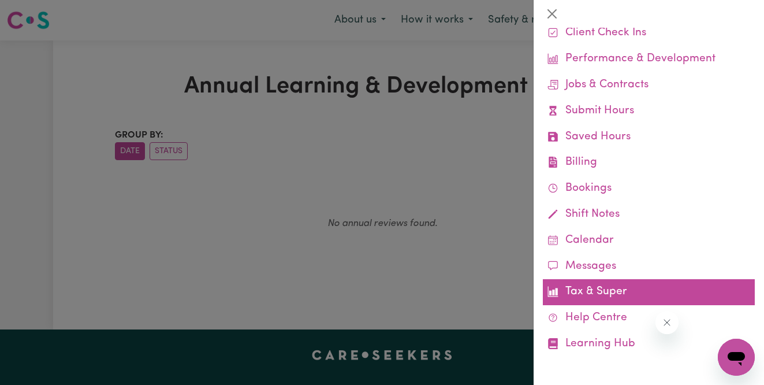
click at [572, 292] on link "Tax & Super" at bounding box center [649, 292] width 212 height 26
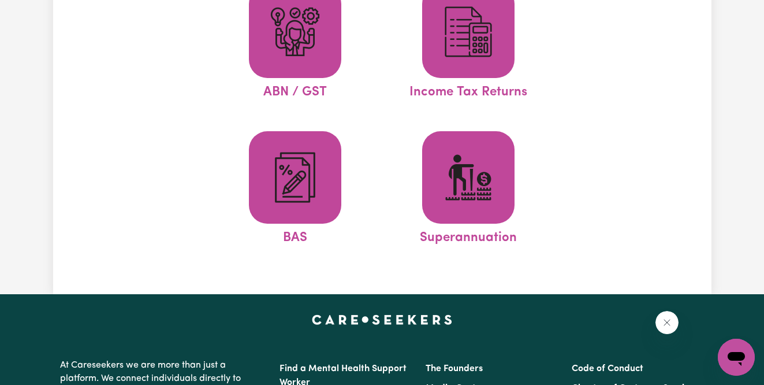
scroll to position [72, 0]
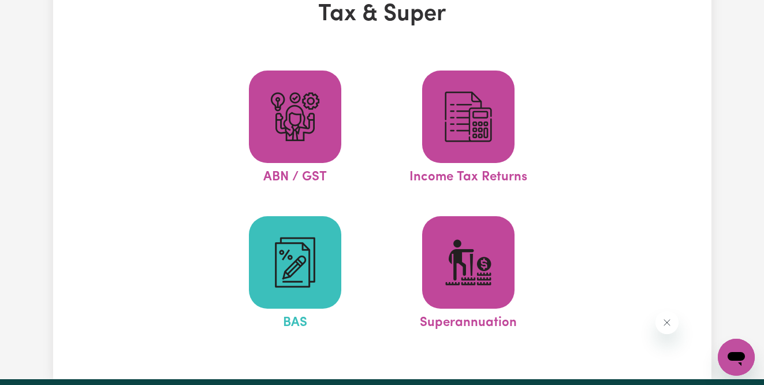
click at [303, 258] on img at bounding box center [295, 262] width 55 height 55
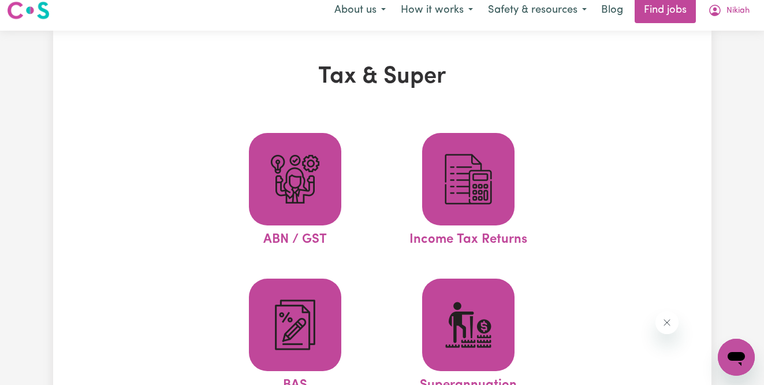
scroll to position [0, 0]
